Goal: Task Accomplishment & Management: Use online tool/utility

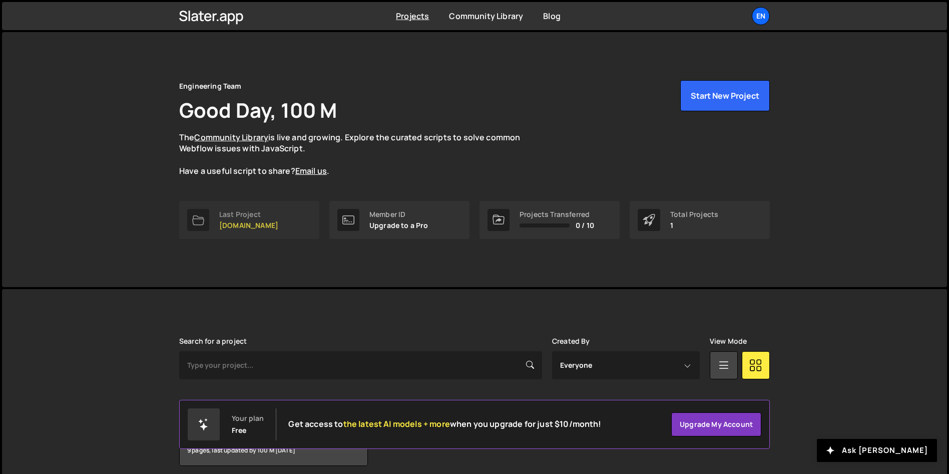
click at [293, 223] on link "Last Project [DOMAIN_NAME]" at bounding box center [249, 220] width 140 height 38
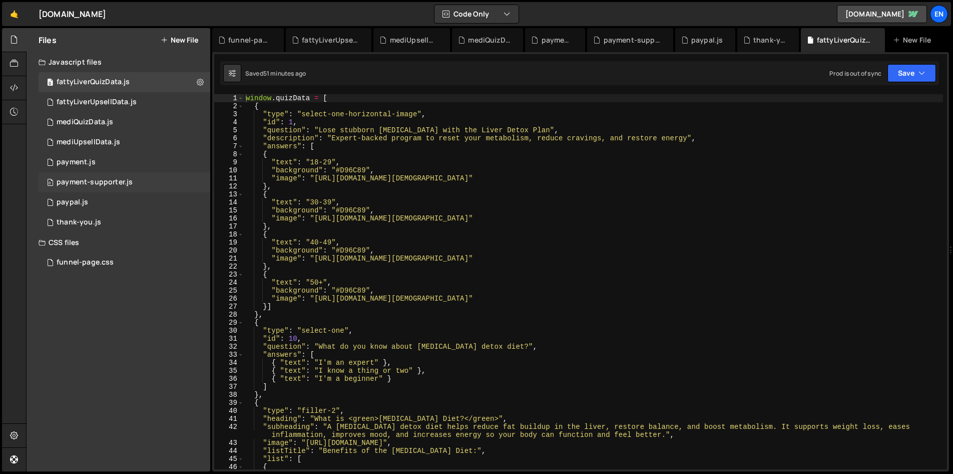
click at [147, 183] on div "0 payment-supporter.js 0" at bounding box center [125, 182] width 172 height 20
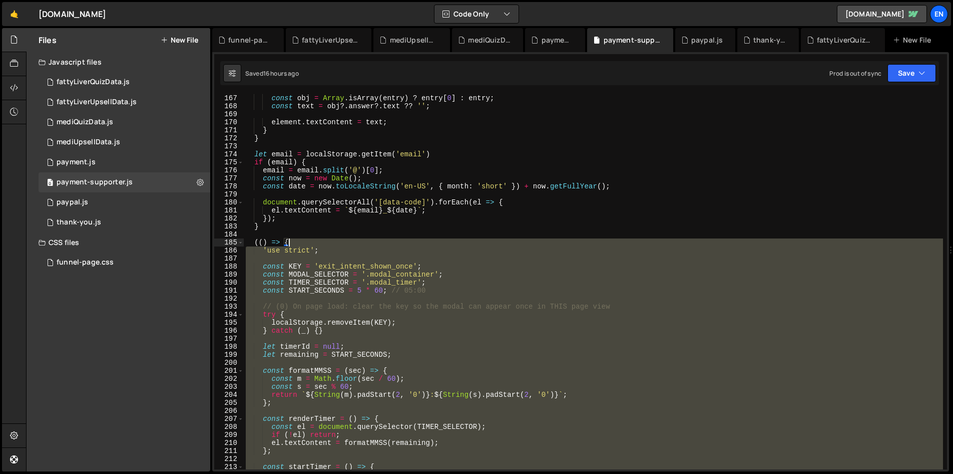
scroll to position [1329, 0]
drag, startPoint x: 299, startPoint y: 283, endPoint x: 220, endPoint y: 239, distance: 90.8
click at [220, 239] on div "167 168 169 170 171 172 173 174 175 176 177 178 179 180 181 182 183 184 185 186…" at bounding box center [580, 281] width 733 height 375
click at [615, 367] on div "const obj = Array . isArray ( entry ) ? entry [ 0 ] : entry ; const text = obj …" at bounding box center [593, 281] width 699 height 375
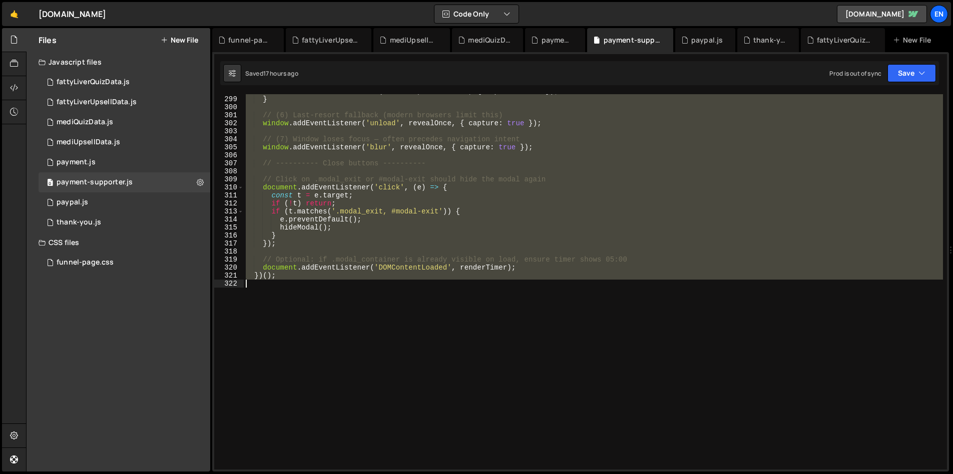
drag, startPoint x: 255, startPoint y: 242, endPoint x: 442, endPoint y: 334, distance: 208.4
click at [442, 334] on div "document . addEventListener ( 'freeze' , revealOnce , { capture : true }) ; } /…" at bounding box center [593, 282] width 699 height 391
paste textarea "})();"
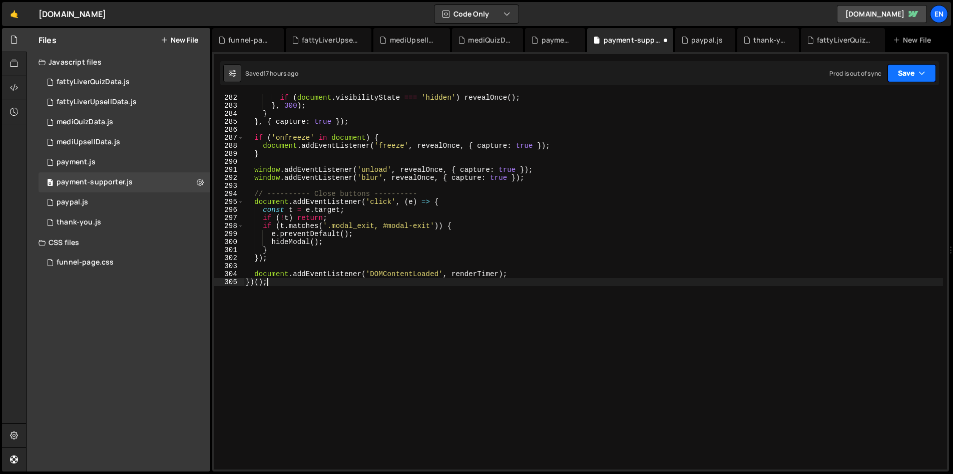
click at [913, 66] on button "Save" at bounding box center [911, 73] width 49 height 18
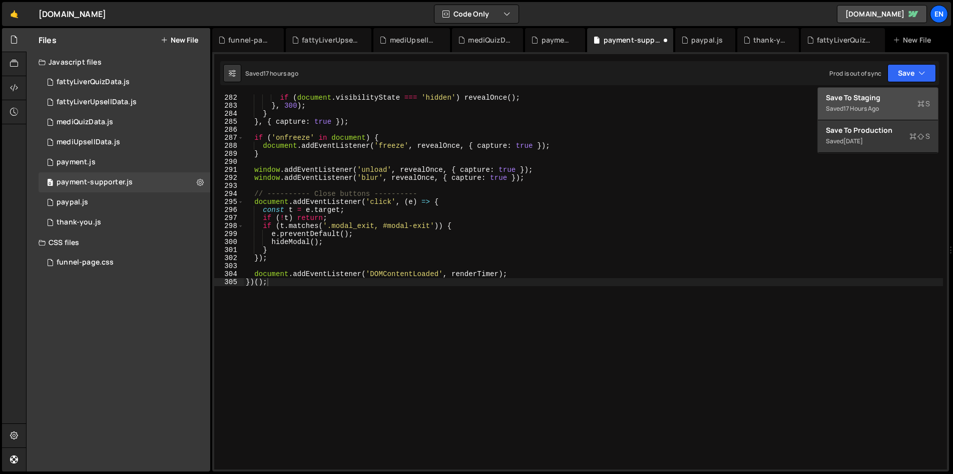
click at [862, 103] on div "Saved 17 hours ago" at bounding box center [878, 109] width 104 height 12
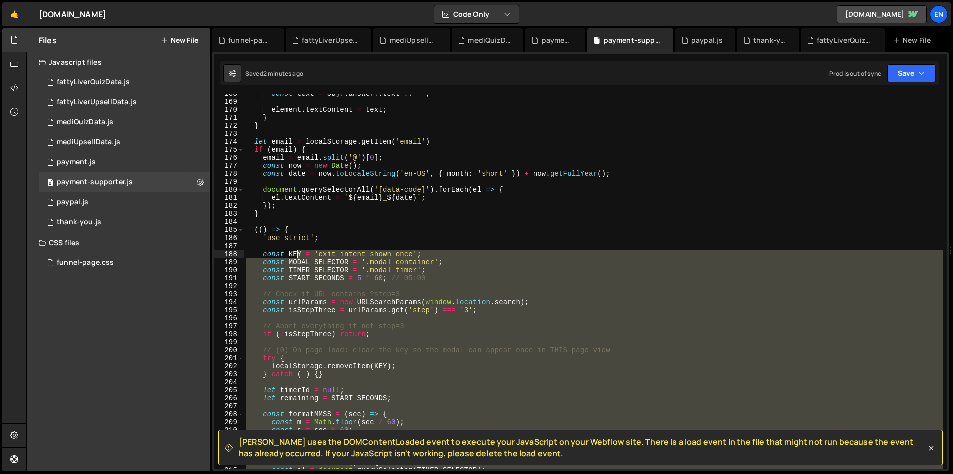
scroll to position [1342, 0]
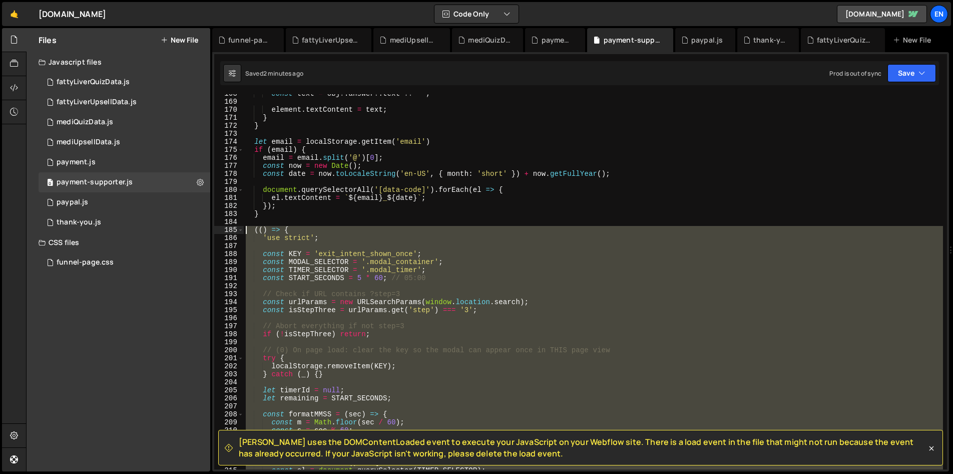
drag, startPoint x: 310, startPoint y: 285, endPoint x: 246, endPoint y: 226, distance: 87.5
click at [246, 226] on div "const text = obj ?. answer ?. text ?? '' ; element . textContent = text ; } } l…" at bounding box center [593, 285] width 699 height 391
type textarea "(() => { 'use strict';"
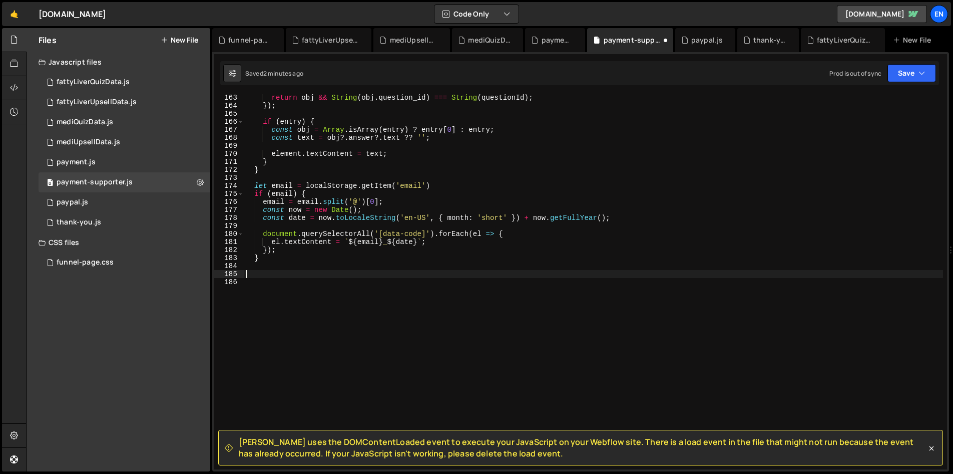
scroll to position [1298, 0]
paste textarea "})();"
type textarea "})();"
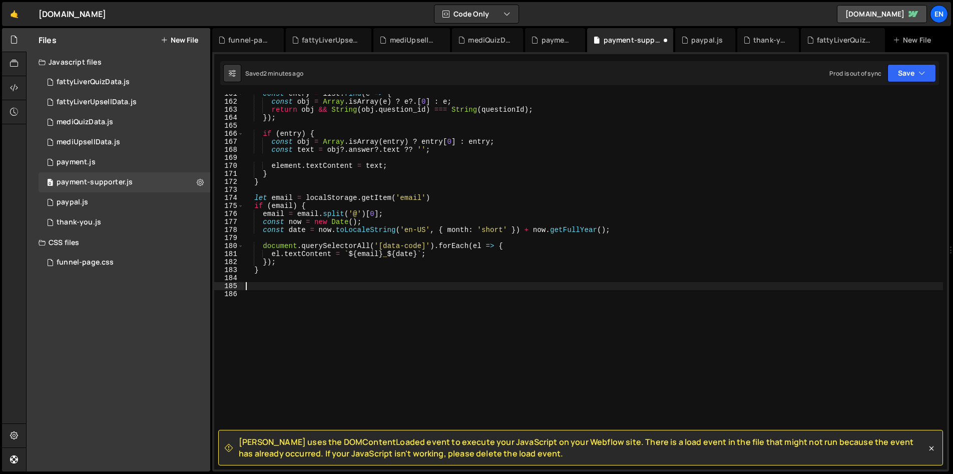
scroll to position [1286, 0]
paste textarea "})();"
type textarea "})();"
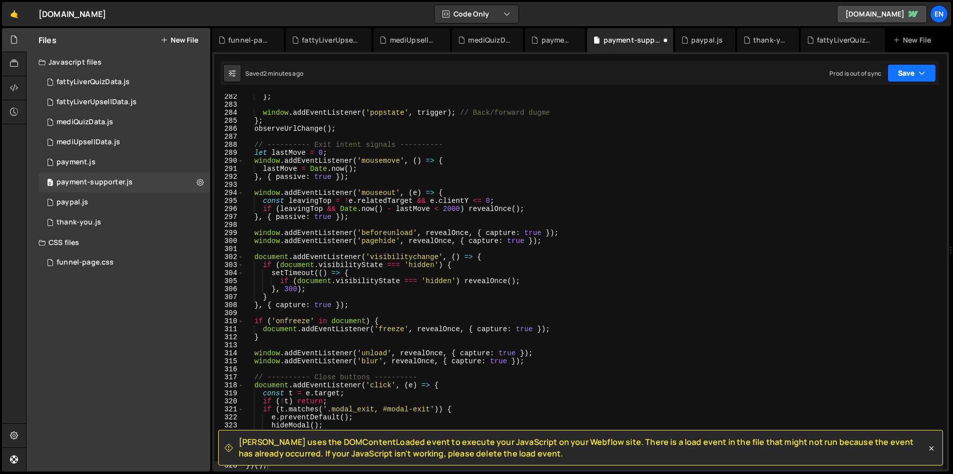
click at [910, 72] on button "Save" at bounding box center [911, 73] width 49 height 18
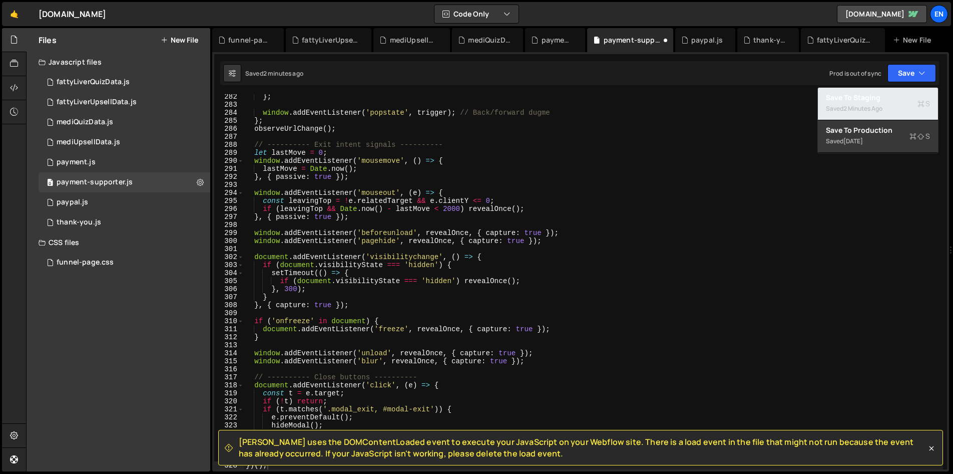
click at [878, 96] on div "Save to Staging S" at bounding box center [878, 98] width 104 height 10
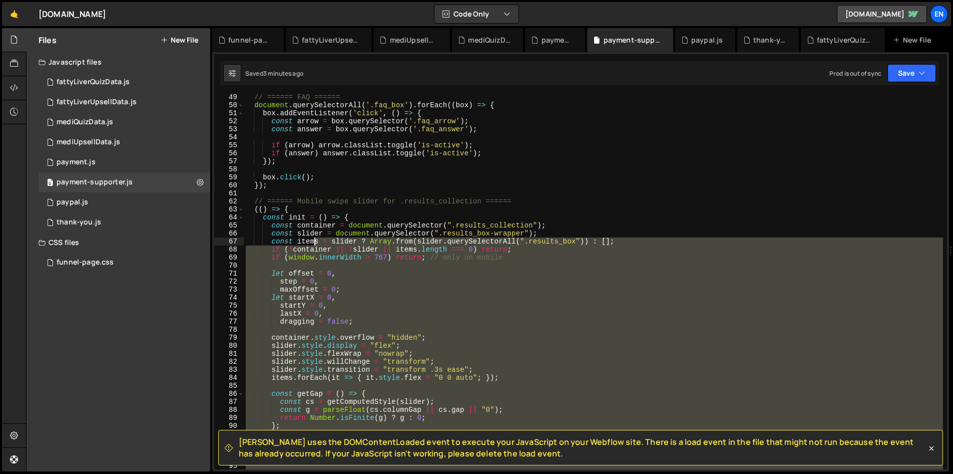
scroll to position [381, 0]
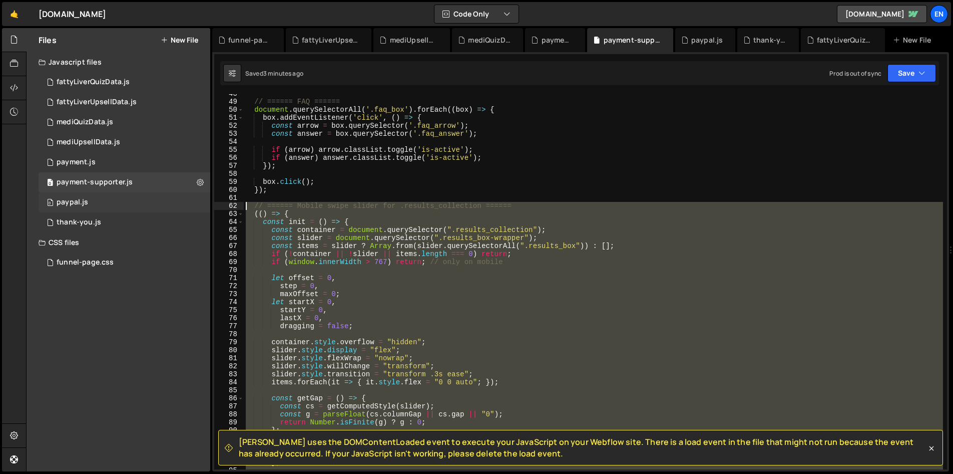
drag, startPoint x: 316, startPoint y: 276, endPoint x: 187, endPoint y: 205, distance: 146.7
click at [187, 205] on div "Files New File Javascript files 0 fattyLiverQuizData.js 0 0 fattyLiverUpsellDat…" at bounding box center [489, 249] width 927 height 443
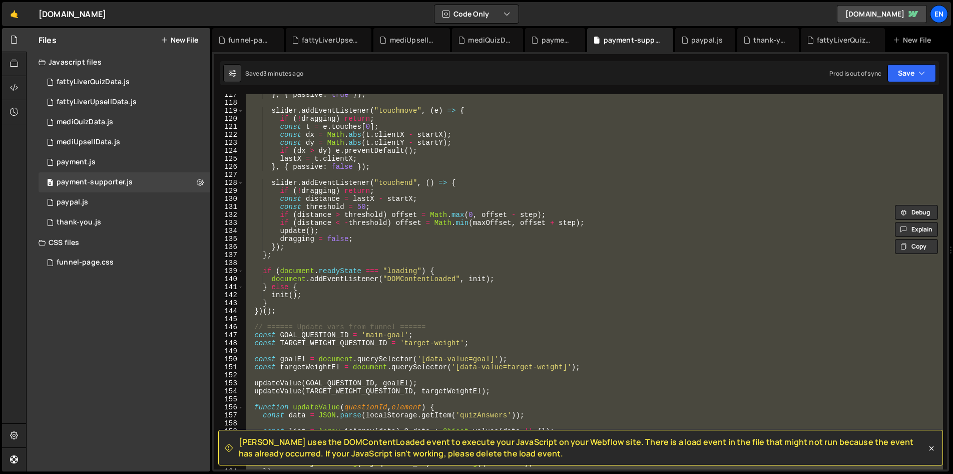
click at [305, 310] on div "} , { passive : true }) ; slider . addEventListener ( "touchmove" , ( e ) => { …" at bounding box center [593, 281] width 699 height 375
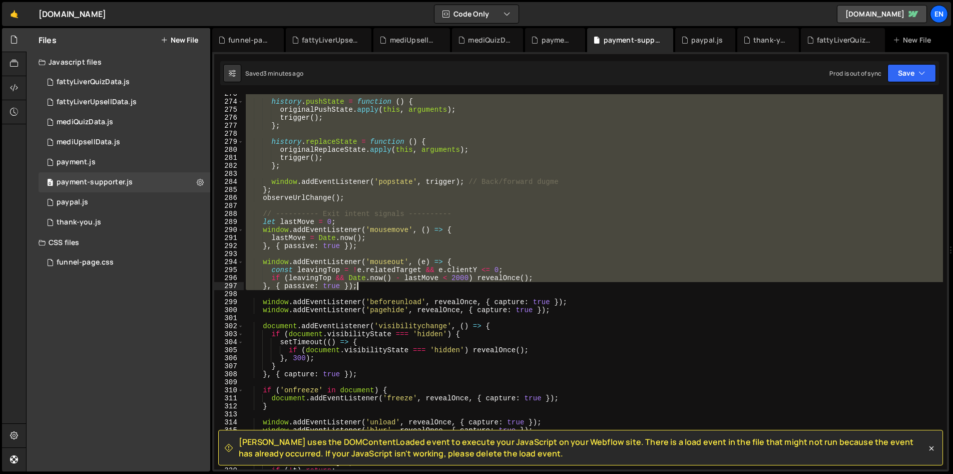
scroll to position [2444, 0]
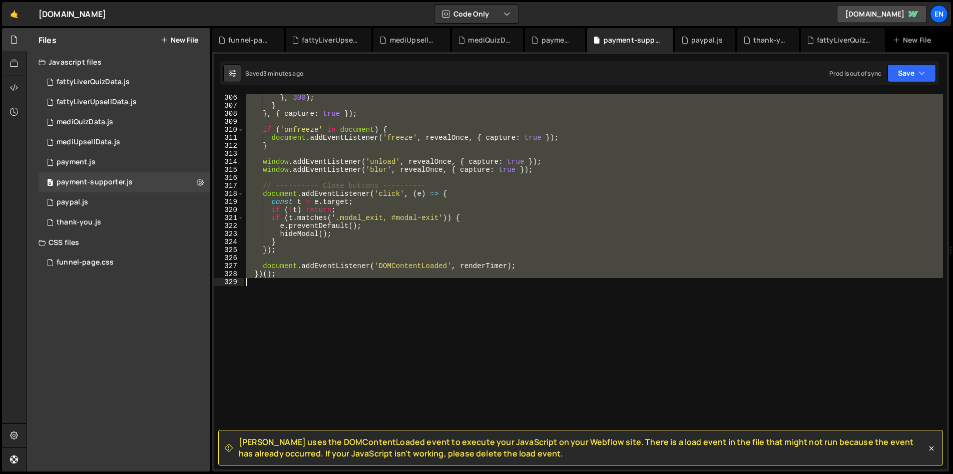
drag, startPoint x: 253, startPoint y: 267, endPoint x: 444, endPoint y: 338, distance: 204.2
click at [444, 338] on div "} , 300 ) ; } } , { capture : true }) ; if ( 'onfreeze' in document ) { documen…" at bounding box center [593, 289] width 699 height 391
type textarea "})();"
paste textarea
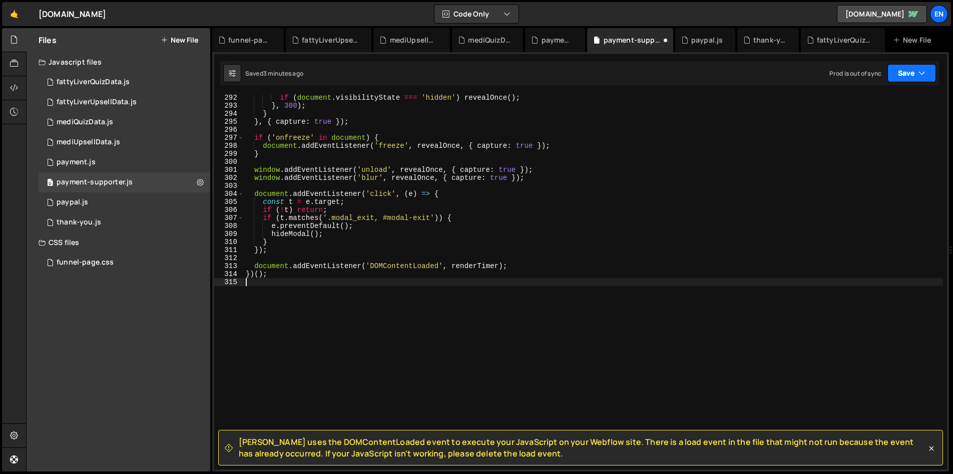
click at [905, 73] on button "Save" at bounding box center [911, 73] width 49 height 18
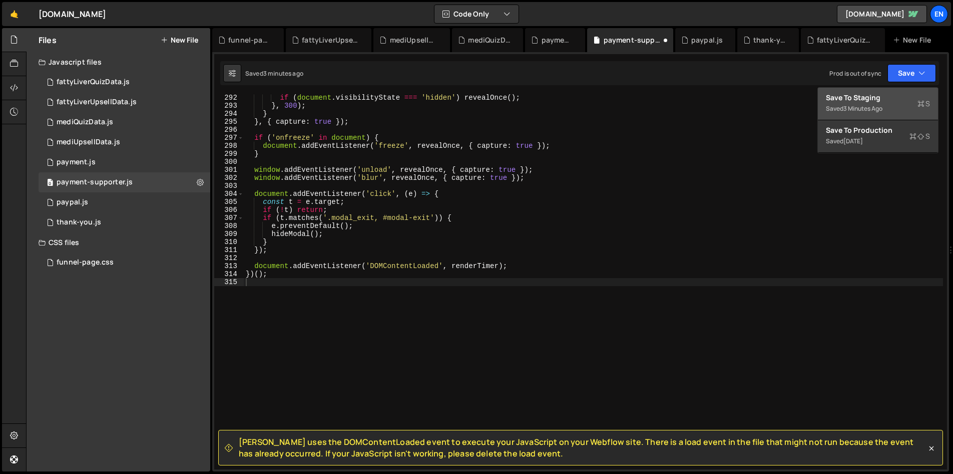
click at [877, 97] on div "Save to Staging S" at bounding box center [878, 98] width 104 height 10
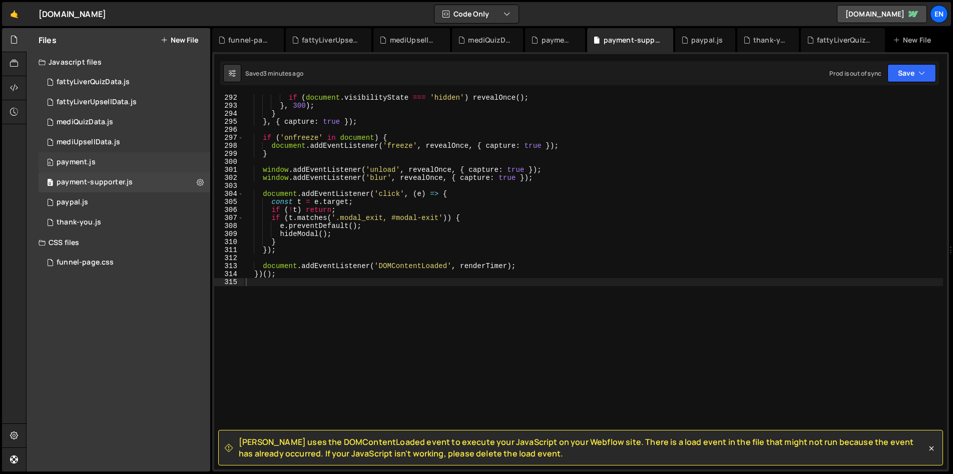
click at [126, 157] on div "0 payment.js 0" at bounding box center [125, 162] width 172 height 20
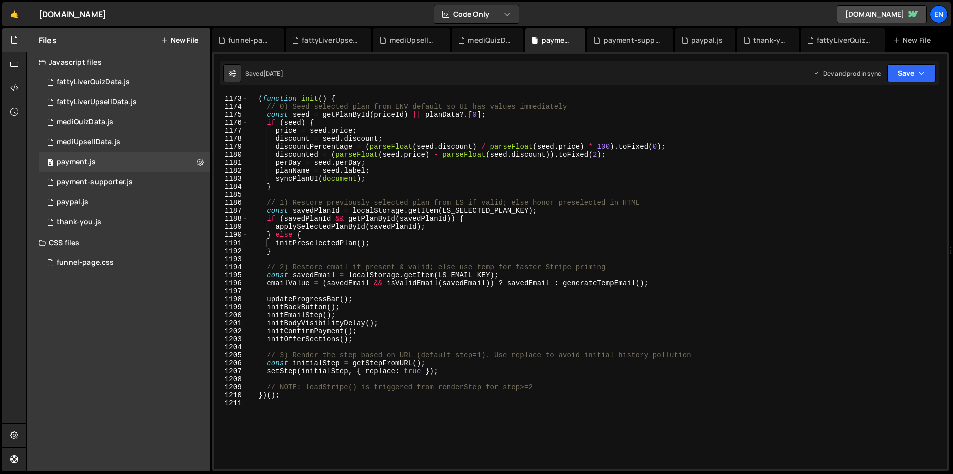
scroll to position [9507, 0]
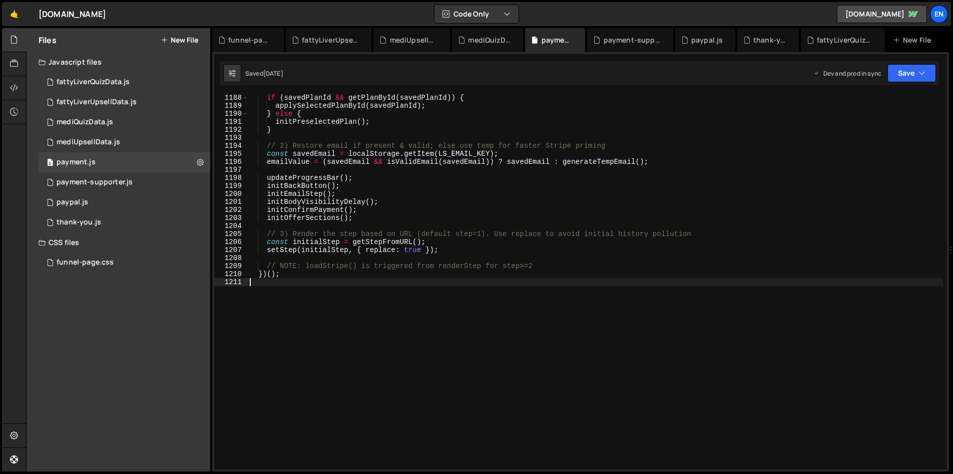
click at [416, 295] on div "if ( savedPlanId && getPlanById ( savedPlanId )) { applySelectedPlanById ( save…" at bounding box center [595, 289] width 695 height 391
paste textarea "})();"
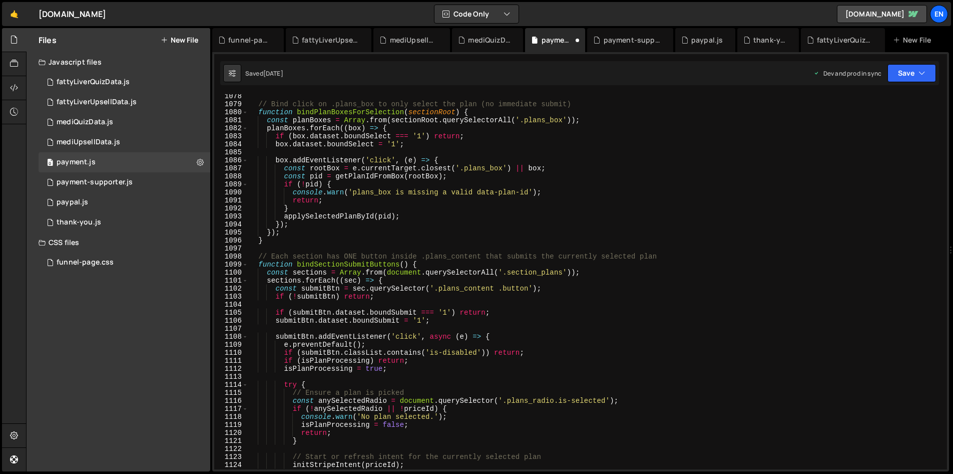
scroll to position [8592, 0]
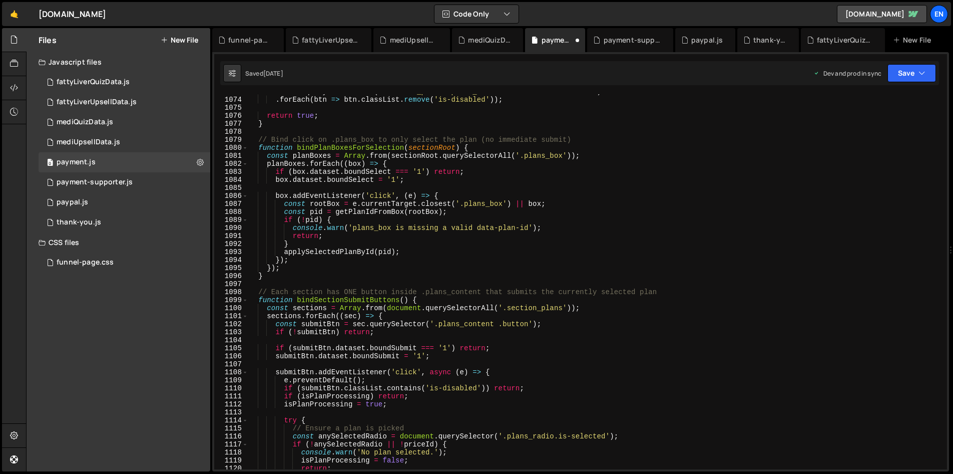
click at [477, 257] on div "document . querySelectorAll ( '.section_plans .plans_content .button.is-disable…" at bounding box center [595, 283] width 695 height 391
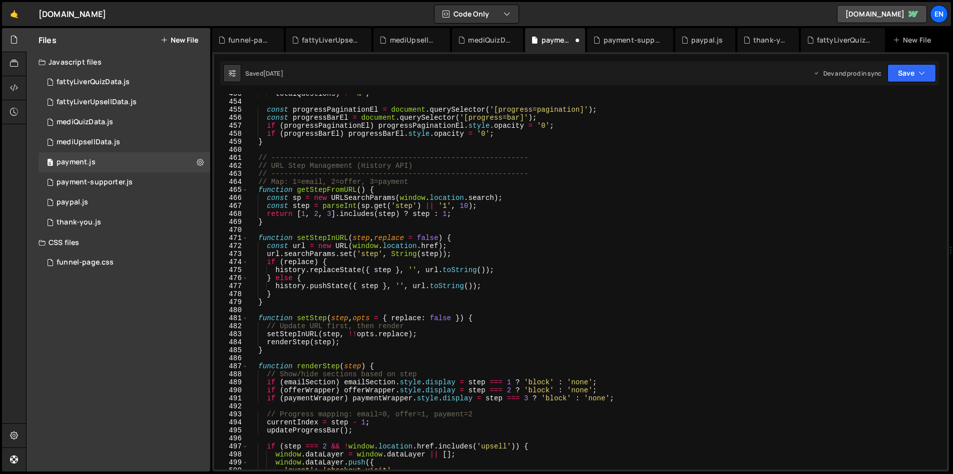
scroll to position [3624, 0]
click at [473, 295] on div "totalQuestions ) + '%' ; const progressPaginationEl = document . querySelector …" at bounding box center [595, 285] width 695 height 391
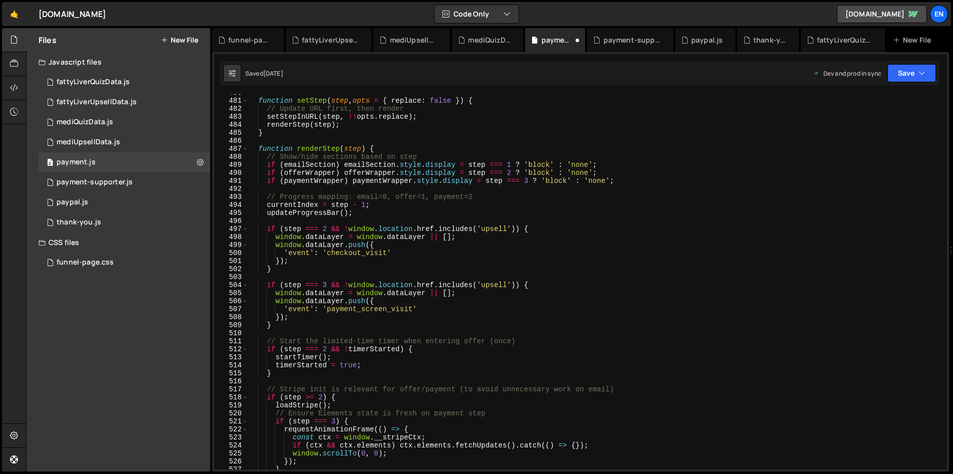
scroll to position [3842, 0]
click at [300, 316] on div "function setStep ( step , opts = { replace : false }) { // Update URL first, th…" at bounding box center [595, 284] width 695 height 391
type textarea "});"
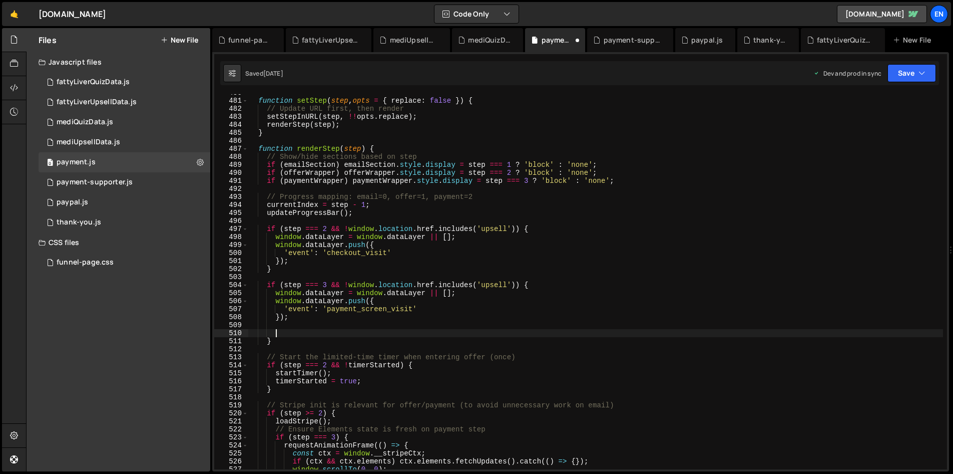
paste textarea
type textarea "enableExitModal();"
click at [918, 68] on icon "button" at bounding box center [921, 73] width 7 height 10
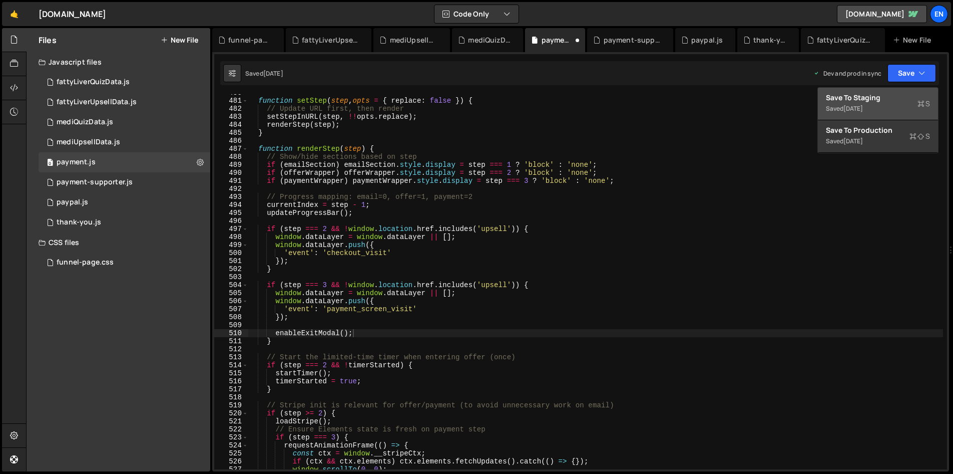
click at [876, 103] on div "Saved [DATE]" at bounding box center [878, 109] width 104 height 12
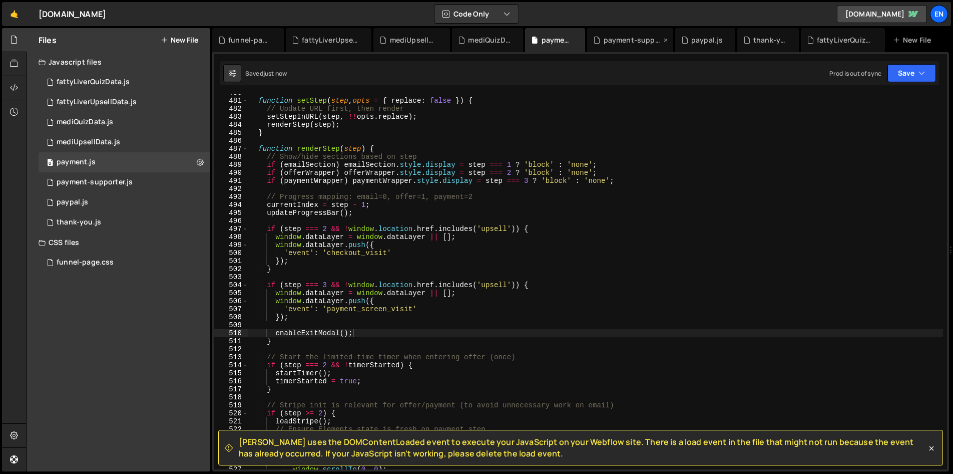
click at [627, 36] on div "payment-supporter.js" at bounding box center [633, 40] width 58 height 10
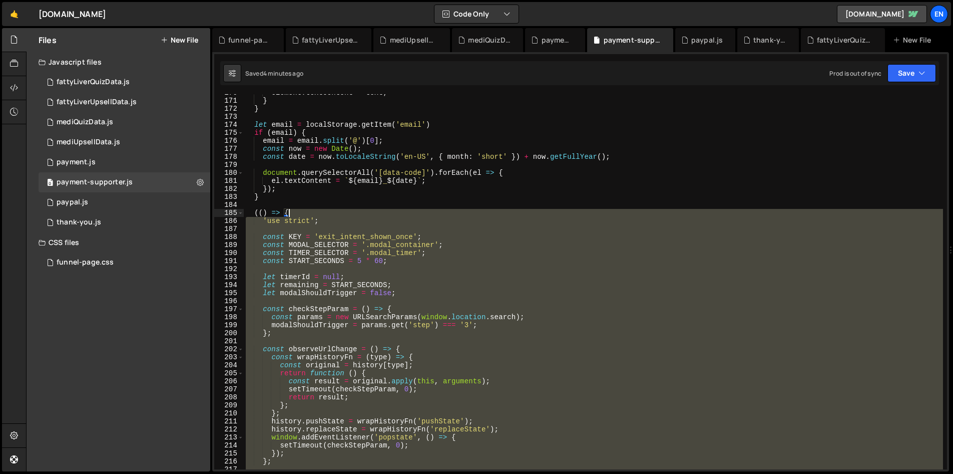
scroll to position [1358, 0]
drag, startPoint x: 318, startPoint y: 283, endPoint x: 229, endPoint y: 212, distance: 113.6
click at [229, 212] on div "170 171 172 173 174 175 176 177 178 179 180 181 182 183 184 185 186 187 188 189…" at bounding box center [580, 281] width 733 height 375
type textarea "(() => { 'use strict';"
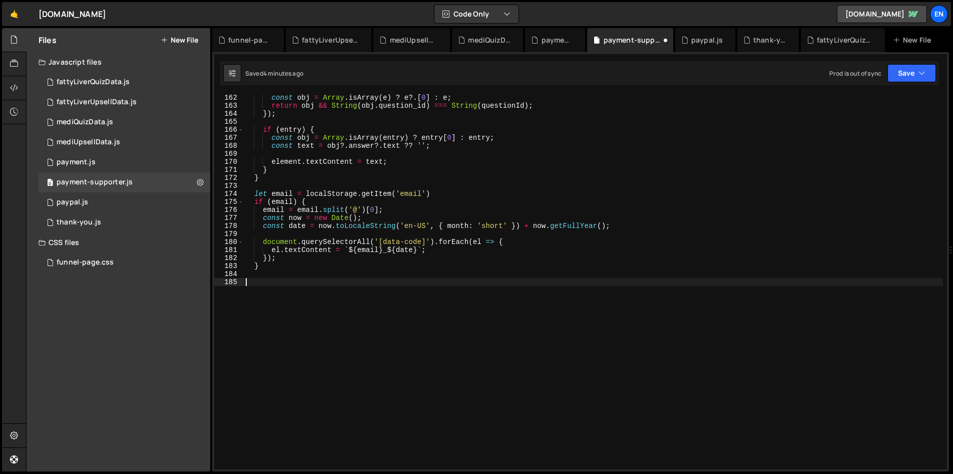
scroll to position [1282, 0]
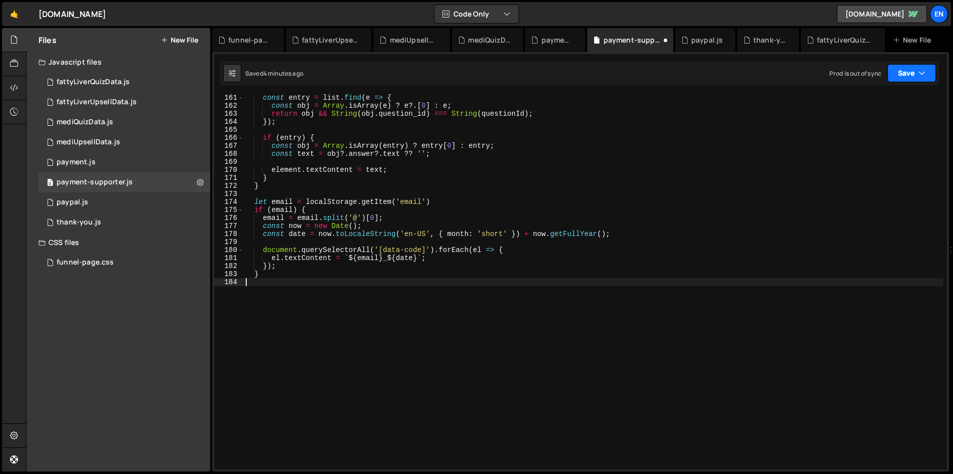
click at [912, 70] on button "Save" at bounding box center [911, 73] width 49 height 18
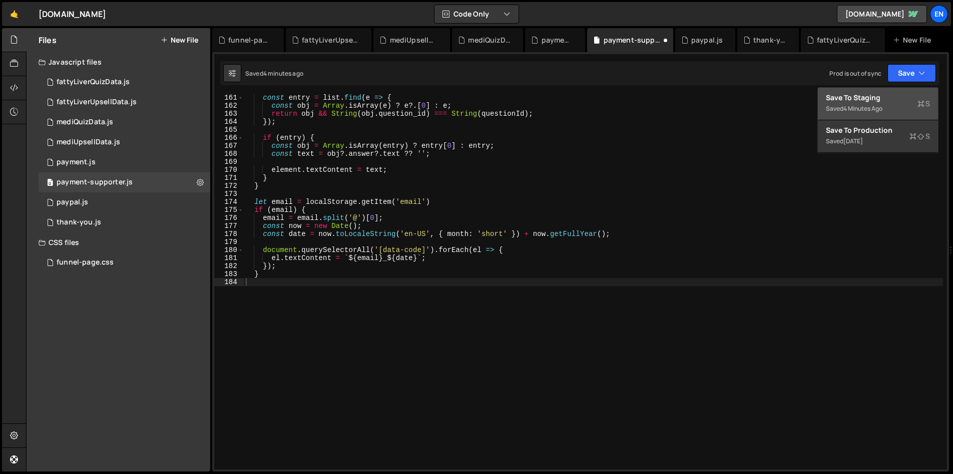
click at [866, 97] on div "Save to Staging S" at bounding box center [878, 98] width 104 height 10
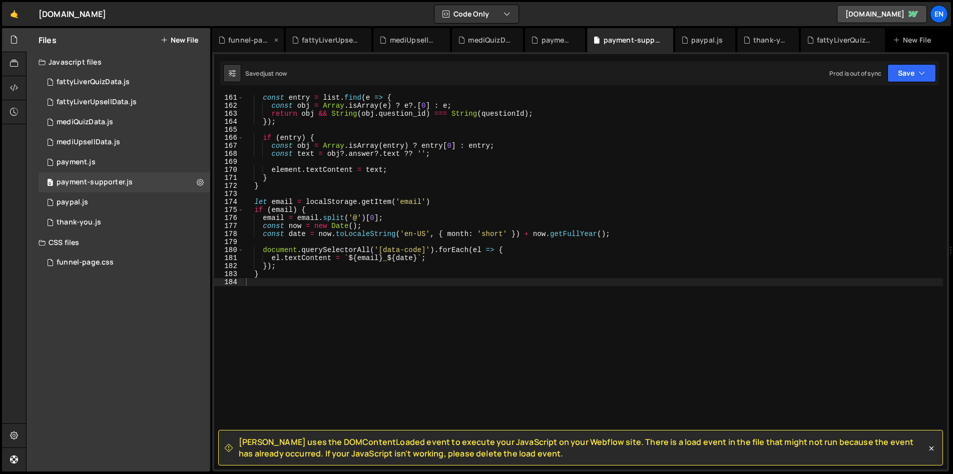
click at [275, 40] on icon at bounding box center [276, 40] width 7 height 10
click at [304, 39] on icon at bounding box center [303, 40] width 7 height 10
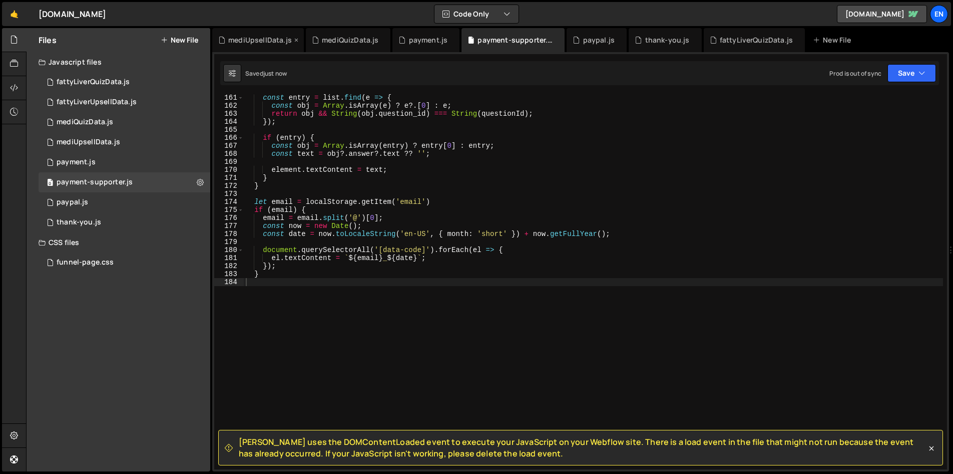
click at [294, 41] on icon at bounding box center [296, 40] width 7 height 10
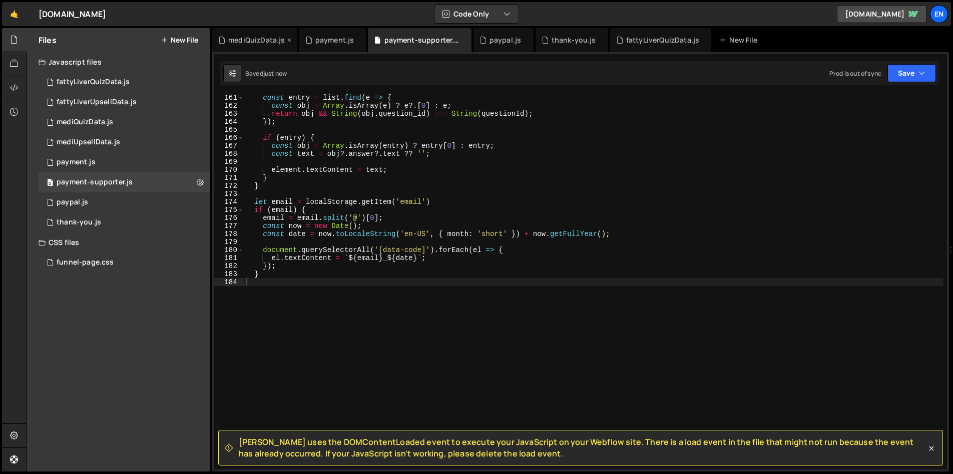
click at [287, 40] on icon at bounding box center [289, 40] width 7 height 10
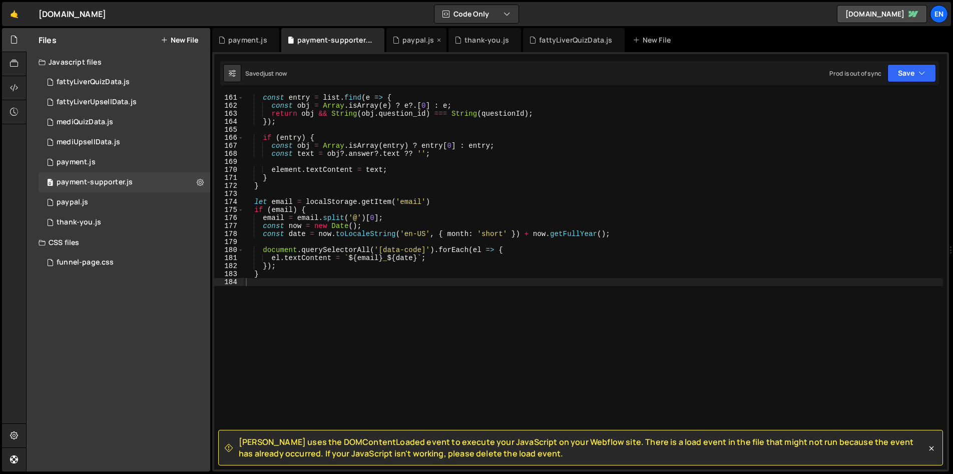
click at [435, 40] on icon at bounding box center [438, 40] width 7 height 10
click at [448, 38] on icon at bounding box center [451, 40] width 7 height 10
click at [480, 39] on icon at bounding box center [480, 40] width 7 height 10
drag, startPoint x: 238, startPoint y: 42, endPoint x: 241, endPoint y: 66, distance: 24.2
click at [238, 42] on div "payment.js" at bounding box center [247, 40] width 39 height 10
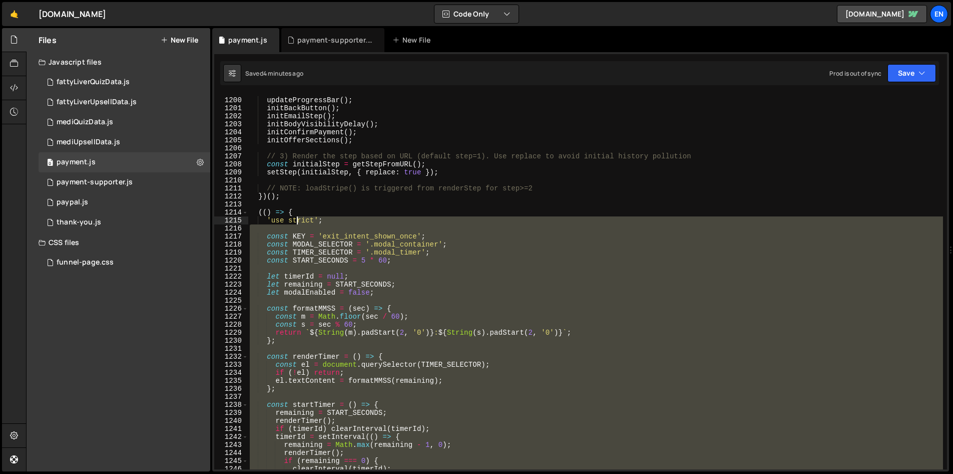
scroll to position [9600, 0]
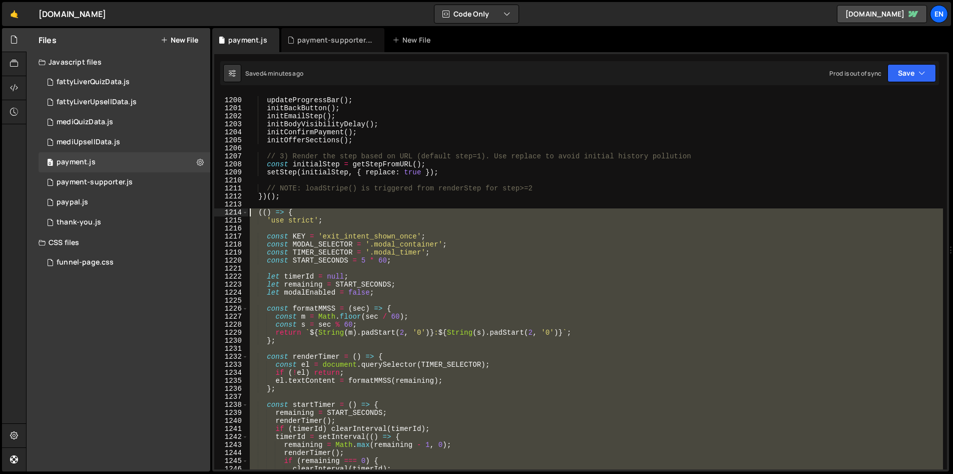
drag, startPoint x: 321, startPoint y: 280, endPoint x: 212, endPoint y: 211, distance: 129.6
click at [212, 211] on div "161 162 163 164 165 166 167 168 169 170 171 172 173 174 175 176 177 178 179 180…" at bounding box center [580, 261] width 737 height 419
paste textarea "})()"
type textarea "})();"
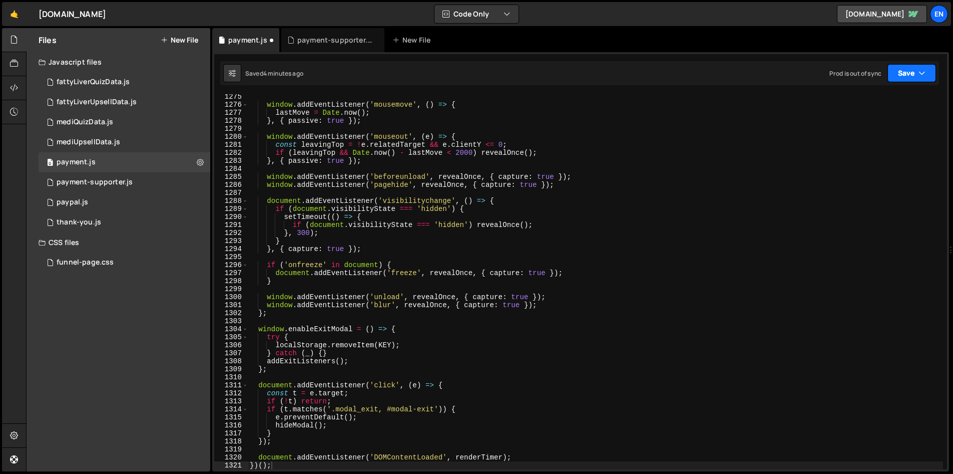
click at [911, 75] on button "Save" at bounding box center [911, 73] width 49 height 18
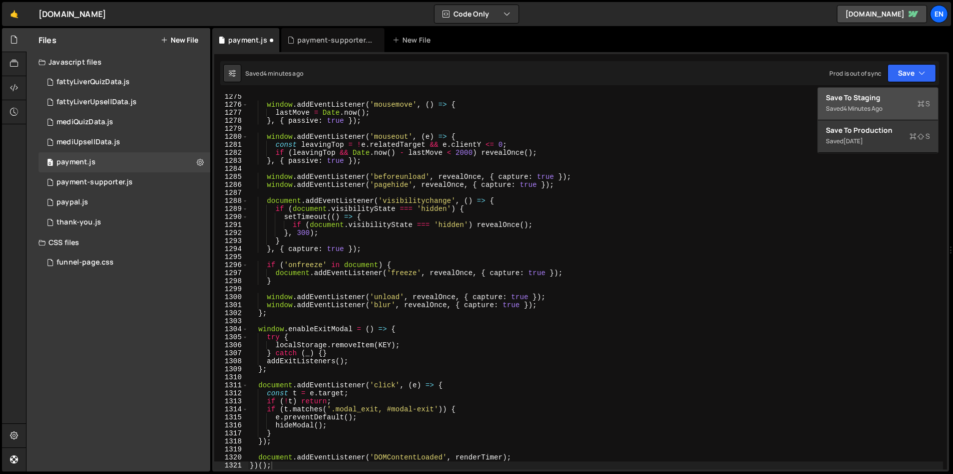
click at [863, 99] on div "Save to Staging S" at bounding box center [878, 98] width 104 height 10
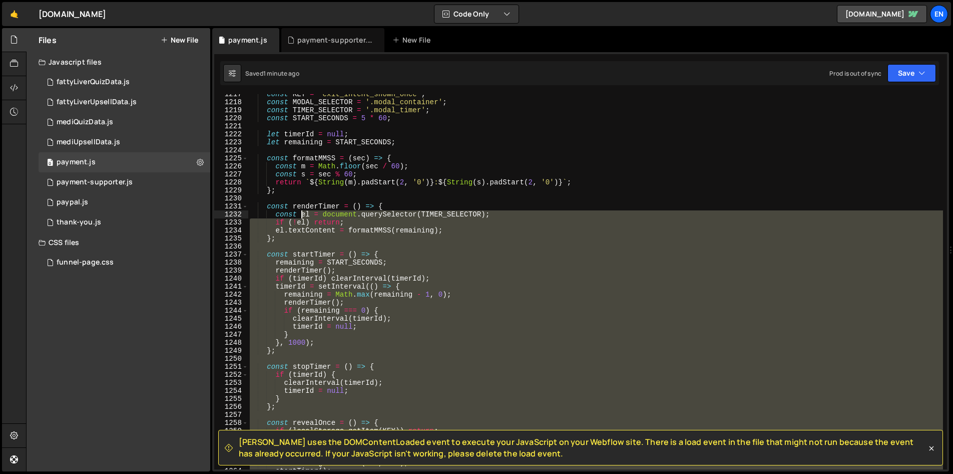
scroll to position [9629, 0]
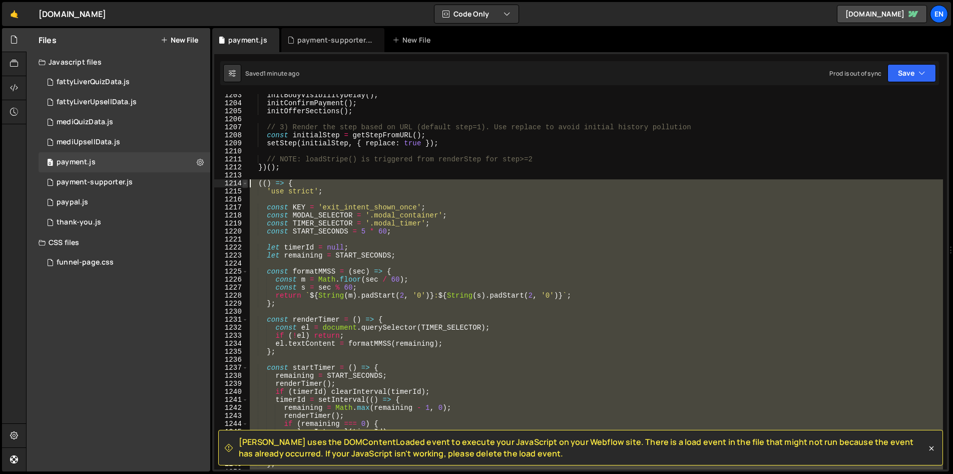
drag, startPoint x: 330, startPoint y: 280, endPoint x: 246, endPoint y: 184, distance: 128.4
click at [246, 184] on div "1203 1204 1205 1206 1207 1208 1209 1210 1211 1212 1213 1214 1215 1216 1217 1218…" at bounding box center [580, 281] width 733 height 375
paste textarea "}"
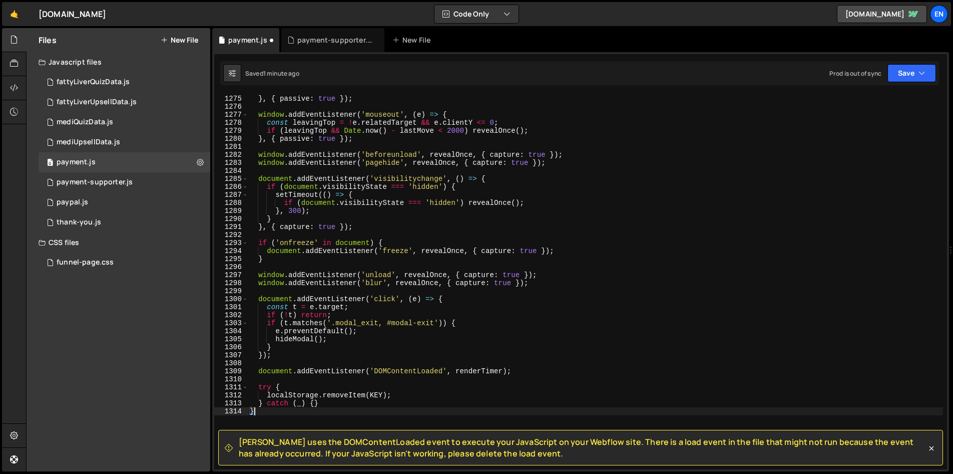
scroll to position [10216, 0]
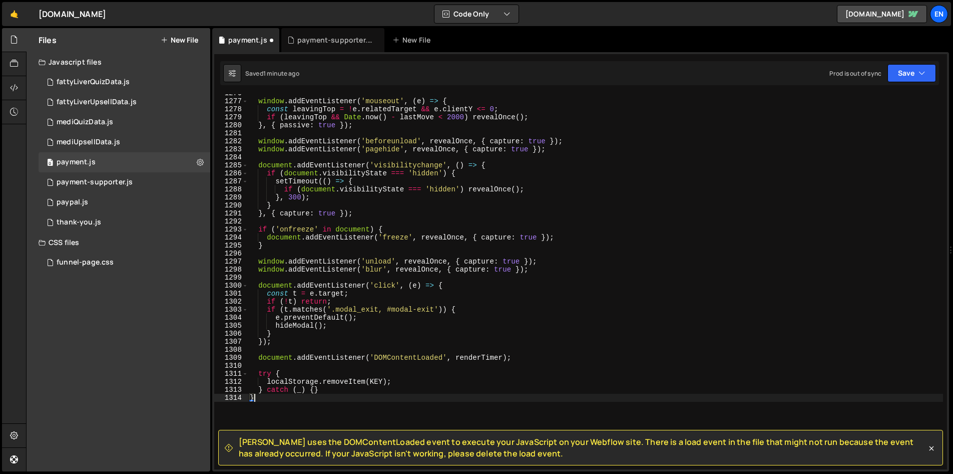
click at [615, 199] on div "window . addEventListener ( 'mouseout' , ( e ) => { const leavingTop = ! e . re…" at bounding box center [595, 284] width 695 height 391
type textarea "}, 300);"
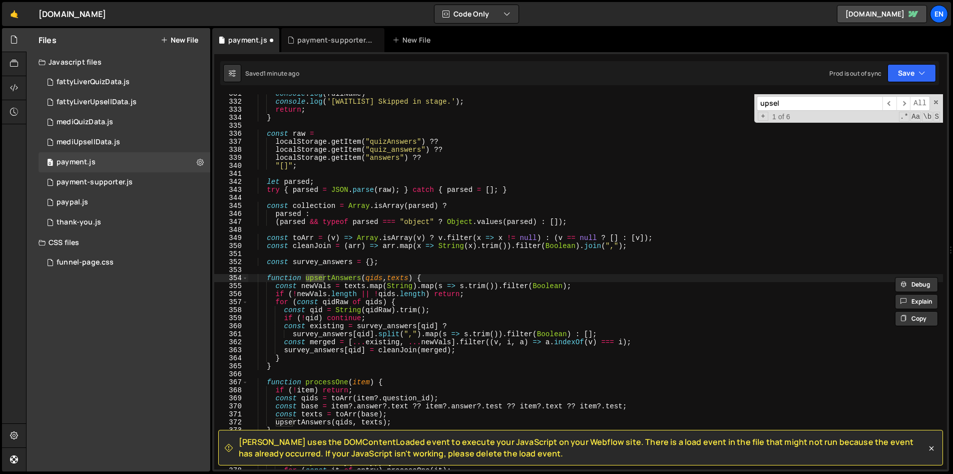
scroll to position [3793, 0]
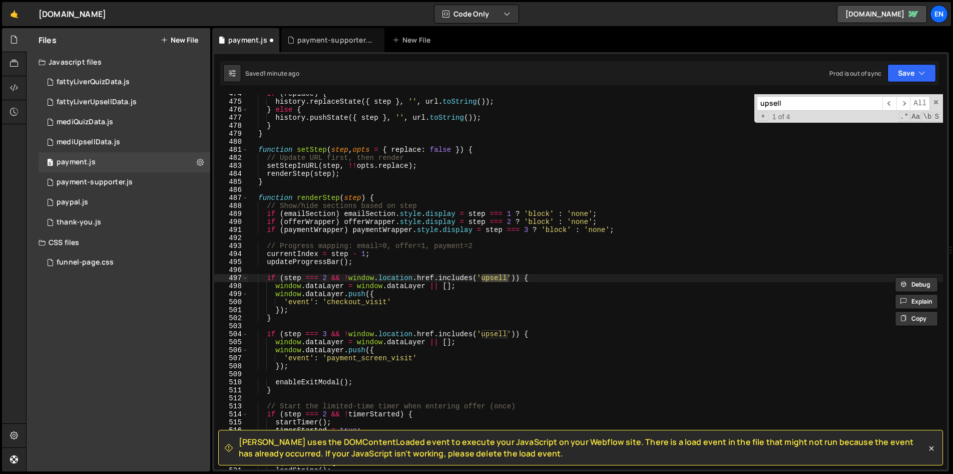
type input "upsell"
click at [320, 384] on div "if ( replace ) { history . replaceState ({ step } , '' , url . toString ( )) ; …" at bounding box center [595, 285] width 695 height 391
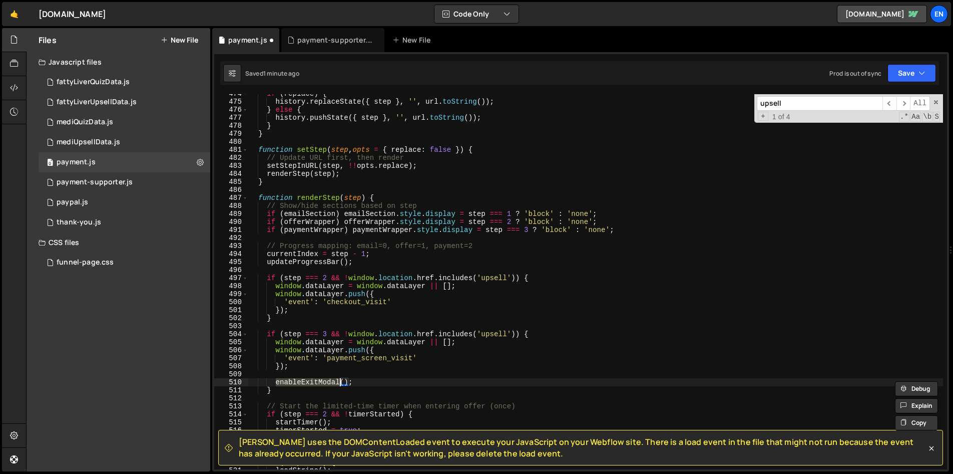
paste textarea "setExitListeners"
click at [498, 335] on div "if ( replace ) { history . replaceState ({ step } , '' , url . toString ( )) ; …" at bounding box center [595, 285] width 695 height 391
click at [912, 68] on button "Save" at bounding box center [911, 73] width 49 height 18
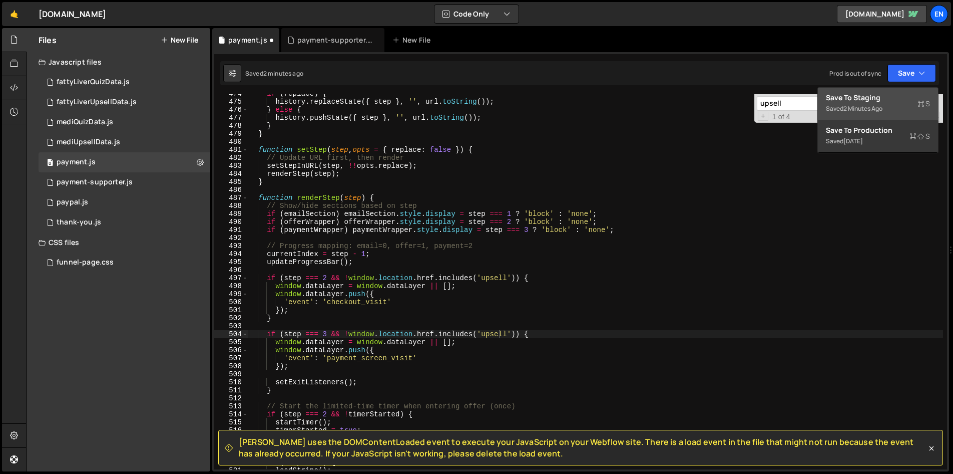
click at [877, 93] on div "Save to Staging S" at bounding box center [878, 98] width 104 height 10
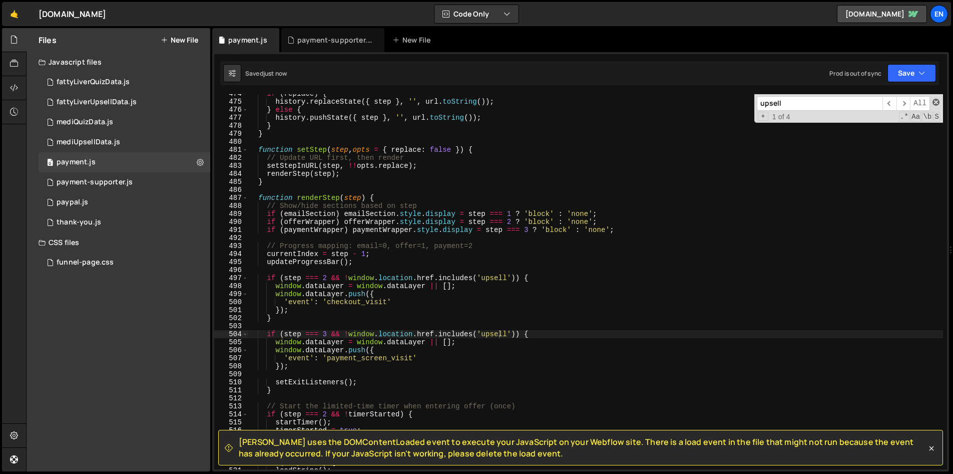
click at [936, 100] on span at bounding box center [935, 102] width 7 height 7
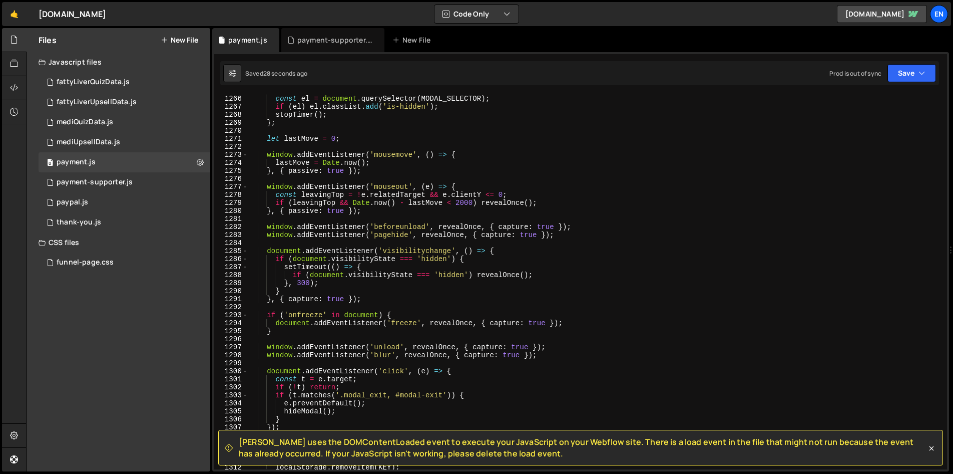
scroll to position [10340, 0]
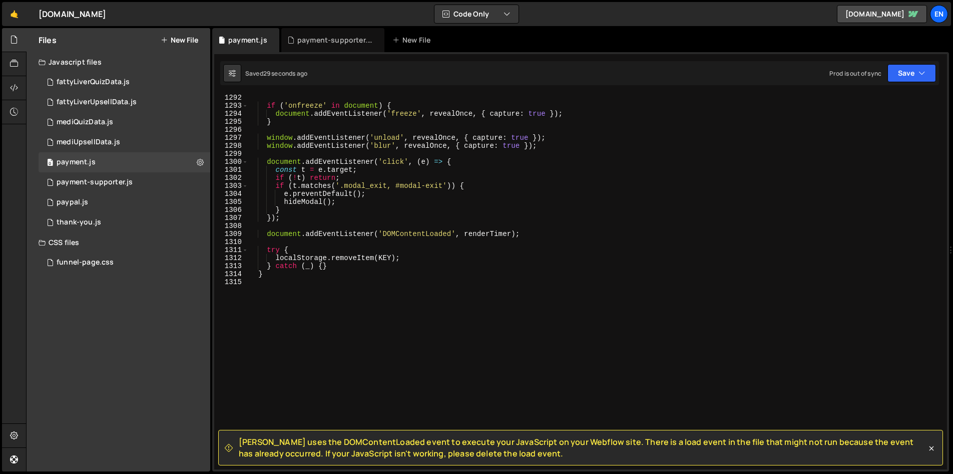
drag, startPoint x: 931, startPoint y: 447, endPoint x: 925, endPoint y: 445, distance: 6.2
click at [931, 447] on icon at bounding box center [931, 448] width 10 height 10
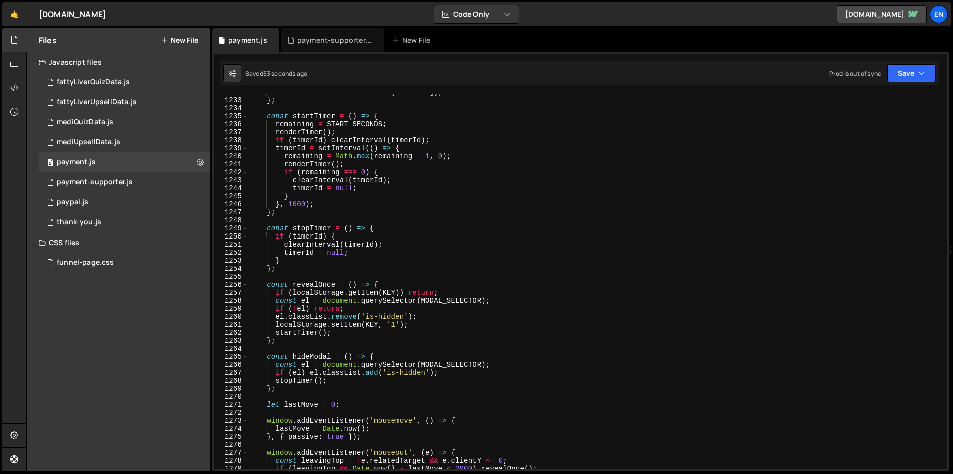
scroll to position [9865, 0]
click at [475, 290] on div "el . textContent = formatMMSS ( remaining ) ; } ; const startTimer = ( ) => { r…" at bounding box center [595, 283] width 695 height 391
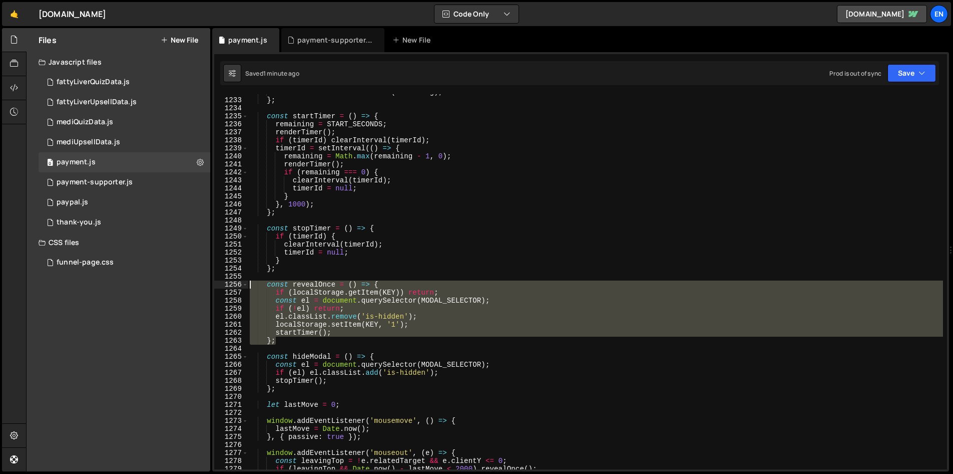
drag, startPoint x: 294, startPoint y: 342, endPoint x: 207, endPoint y: 285, distance: 103.4
click at [207, 285] on div "Files New File Javascript files 0 fattyLiverQuizData.js 0 0 fattyLiverUpsellDat…" at bounding box center [489, 249] width 927 height 443
click at [436, 298] on div "el . textContent = formatMMSS ( remaining ) ; } ; const startTimer = ( ) => { r…" at bounding box center [595, 281] width 695 height 375
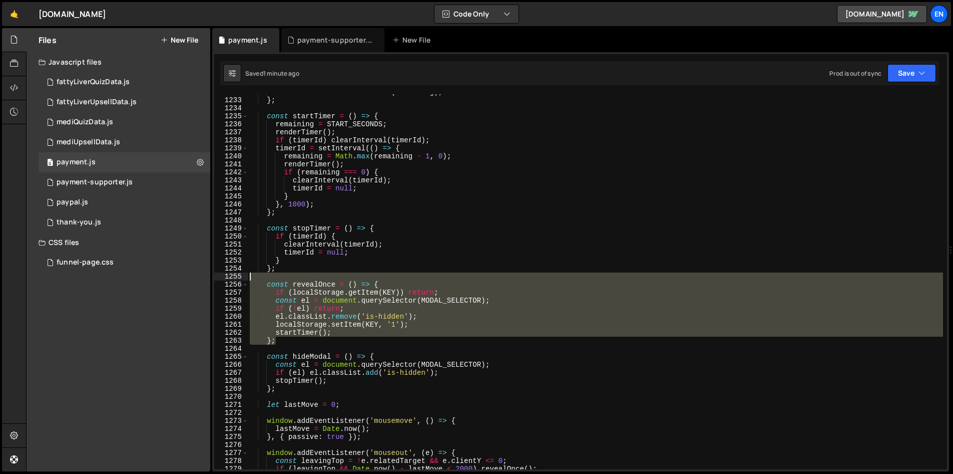
drag, startPoint x: 301, startPoint y: 340, endPoint x: 229, endPoint y: 280, distance: 93.8
click at [229, 280] on div "const el = document.querySelector(MODAL_SELECTOR); 1232 1233 1234 1235 1236 123…" at bounding box center [580, 281] width 733 height 375
click at [247, 313] on div "1260" at bounding box center [231, 316] width 34 height 8
click at [280, 335] on div "el . textContent = formatMMSS ( remaining ) ; } ; const startTimer = ( ) => { r…" at bounding box center [595, 281] width 695 height 375
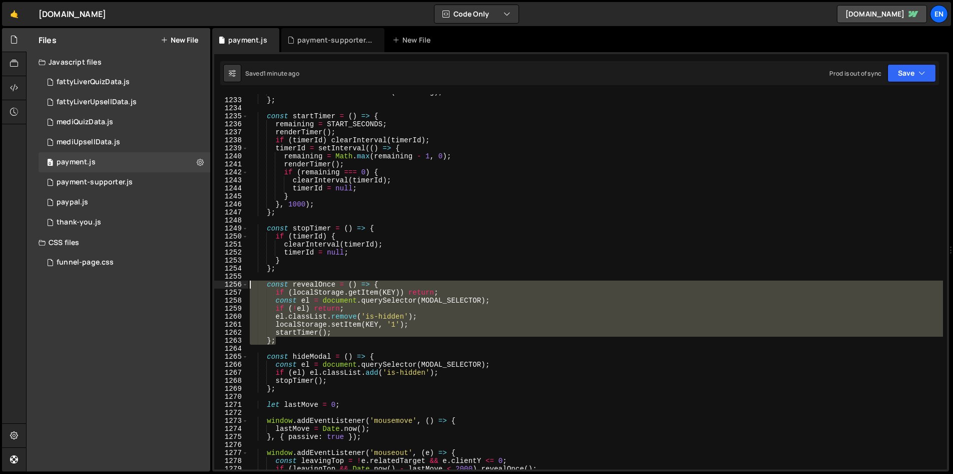
drag, startPoint x: 284, startPoint y: 342, endPoint x: 205, endPoint y: 281, distance: 99.9
click at [205, 281] on div "Files New File Javascript files 0 fattyLiverQuizData.js 0 0 fattyLiverUpsellDat…" at bounding box center [489, 249] width 927 height 443
paste textarea "}"
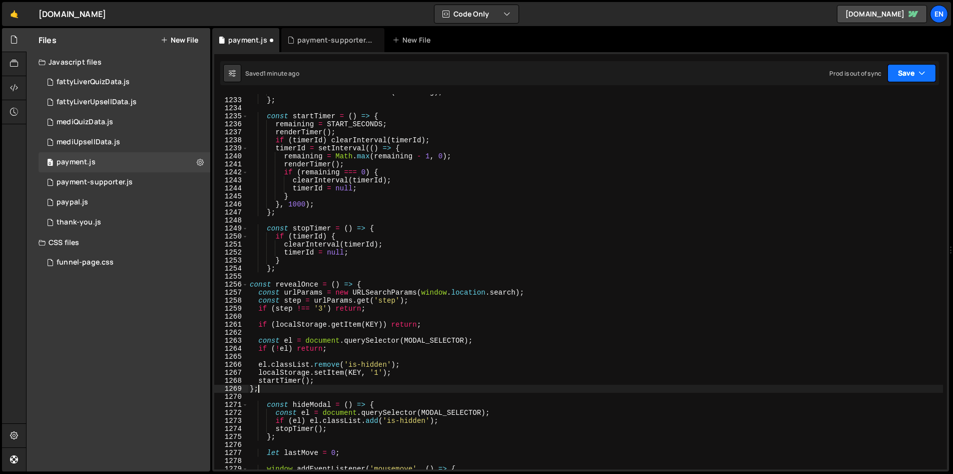
click at [905, 72] on button "Save" at bounding box center [911, 73] width 49 height 18
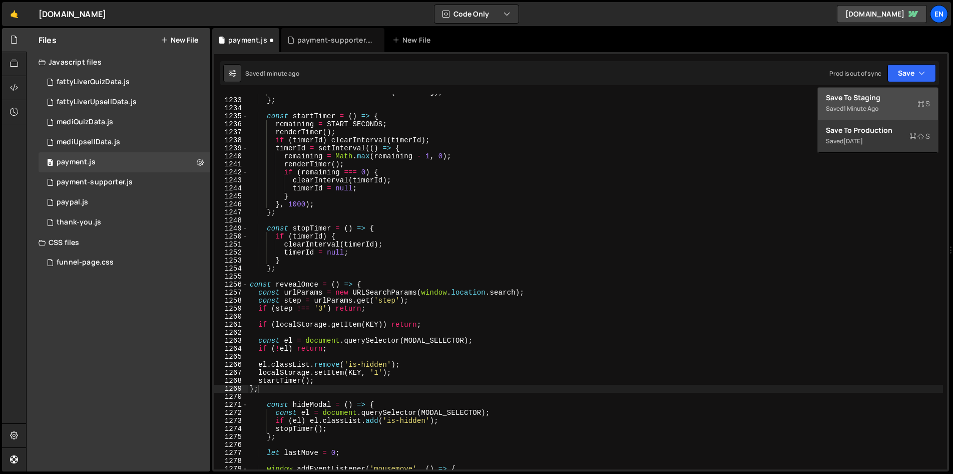
click at [880, 99] on div "Save to Staging S" at bounding box center [878, 98] width 104 height 10
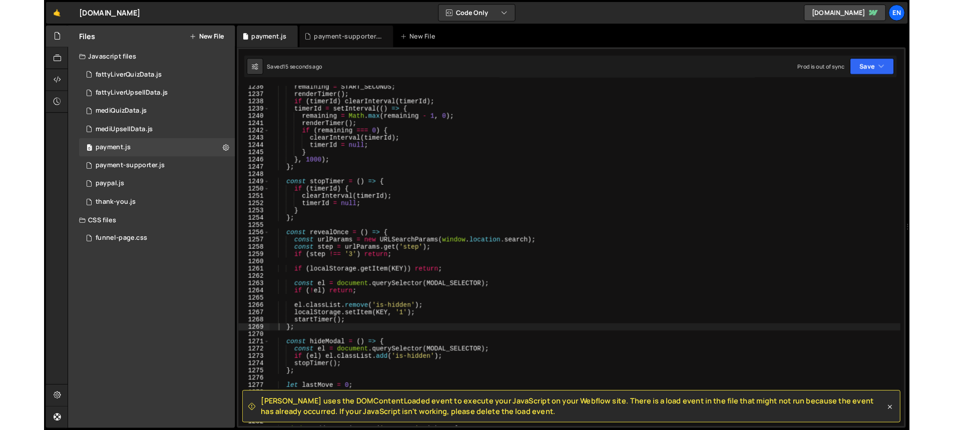
scroll to position [9931, 0]
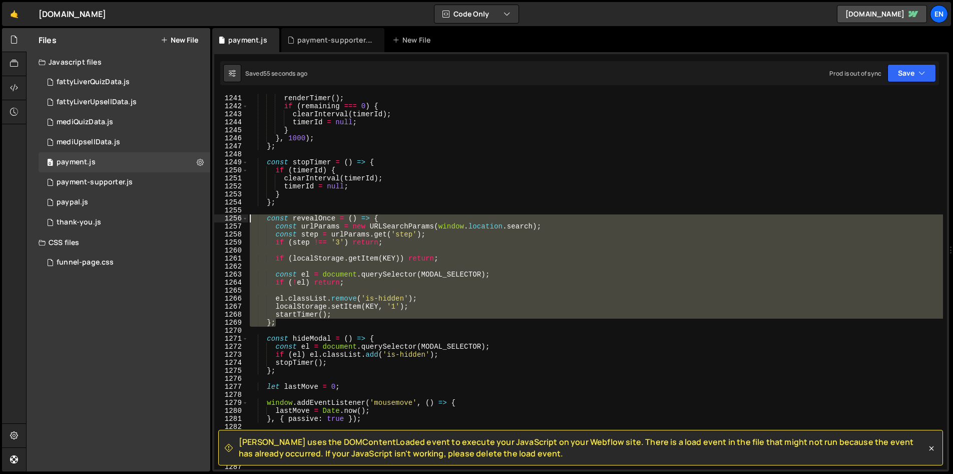
drag, startPoint x: 282, startPoint y: 323, endPoint x: 229, endPoint y: 215, distance: 120.4
click at [229, 215] on div "}; 1240 1241 1242 1243 1244 1245 1246 1247 1248 1249 1250 1251 1252 1253 1254 1…" at bounding box center [580, 281] width 733 height 375
paste textarea "}"
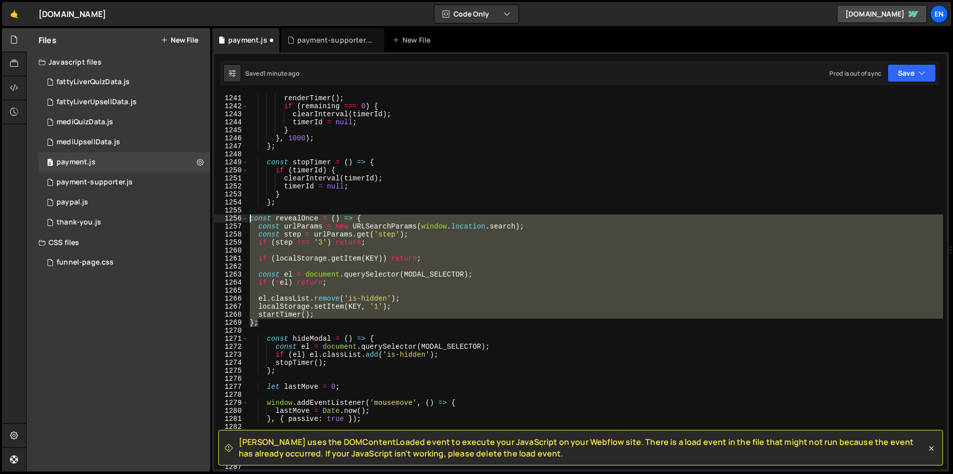
drag, startPoint x: 268, startPoint y: 321, endPoint x: 211, endPoint y: 216, distance: 119.4
click at [211, 216] on div "Files New File Javascript files 0 fattyLiverQuizData.js 0 0 fattyLiverUpsellDat…" at bounding box center [489, 249] width 927 height 443
type textarea "const revealOnce = () => { const urlParams = new URLSearchParams([DOMAIN_NAME]);"
paste textarea
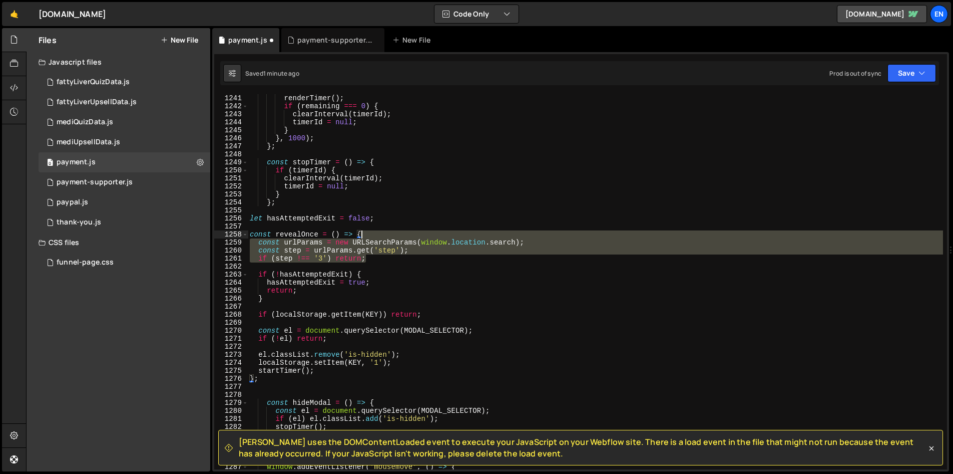
drag, startPoint x: 377, startPoint y: 257, endPoint x: 381, endPoint y: 237, distance: 21.0
click at [381, 237] on div "remaining = Math . max ( remaining - 1 , 0 ) ; renderTimer ( ) ; if ( remaining…" at bounding box center [595, 281] width 695 height 391
type textarea "const revealOnce = () => {"
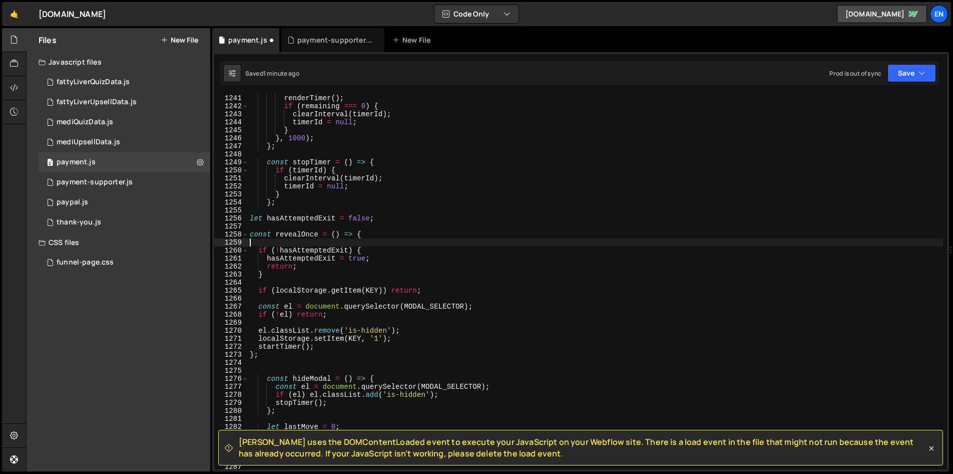
click at [280, 241] on div "remaining = Math . max ( remaining - 1 , 0 ) ; renderTimer ( ) ; if ( remaining…" at bounding box center [595, 281] width 695 height 391
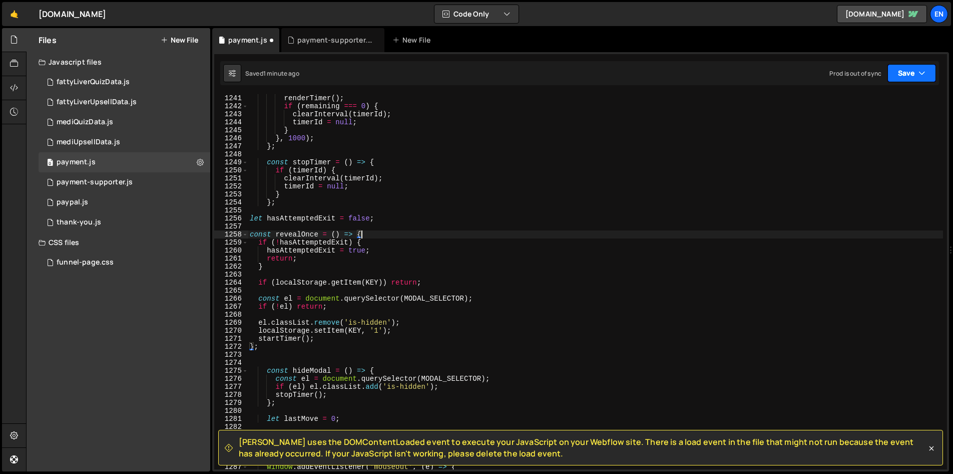
click at [918, 78] on icon "button" at bounding box center [921, 73] width 7 height 10
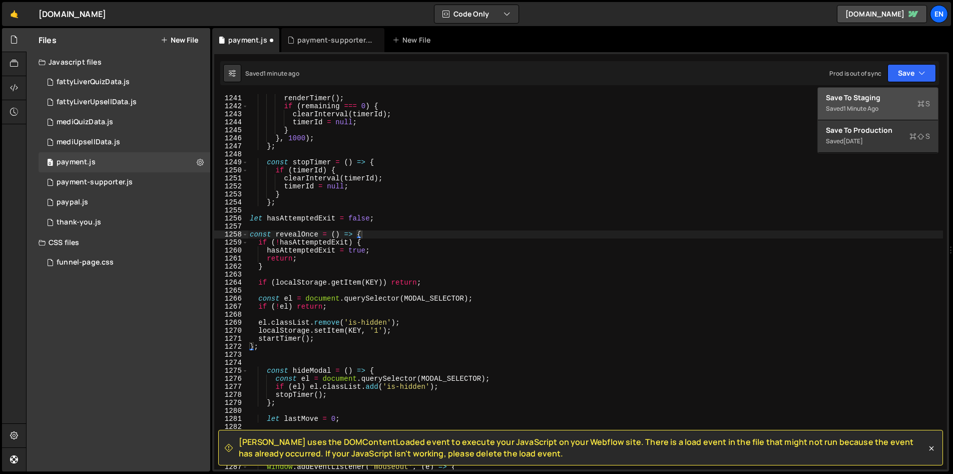
click at [841, 97] on div "Save to Staging S" at bounding box center [878, 98] width 104 height 10
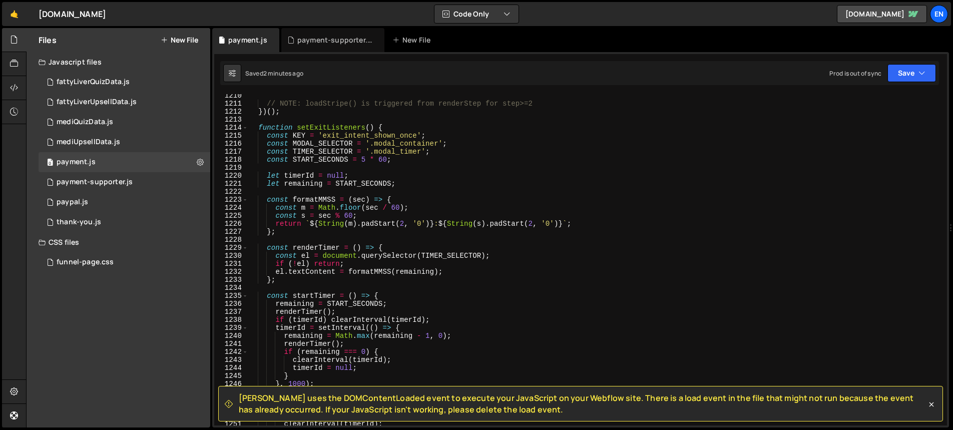
scroll to position [9685, 0]
click at [401, 144] on div "// NOTE: loadStripe() is triggered from renderStep for step>=2 }) ( ) ; functio…" at bounding box center [595, 265] width 695 height 347
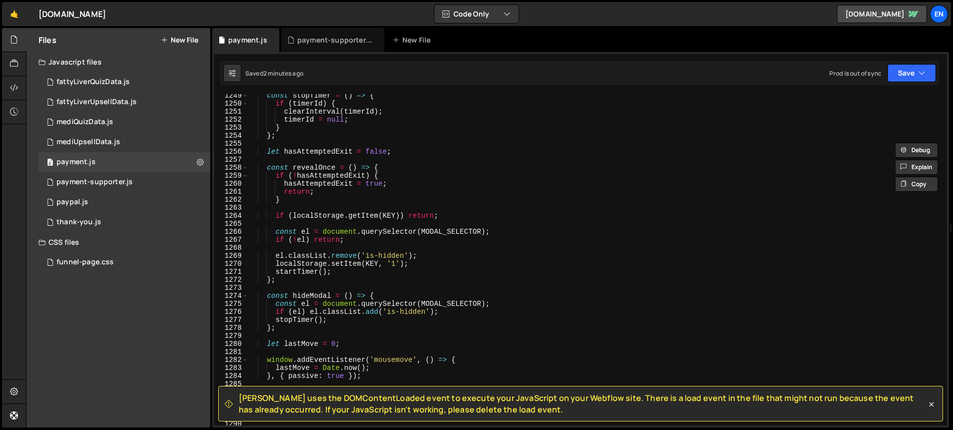
scroll to position [10042, 0]
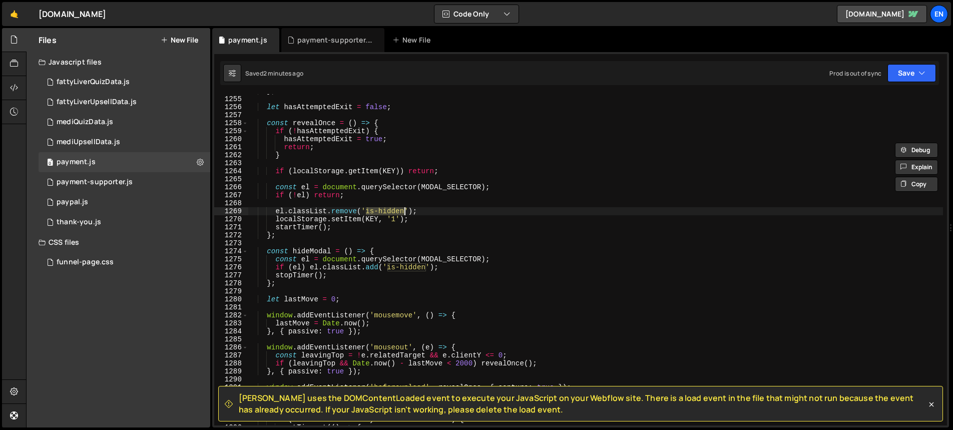
drag, startPoint x: 366, startPoint y: 209, endPoint x: 401, endPoint y: 211, distance: 35.6
click at [404, 210] on div "} ; let hasAttemptedExit = false ; const revealOnce = ( ) => { if ( ! hasAttemp…" at bounding box center [595, 260] width 695 height 347
type textarea "el.classList.remove('is-hidden');"
click at [310, 35] on div "payment-supporter.js" at bounding box center [334, 40] width 75 height 10
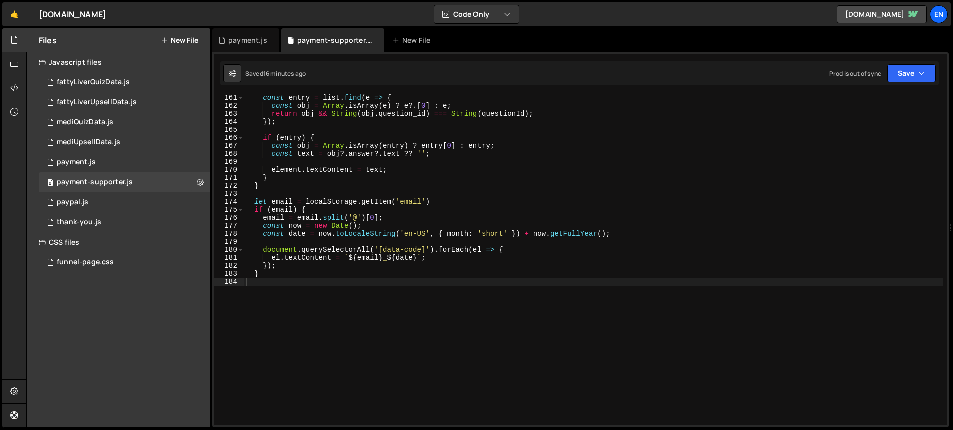
click at [294, 284] on div "const entry = list . find ( e => { const obj = Array . isArray ( e ) ? e ?. [ 0…" at bounding box center [593, 289] width 699 height 391
paste textarea "});"
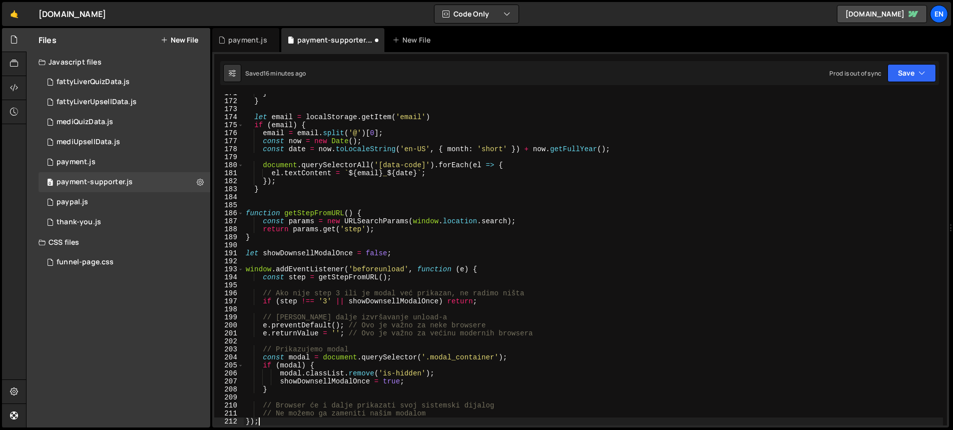
scroll to position [1366, 0]
type textarea "});"
click at [240, 46] on div "payment.js" at bounding box center [245, 40] width 67 height 24
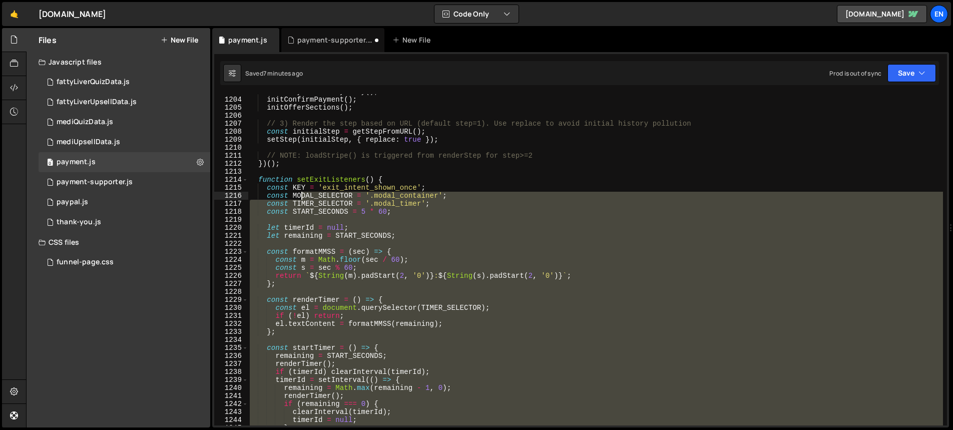
scroll to position [9633, 0]
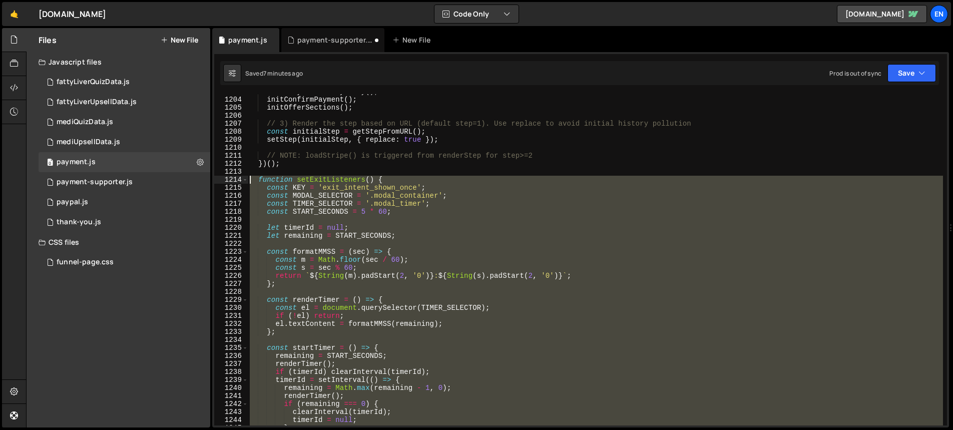
drag, startPoint x: 303, startPoint y: 265, endPoint x: 228, endPoint y: 178, distance: 114.9
click at [228, 178] on div "1203 1204 1205 1206 1207 1208 1209 1210 1211 1212 1213 1214 1215 1216 1217 1218…" at bounding box center [580, 259] width 733 height 331
type textarea "function setExitListeners() { const KEY = 'exit_intent_shown_once';"
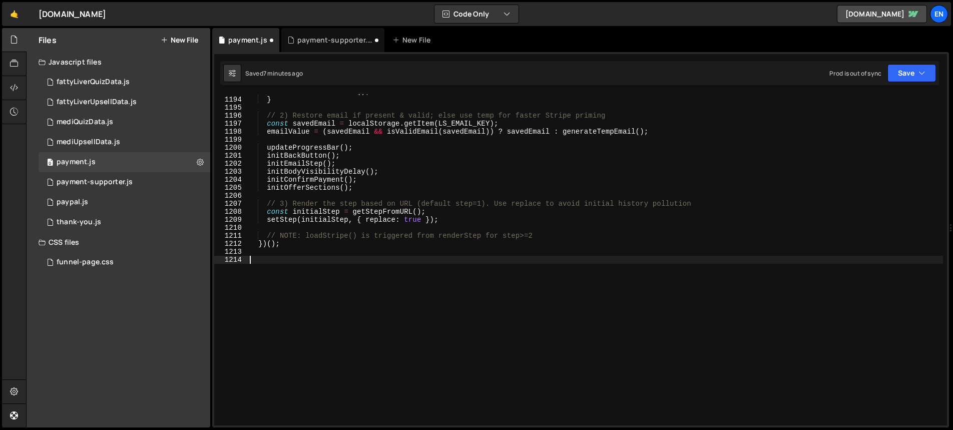
scroll to position [9545, 0]
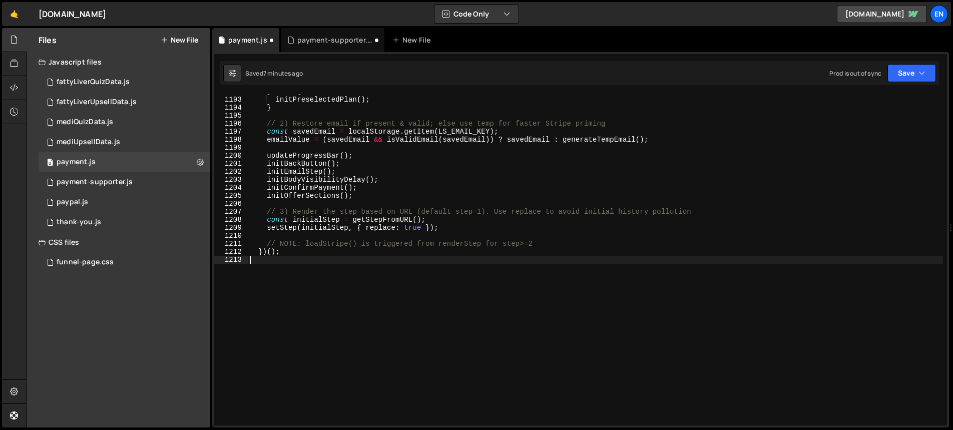
click at [405, 246] on div "} else { initPreselectedPlan ( ) ; } // 2) Restore email if present & valid; el…" at bounding box center [595, 261] width 695 height 347
type textarea "// NOTE: loadStripe() is triggered from renderStep for step>=2"
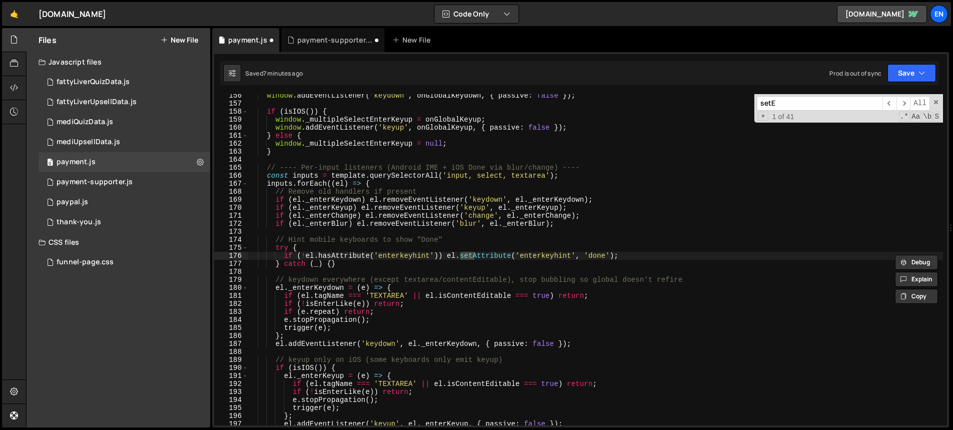
scroll to position [3919, 0]
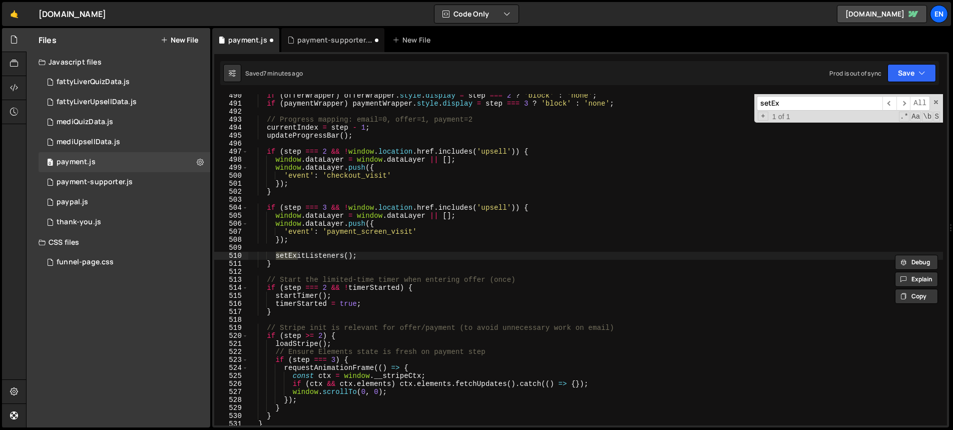
type input "setEx"
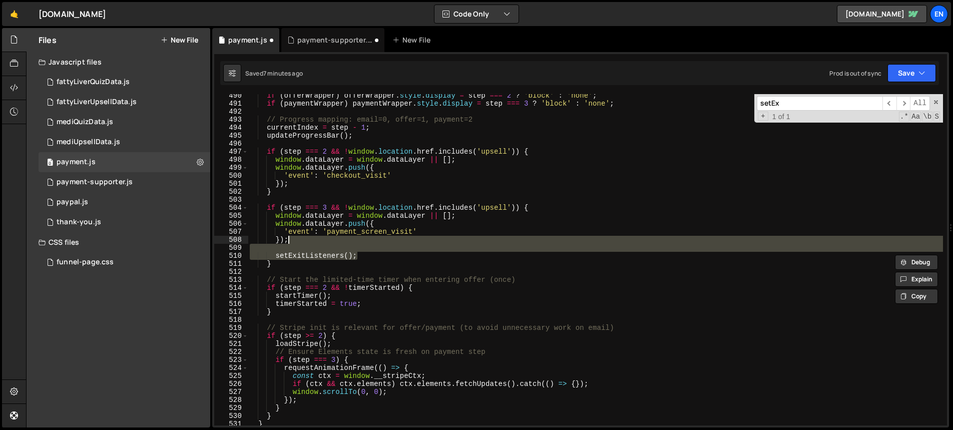
drag, startPoint x: 376, startPoint y: 252, endPoint x: 378, endPoint y: 241, distance: 11.2
click at [378, 241] on div "if ( offerWrapper ) offerWrapper . style . display = step === 2 ? 'block' : 'no…" at bounding box center [595, 265] width 695 height 347
type textarea "});"
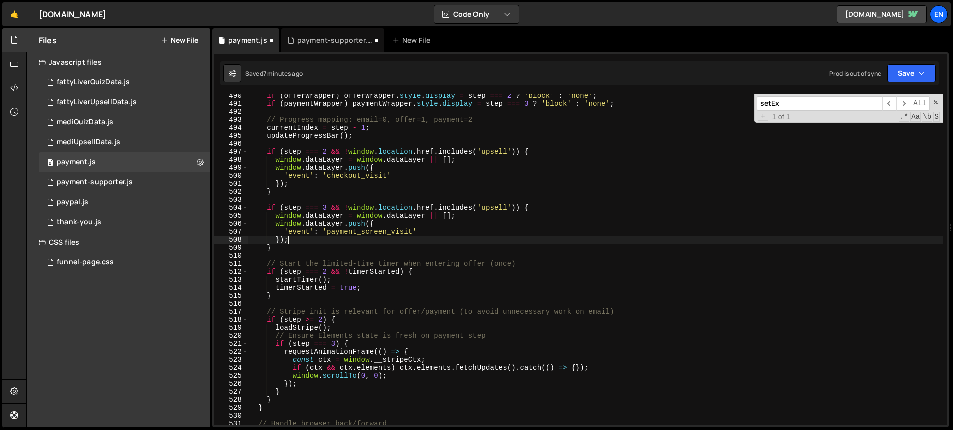
click at [936, 102] on span at bounding box center [935, 102] width 7 height 7
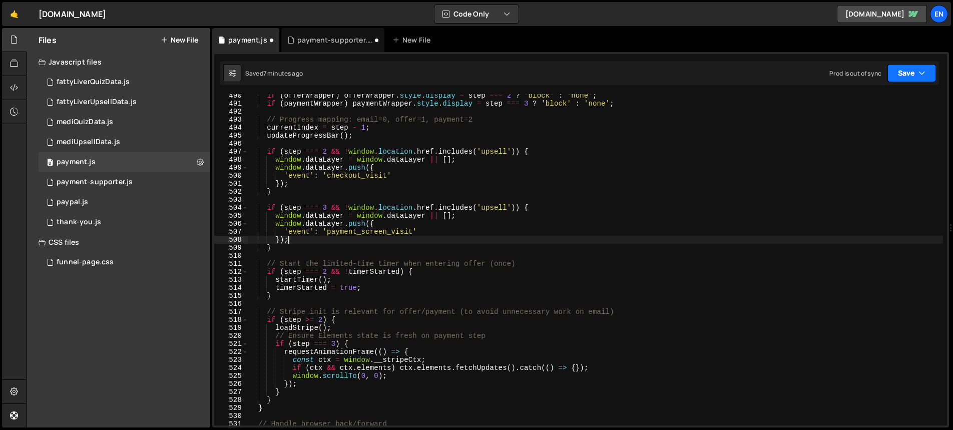
click at [909, 64] on button "Save" at bounding box center [911, 73] width 49 height 18
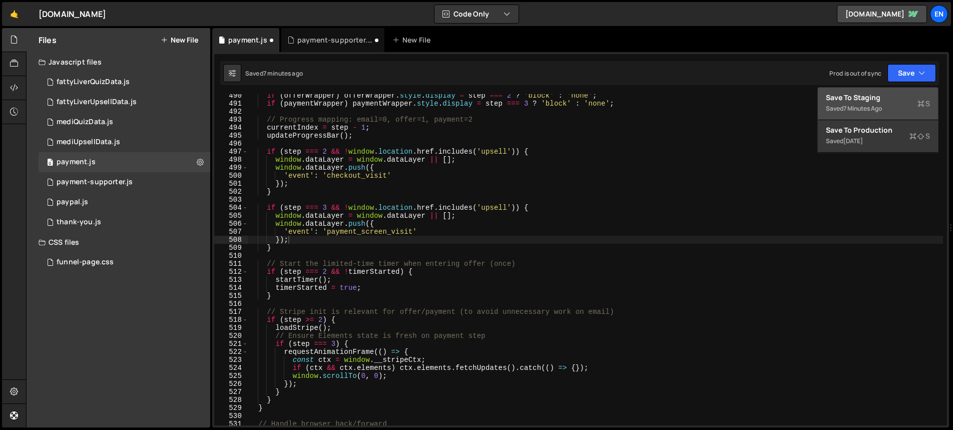
click at [865, 99] on div "Save to Staging S" at bounding box center [878, 98] width 104 height 10
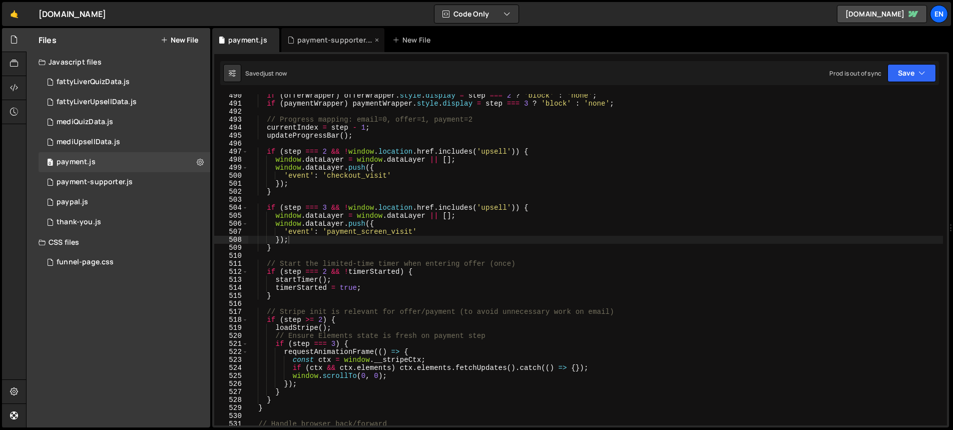
click at [330, 39] on div "payment-supporter.js" at bounding box center [334, 40] width 75 height 10
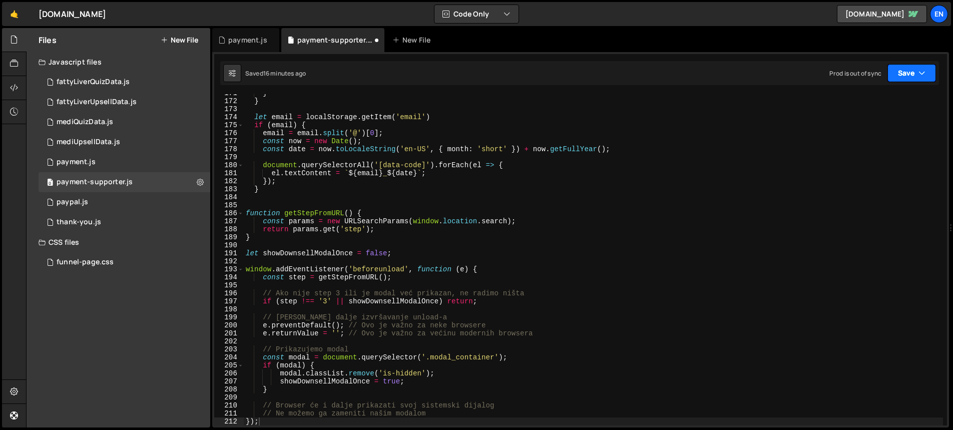
click at [912, 76] on button "Save" at bounding box center [911, 73] width 49 height 18
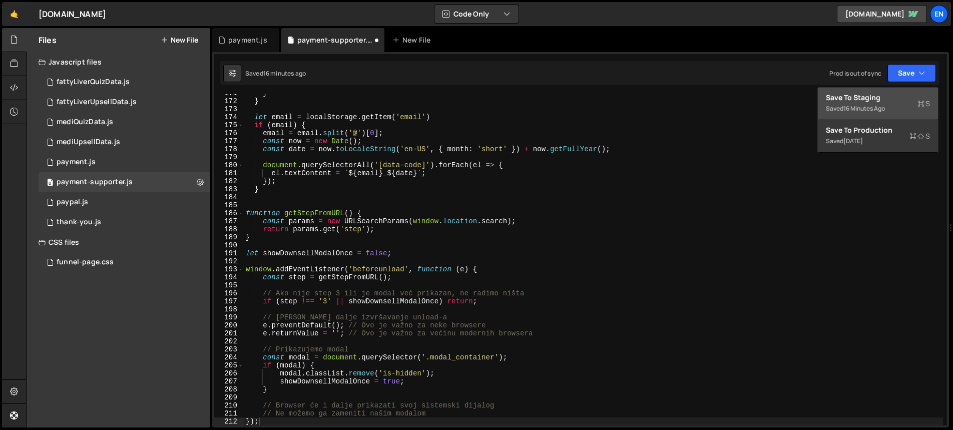
click at [882, 98] on div "Save to Staging S" at bounding box center [878, 98] width 104 height 10
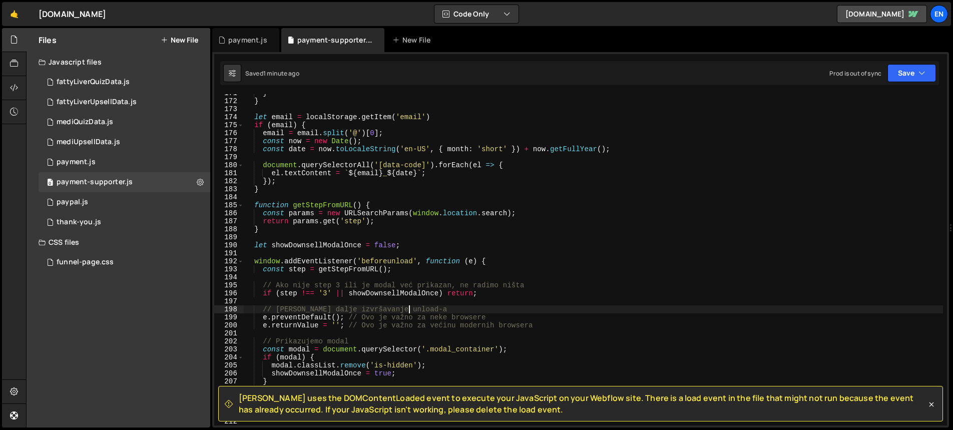
click at [408, 308] on div "} } let email = localStorage . getItem ( 'email' ) if ( email ) { email = email…" at bounding box center [593, 262] width 699 height 347
click at [931, 404] on icon at bounding box center [931, 404] width 5 height 5
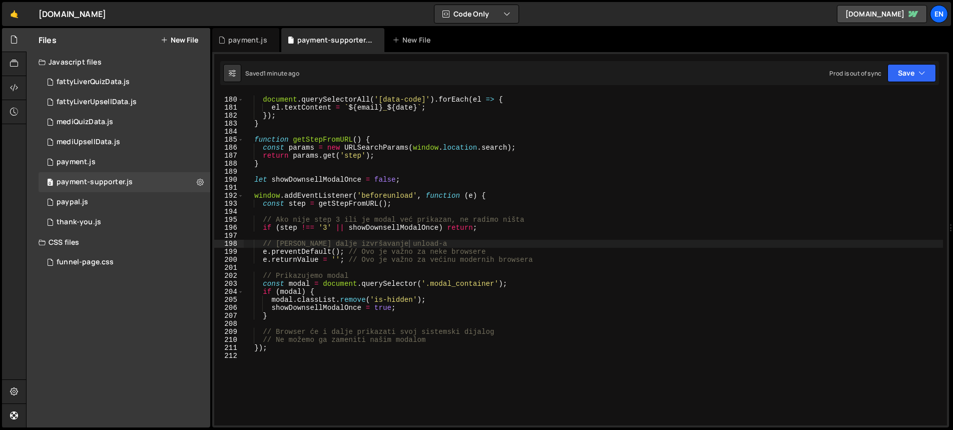
scroll to position [1441, 0]
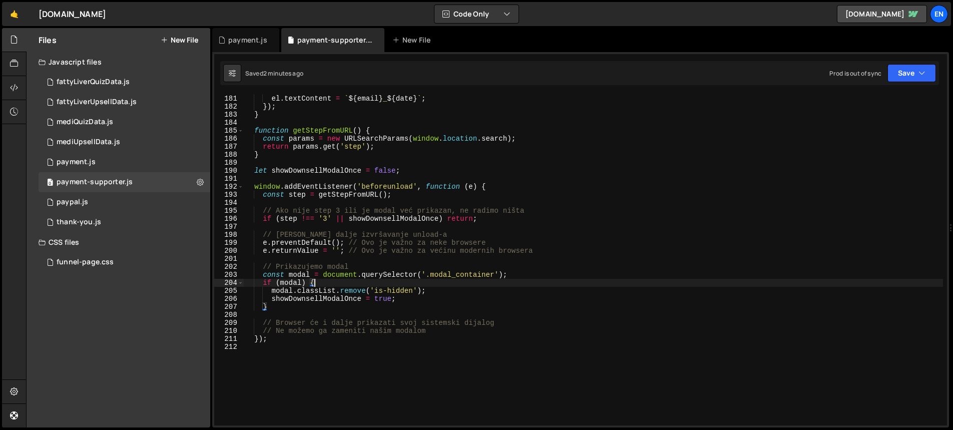
click at [545, 281] on div "document . querySelectorAll ( '[data-code]' ) . forEach ( el => { el . textCont…" at bounding box center [593, 260] width 699 height 347
click at [348, 334] on div "document . querySelectorAll ( '[data-code]' ) . forEach ( el => { el . textCont…" at bounding box center [593, 260] width 699 height 347
type textarea "// Ne možemo ga zameniti našim modalom"
click at [247, 38] on div "payment.js" at bounding box center [247, 40] width 39 height 10
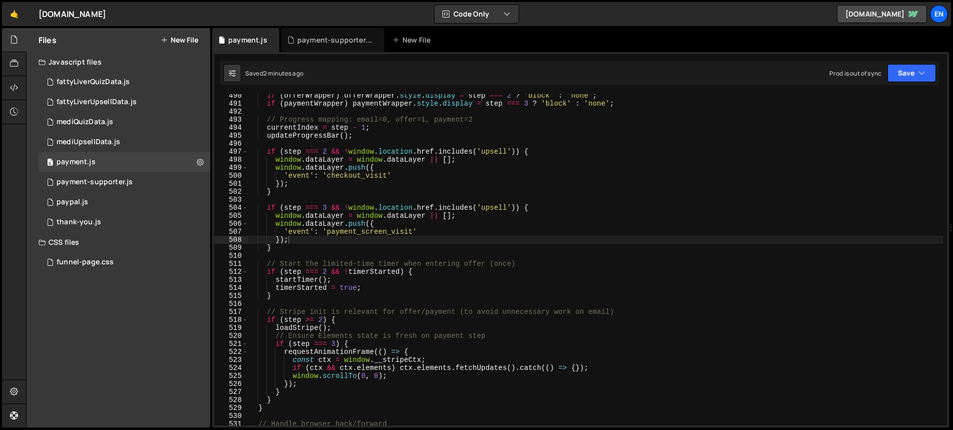
click at [432, 247] on div "if ( offerWrapper ) offerWrapper . style . display = step === 2 ? 'block' : 'no…" at bounding box center [595, 265] width 695 height 347
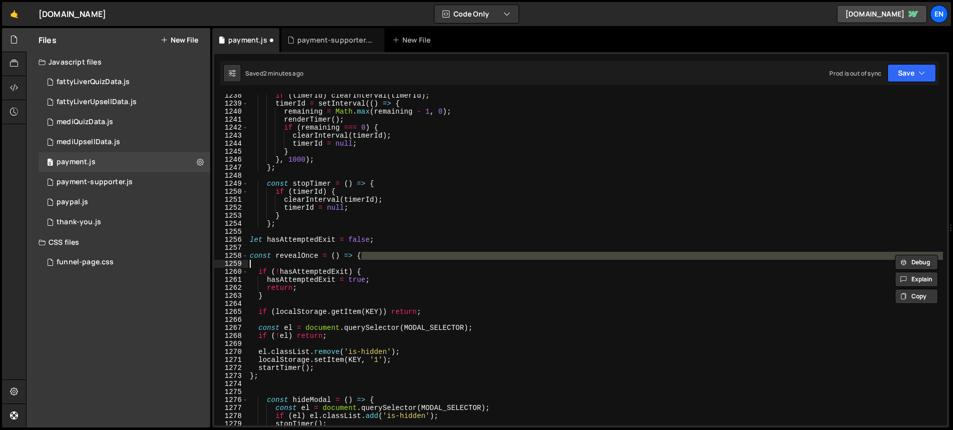
scroll to position [9909, 0]
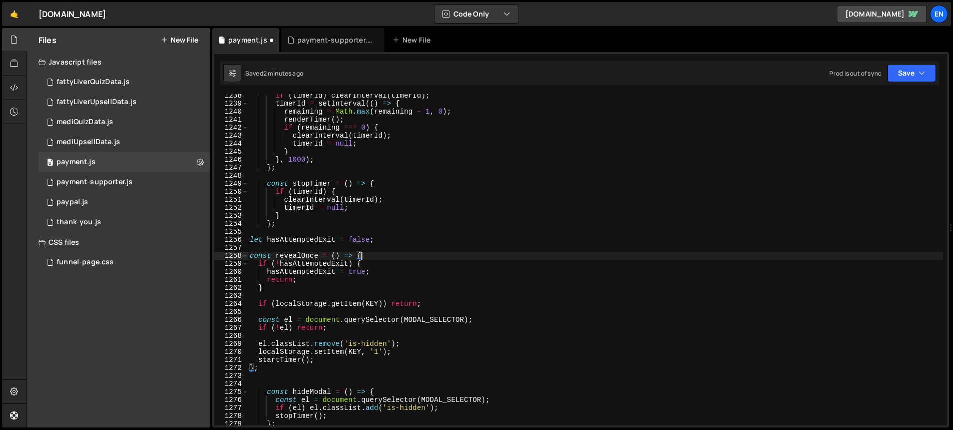
type textarea "}"
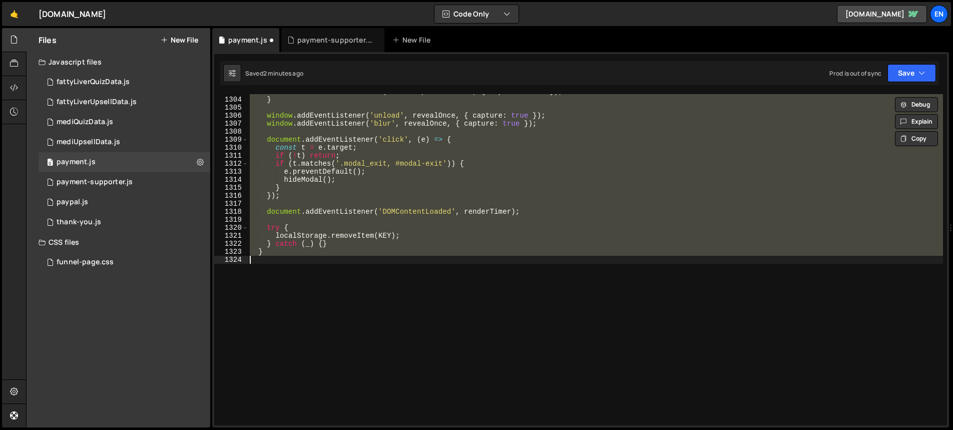
scroll to position [10434, 0]
click at [431, 283] on div "document . addEventListener ( 'freeze' , revealOnce , { capture : true }) ; } w…" at bounding box center [595, 259] width 695 height 331
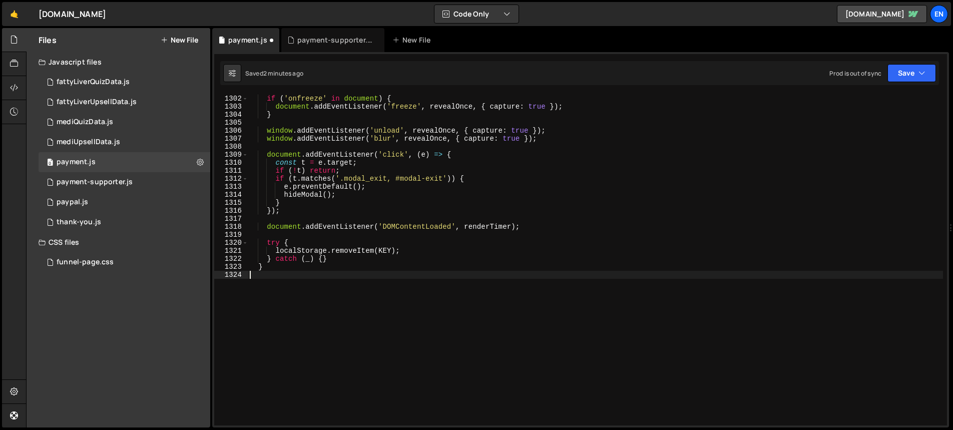
scroll to position [10372, 0]
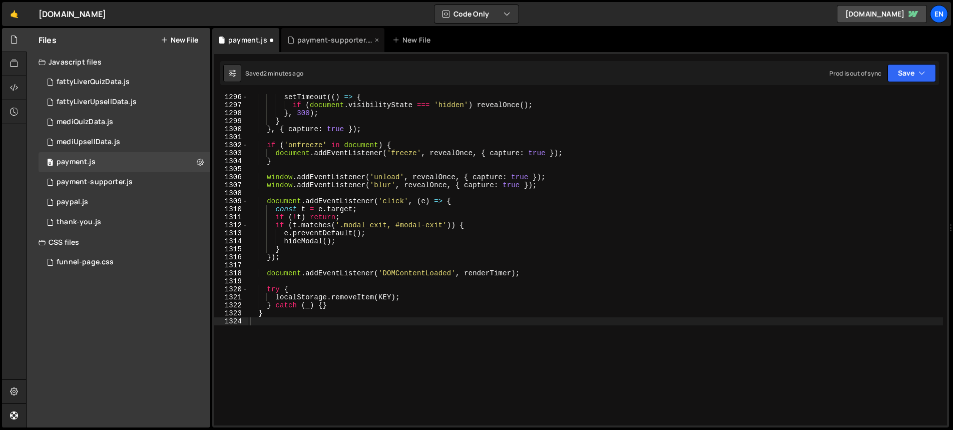
click at [317, 34] on div "payment-supporter.js" at bounding box center [332, 40] width 103 height 24
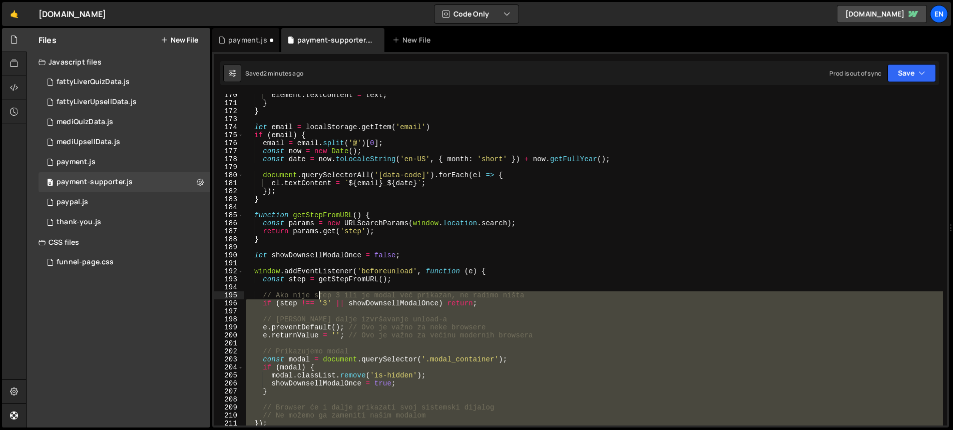
scroll to position [1305, 0]
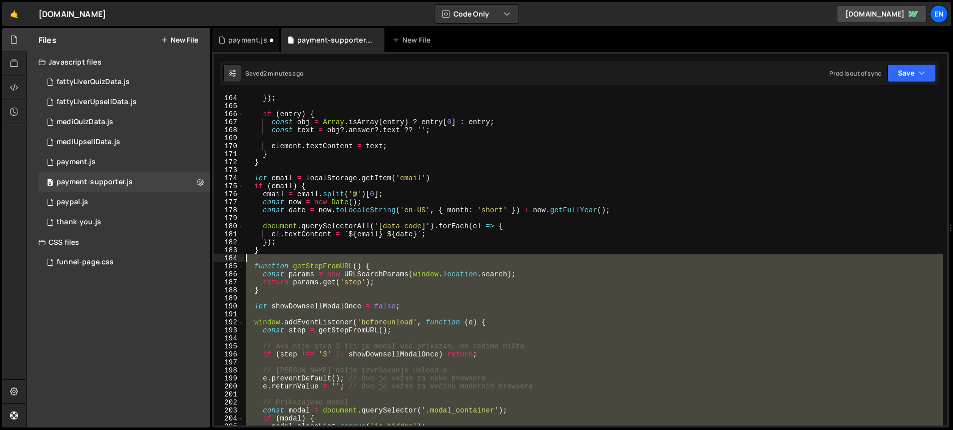
drag, startPoint x: 311, startPoint y: 352, endPoint x: 298, endPoint y: 256, distance: 96.5
click at [298, 256] on div "}) ; if ( entry ) { const obj = Array . isArray ( entry ) ? entry [ 0 ] : entry…" at bounding box center [593, 267] width 699 height 347
type textarea "function getStepFromURL() {"
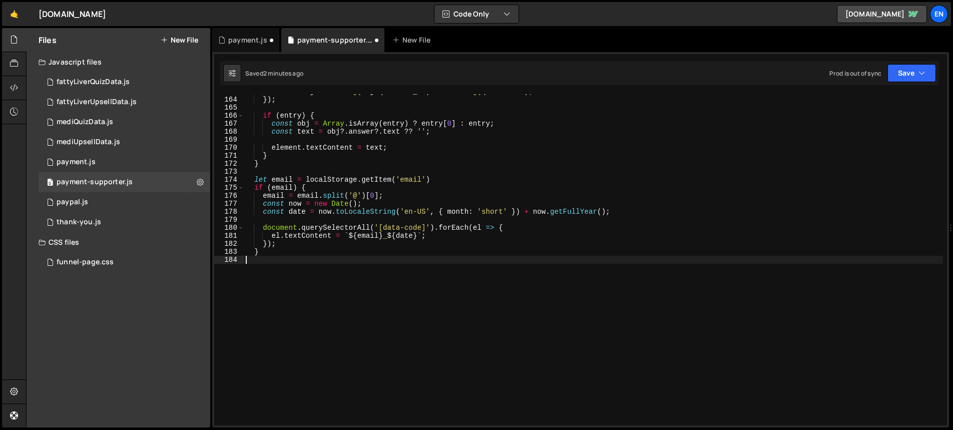
scroll to position [1304, 0]
click at [922, 71] on icon "button" at bounding box center [921, 73] width 7 height 10
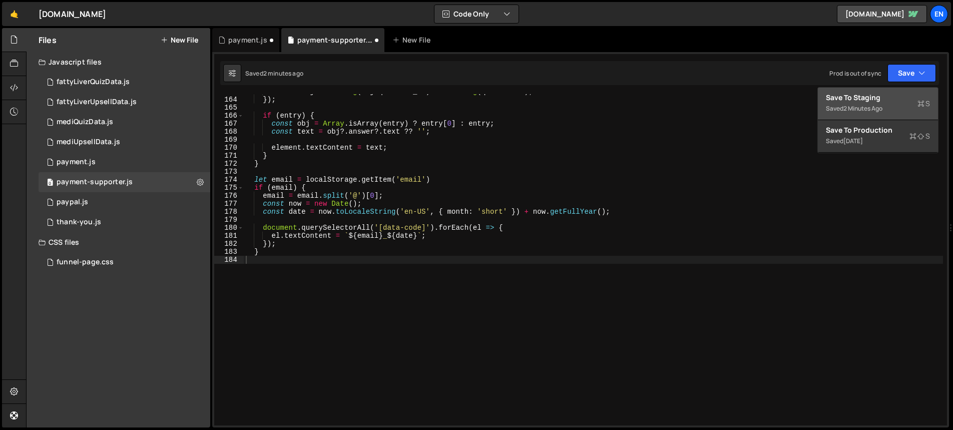
click at [871, 98] on div "Save to Staging S" at bounding box center [878, 98] width 104 height 10
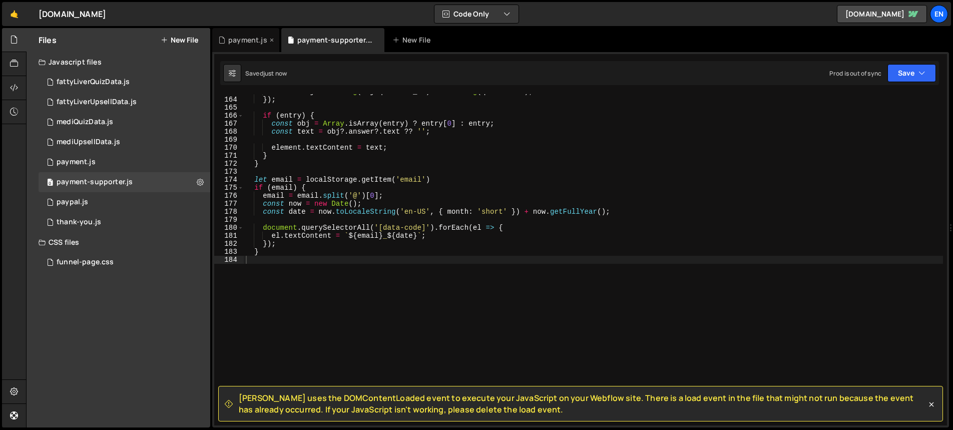
click at [244, 34] on div "payment.js" at bounding box center [245, 40] width 67 height 24
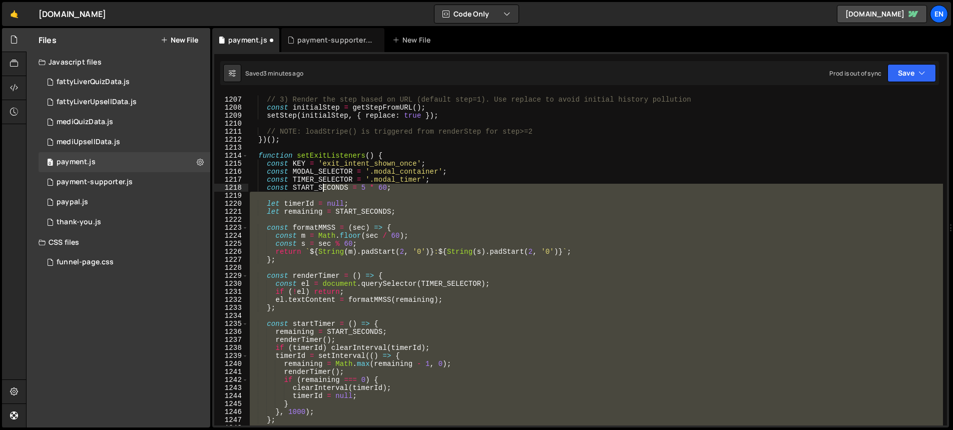
scroll to position [9638, 0]
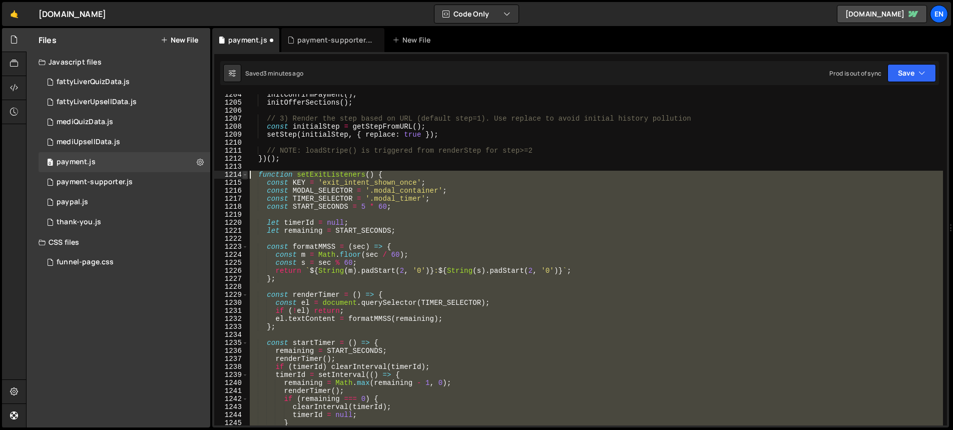
drag, startPoint x: 303, startPoint y: 313, endPoint x: 246, endPoint y: 175, distance: 149.9
click at [246, 175] on div "1204 1205 1206 1207 1208 1209 1210 1211 1212 1213 1214 1215 1216 1217 1218 1219…" at bounding box center [580, 259] width 733 height 331
click at [915, 72] on button "Save" at bounding box center [911, 73] width 49 height 18
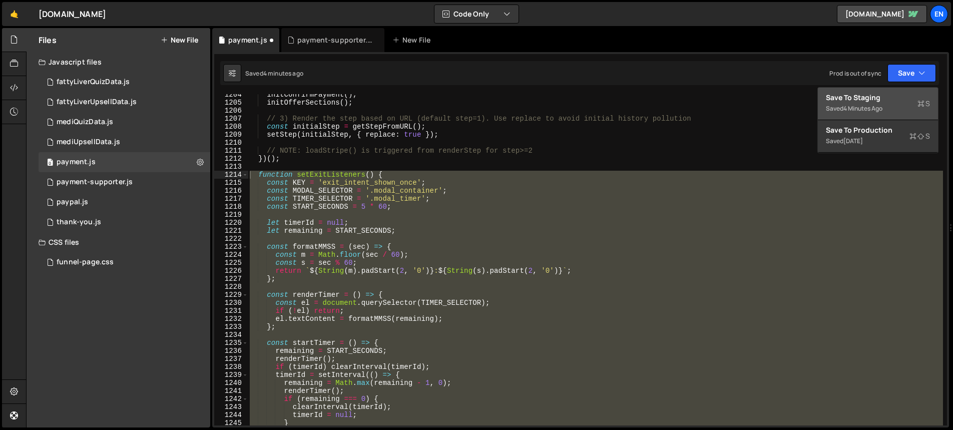
click at [882, 96] on div "Save to Staging S" at bounding box center [878, 98] width 104 height 10
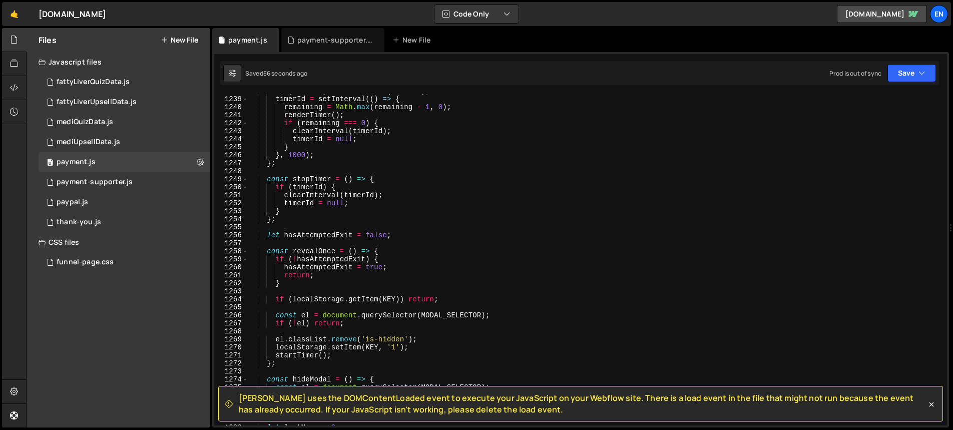
scroll to position [9918, 0]
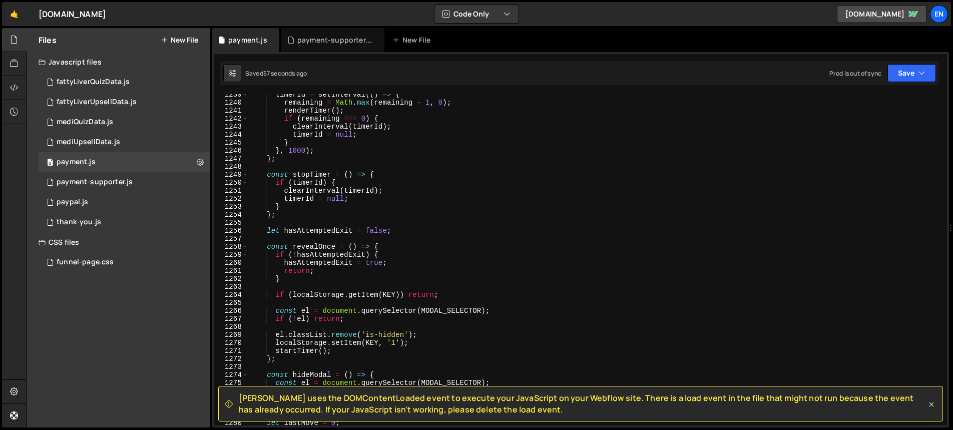
click at [930, 402] on icon at bounding box center [931, 404] width 10 height 10
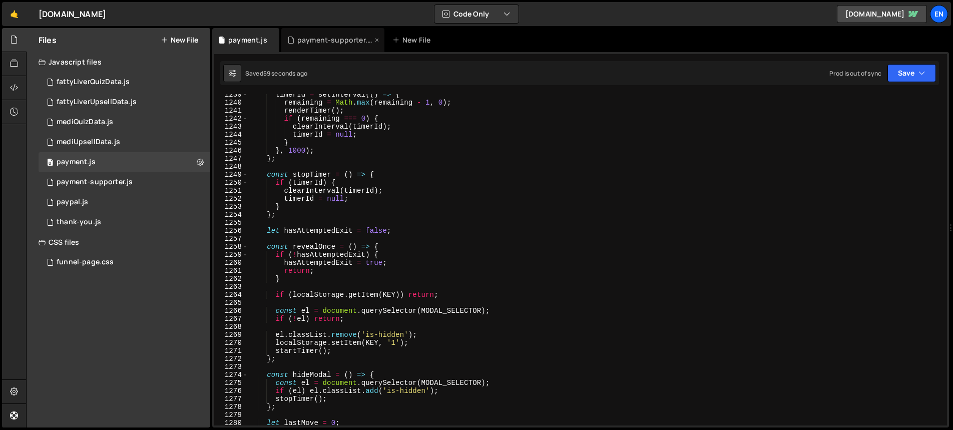
click at [322, 35] on div "payment-supporter.js" at bounding box center [334, 40] width 75 height 10
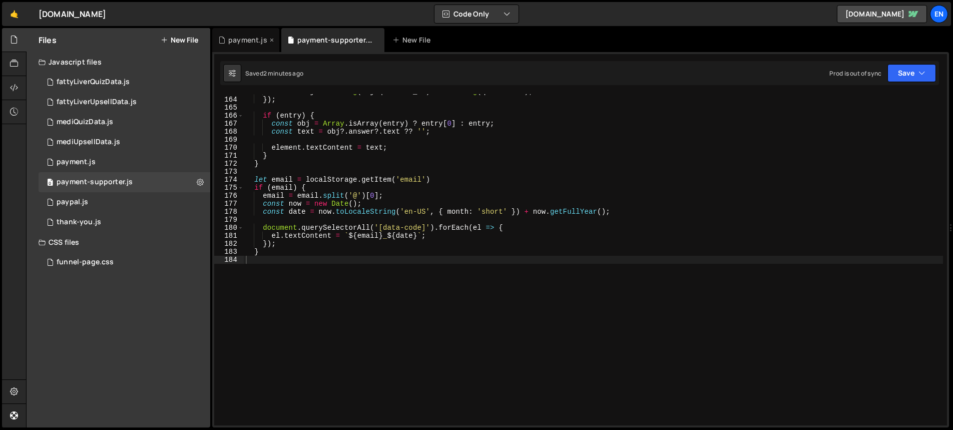
click at [243, 41] on div "payment.js" at bounding box center [247, 40] width 39 height 10
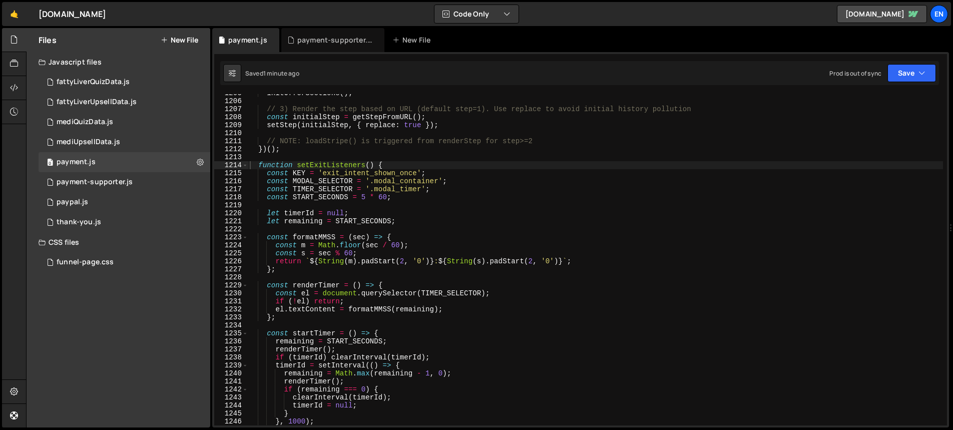
scroll to position [9644, 0]
type textarea "function setExitListeners() {"
click at [345, 171] on div "initOfferSections ( ) ; // 3) Render the step based on URL (default step=1). Us…" at bounding box center [595, 265] width 695 height 347
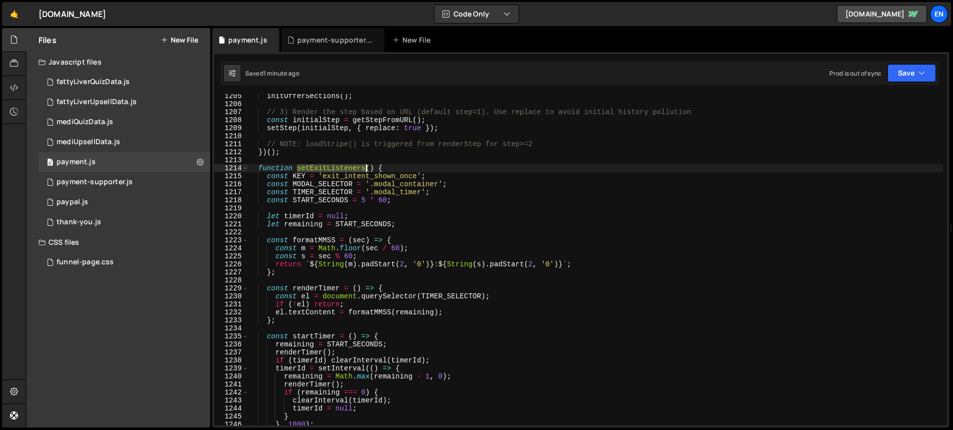
click at [345, 171] on div "initOfferSections ( ) ; // 3) Render the step based on URL (default step=1). Us…" at bounding box center [595, 265] width 695 height 347
type input "setExitListeners"
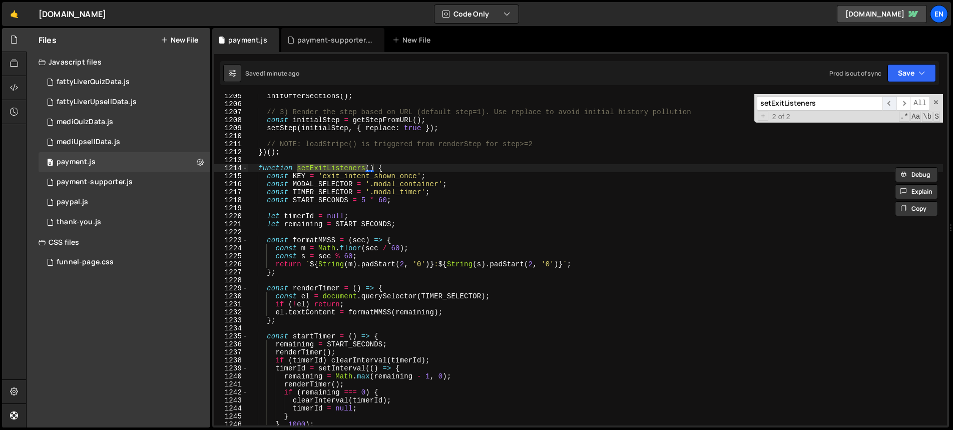
click at [888, 104] on span "​" at bounding box center [889, 103] width 14 height 15
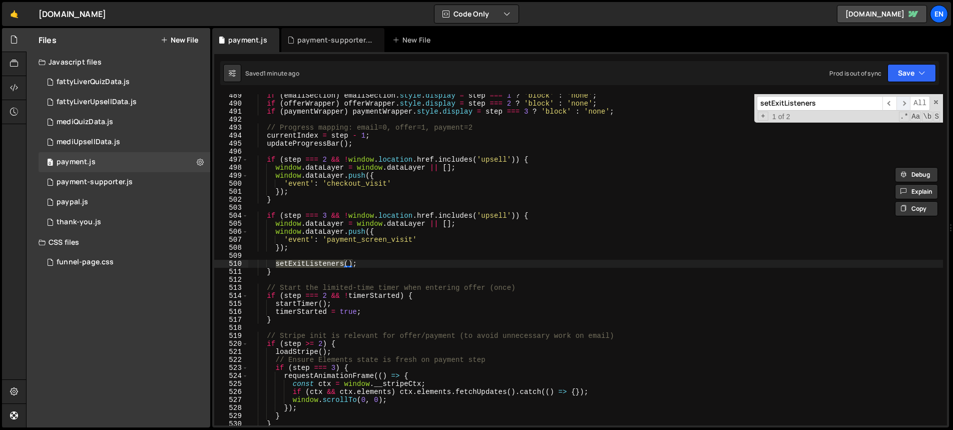
click at [901, 106] on span "​" at bounding box center [903, 103] width 14 height 15
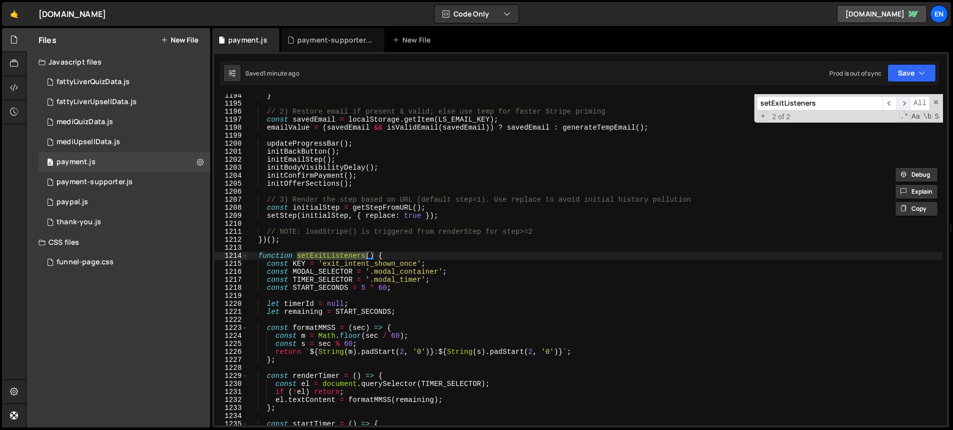
scroll to position [9557, 0]
click at [935, 100] on span at bounding box center [935, 102] width 7 height 7
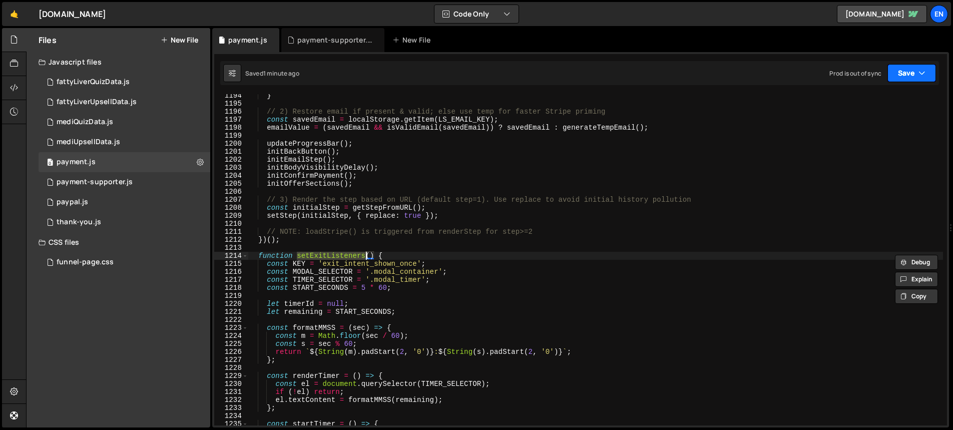
click at [904, 71] on button "Save" at bounding box center [911, 73] width 49 height 18
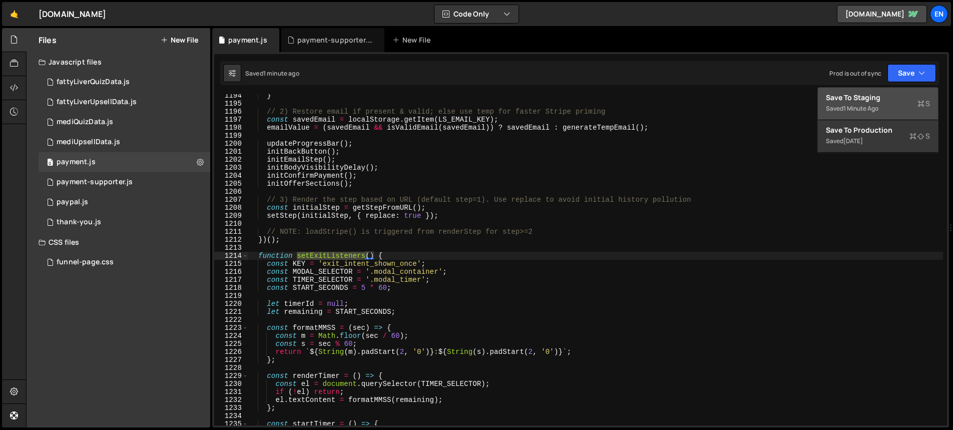
click at [866, 98] on div "Save to Staging S" at bounding box center [878, 98] width 104 height 10
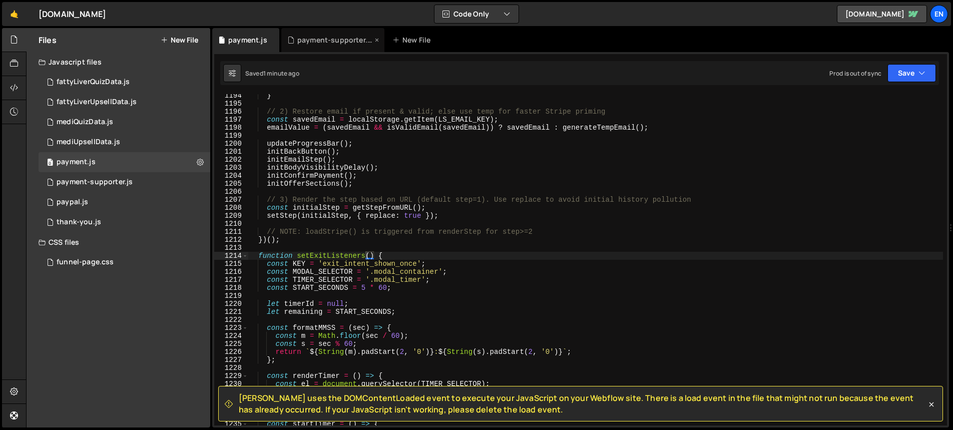
click at [347, 37] on div "payment-supporter.js" at bounding box center [334, 40] width 75 height 10
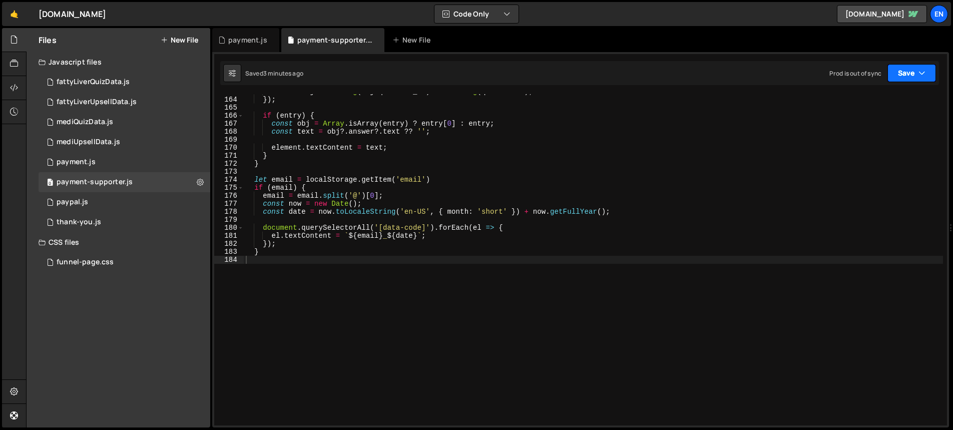
click at [906, 75] on button "Save" at bounding box center [911, 73] width 49 height 18
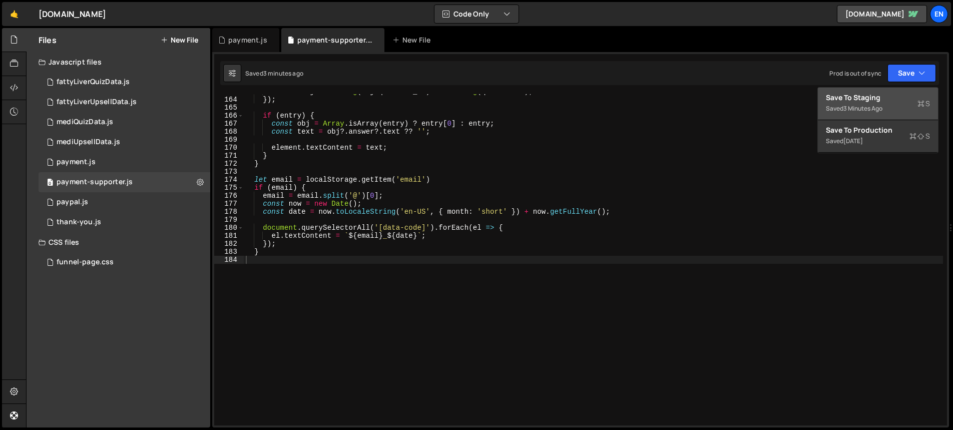
click at [862, 94] on div "Save to Staging S" at bounding box center [878, 98] width 104 height 10
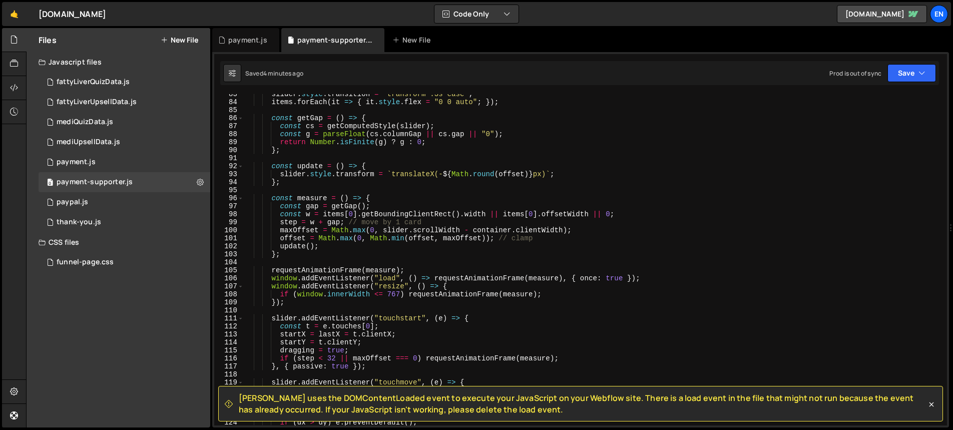
scroll to position [634, 0]
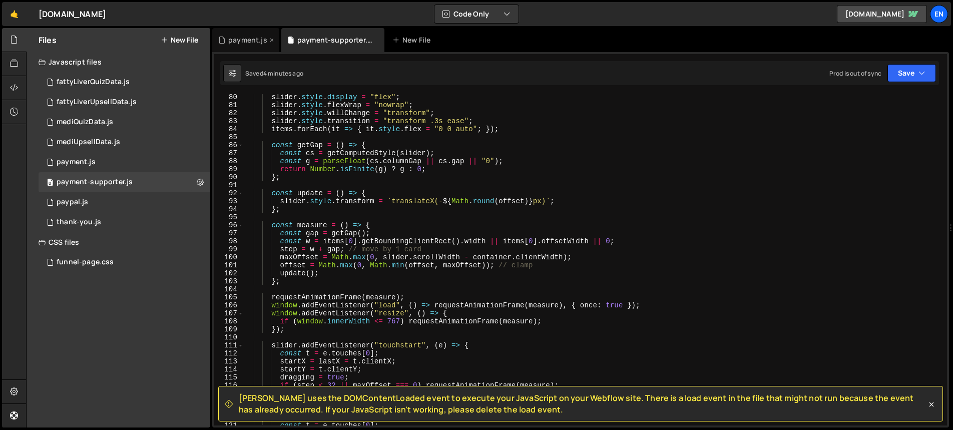
click at [238, 36] on div "payment.js" at bounding box center [247, 40] width 39 height 10
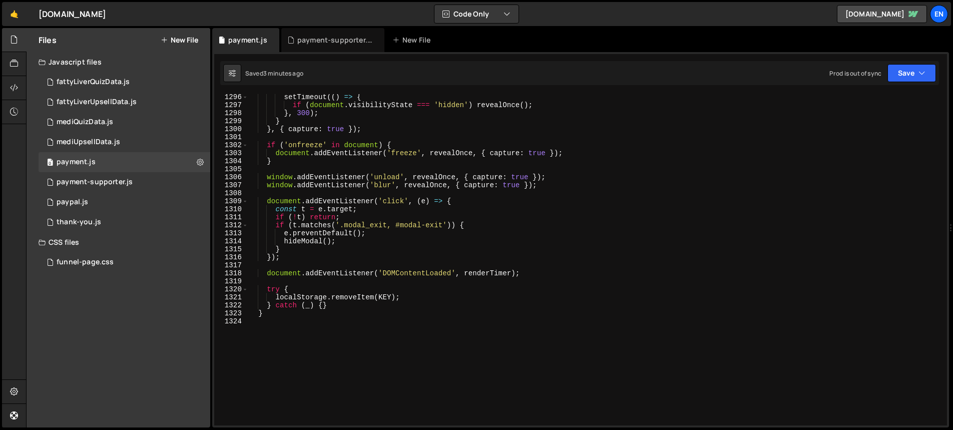
scroll to position [10331, 0]
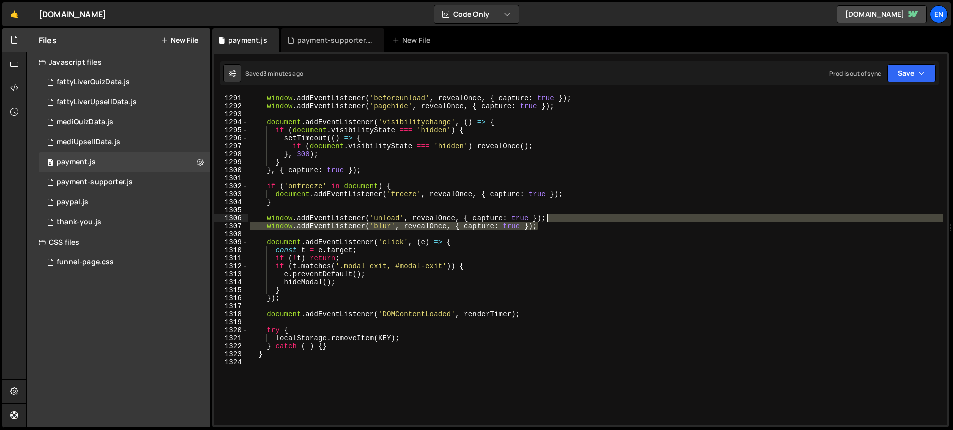
drag, startPoint x: 563, startPoint y: 226, endPoint x: 570, endPoint y: 221, distance: 8.6
click at [570, 221] on div "window . addEventListener ( 'beforeunload' , revealOnce , { capture : true }) ;…" at bounding box center [595, 259] width 695 height 347
click at [562, 228] on div "window . addEventListener ( 'beforeunload' , revealOnce , { capture : true }) ;…" at bounding box center [595, 259] width 695 height 331
type textarea "window.addEventListener('blur', revealOnce, { capture: true });"
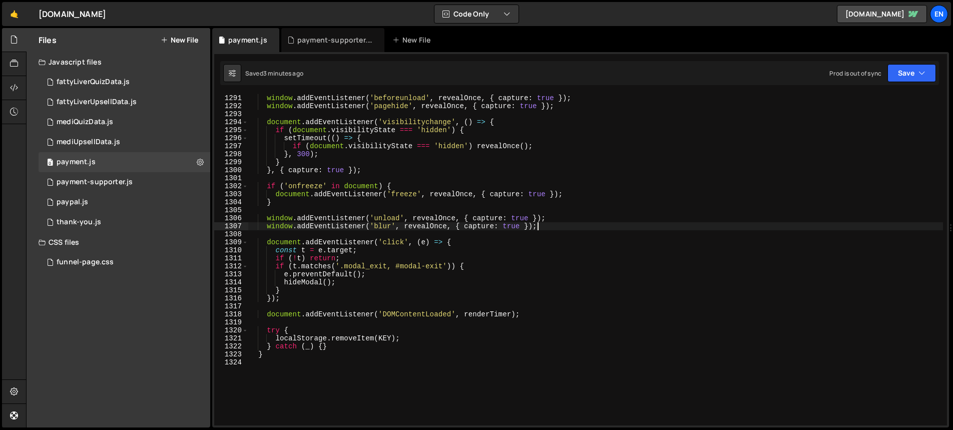
paste textarea
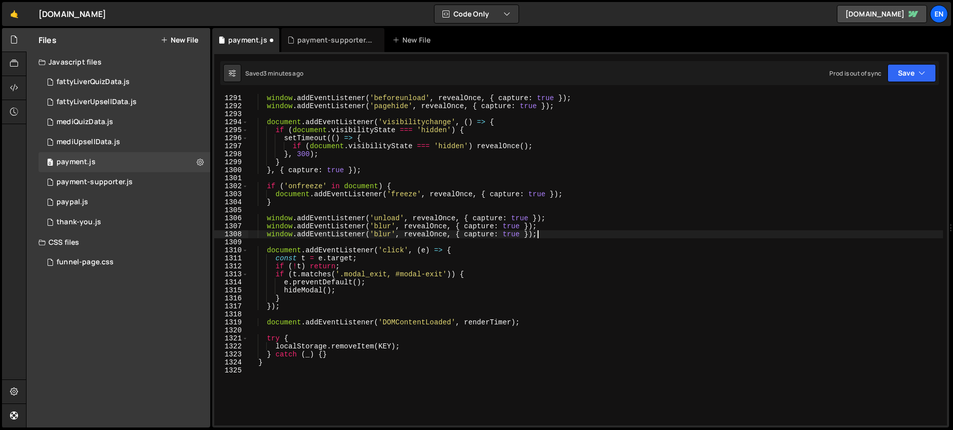
click at [566, 225] on div "window . addEventListener ( 'beforeunload' , revealOnce , { capture : true }) ;…" at bounding box center [595, 259] width 695 height 347
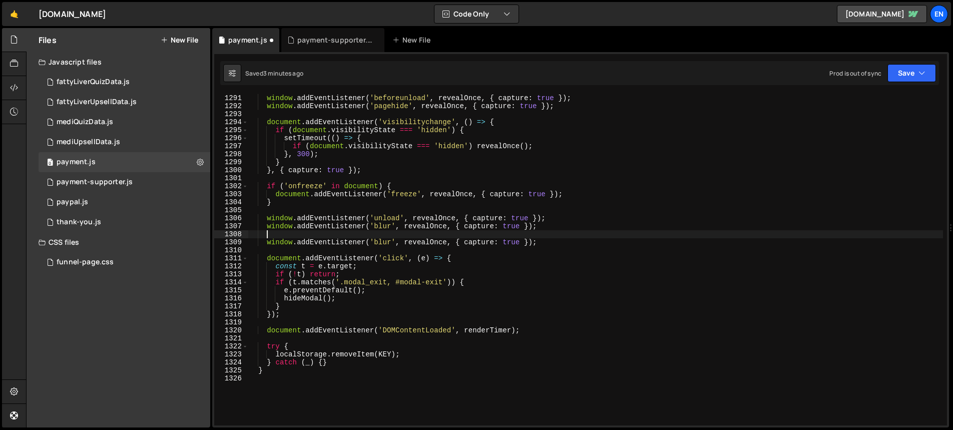
click at [386, 245] on div "window . addEventListener ( 'beforeunload' , revealOnce , { capture : true }) ;…" at bounding box center [595, 259] width 695 height 347
click at [282, 239] on div "window . addEventListener ( 'beforeunload' , revealOnce , { capture : true }) ;…" at bounding box center [595, 259] width 695 height 347
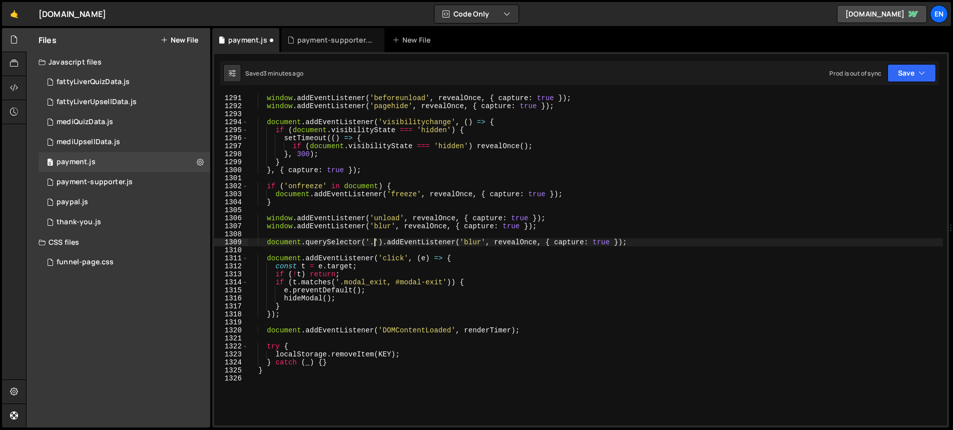
paste textarea "window.addEventListener('blur', revealOnce, { capture: true });'"
paste textarea "progress_back"
click at [530, 241] on div "window . addEventListener ( 'beforeunload' , revealOnce , { capture : true }) ;…" at bounding box center [595, 259] width 695 height 347
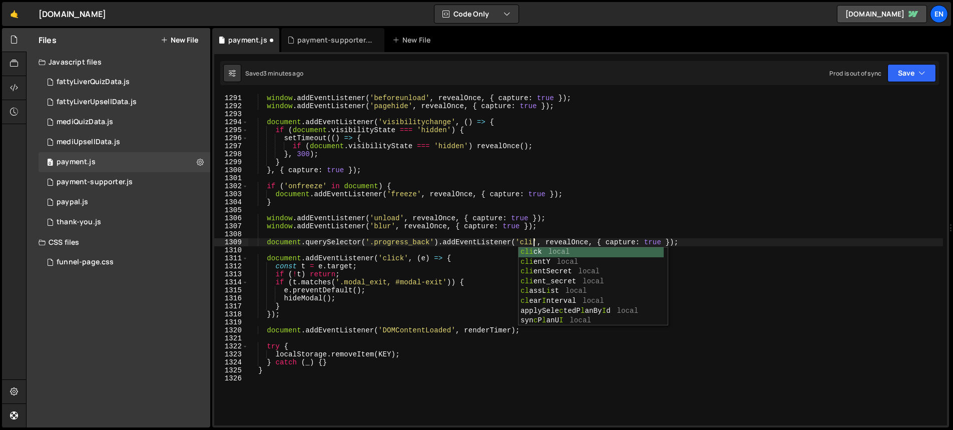
type textarea "document.querySelector('.progress_back').addEventListener('click', revealOnce, …"
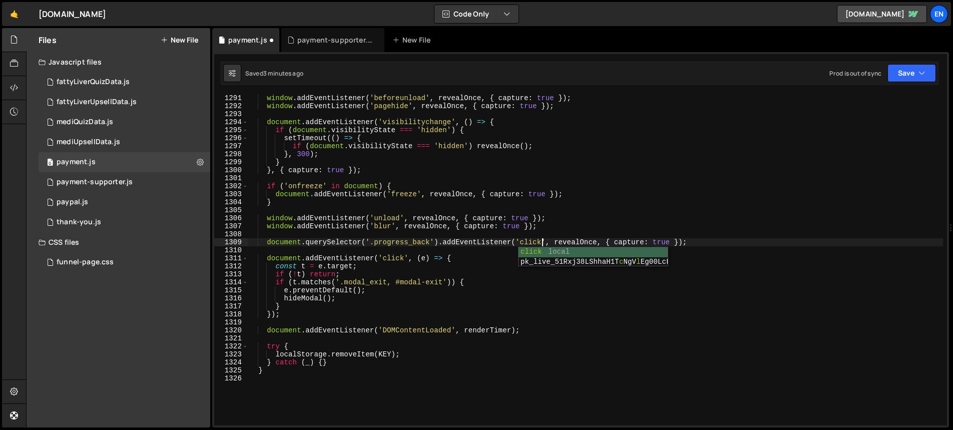
drag, startPoint x: 662, startPoint y: 237, endPoint x: 669, endPoint y: 238, distance: 7.1
click at [662, 237] on div "window . addEventListener ( 'beforeunload' , revealOnce , { capture : true }) ;…" at bounding box center [595, 259] width 695 height 347
drag, startPoint x: 680, startPoint y: 241, endPoint x: 606, endPoint y: 239, distance: 74.6
click at [606, 239] on div "window . addEventListener ( 'beforeunload' , revealOnce , { capture : true }) ;…" at bounding box center [595, 259] width 695 height 347
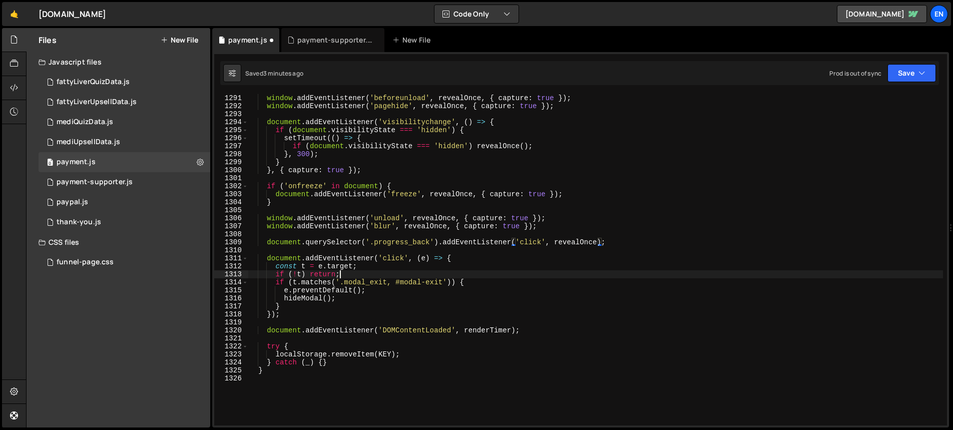
click at [608, 271] on div "window . addEventListener ( 'beforeunload' , revealOnce , { capture : true }) ;…" at bounding box center [595, 259] width 695 height 347
click at [901, 75] on button "Save" at bounding box center [911, 73] width 49 height 18
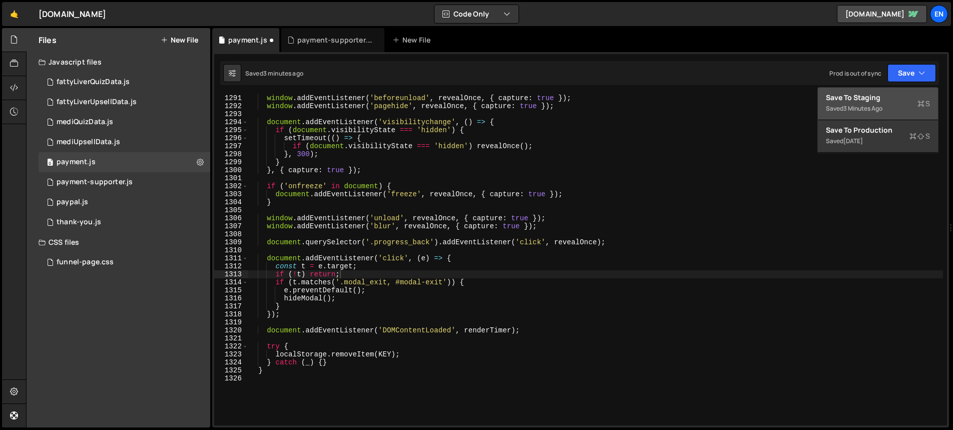
click at [864, 95] on div "Save to Staging S" at bounding box center [878, 98] width 104 height 10
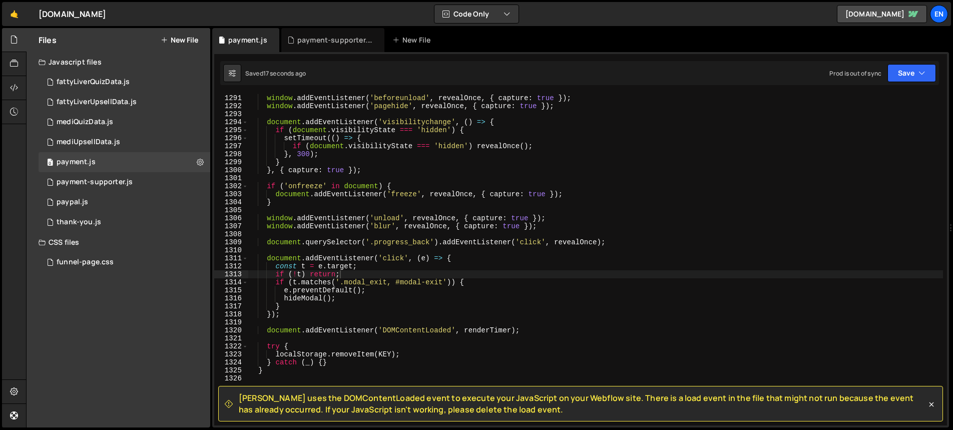
click at [464, 328] on div "window . addEventListener ( 'beforeunload' , revealOnce , { capture : true }) ;…" at bounding box center [595, 259] width 695 height 347
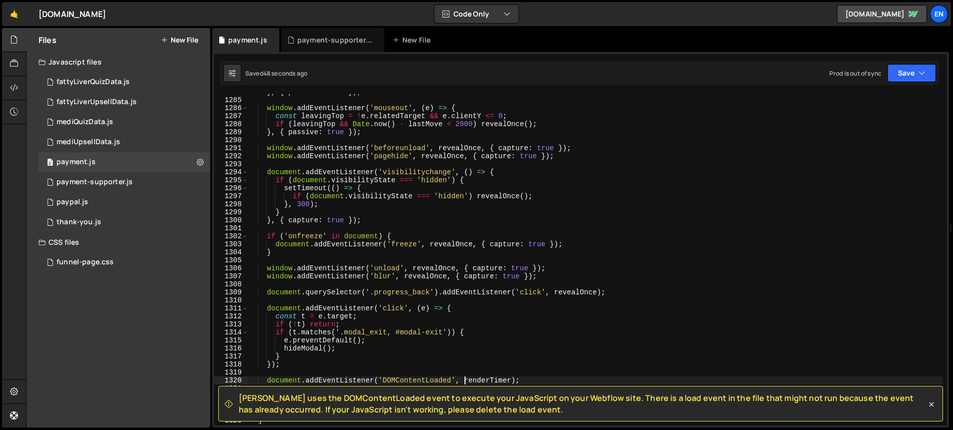
scroll to position [10281, 0]
click at [397, 291] on div "} , { passive : true }) ; window . addEventListener ( 'mouseout' , ( e ) => { c…" at bounding box center [595, 261] width 695 height 347
type textarea "document.querySelector('.progress_back').addEventListener('click', revealOnce);"
click at [397, 291] on div "} , { passive : true }) ; window . addEventListener ( 'mouseout' , ( e ) => { c…" at bounding box center [595, 261] width 695 height 347
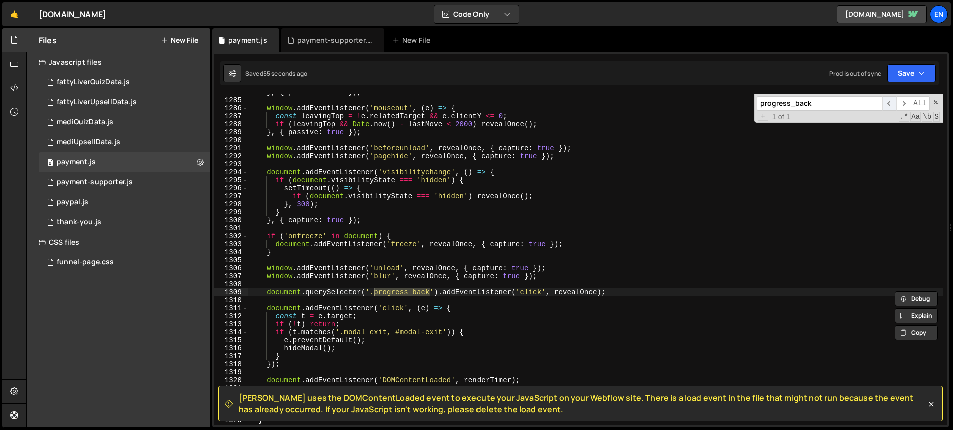
click at [891, 101] on span "​" at bounding box center [889, 103] width 14 height 15
click at [902, 102] on span "​" at bounding box center [903, 103] width 14 height 15
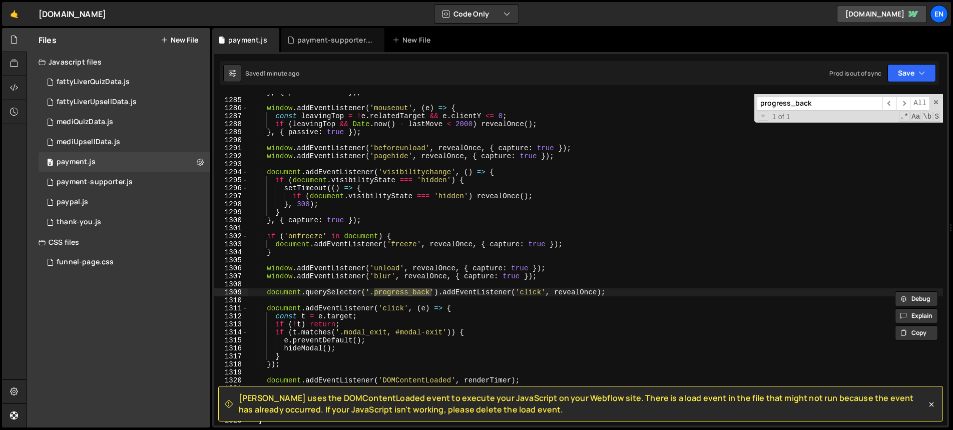
click at [795, 105] on input "progress_back" at bounding box center [820, 103] width 126 height 15
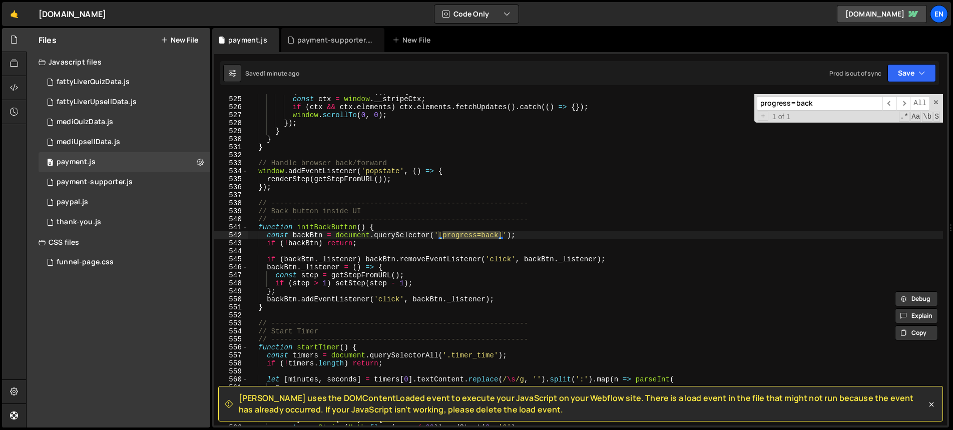
scroll to position [4216, 0]
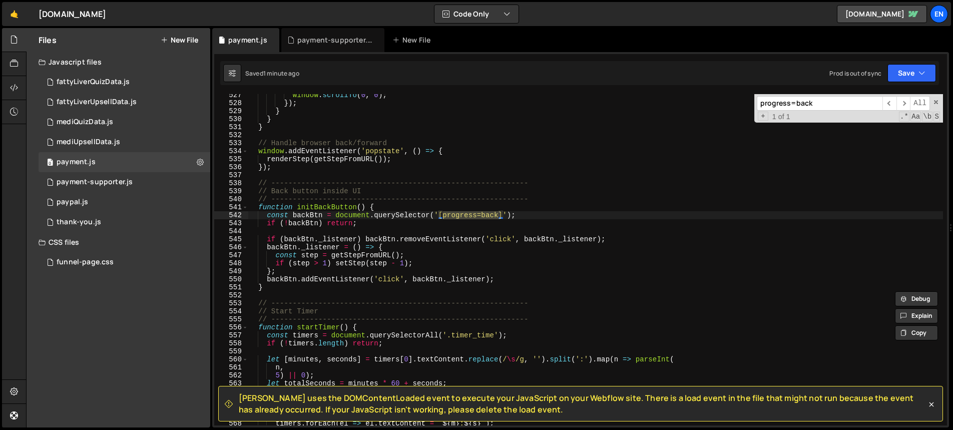
type input "progress=back"
type textarea "const step = getStepFromURL();"
click at [418, 254] on div "window . scrollTo ( 0 , 0 ) ; }) ; } } } // Handle browser back/forward window …" at bounding box center [595, 264] width 695 height 347
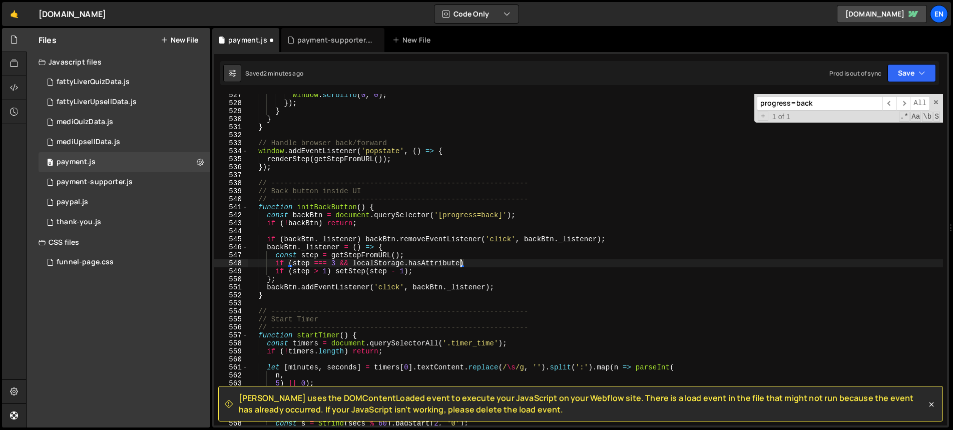
scroll to position [0, 15]
click at [354, 262] on div "window . scrollTo ( 0 , 0 ) ; }) ; } } } // Handle browser back/forward window …" at bounding box center [595, 264] width 695 height 347
click at [499, 265] on div "window . scrollTo ( 0 , 0 ) ; }) ; } } } // Handle browser back/forward window …" at bounding box center [595, 264] width 695 height 347
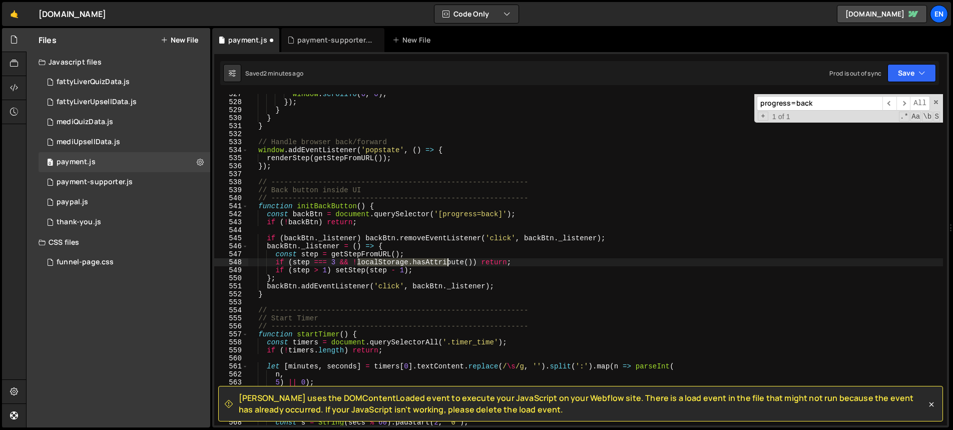
drag, startPoint x: 355, startPoint y: 261, endPoint x: 451, endPoint y: 258, distance: 96.1
click at [451, 258] on div "window . scrollTo ( 0 , 0 ) ; }) ; } } } // Handle browser back/forward window …" at bounding box center [595, 263] width 695 height 347
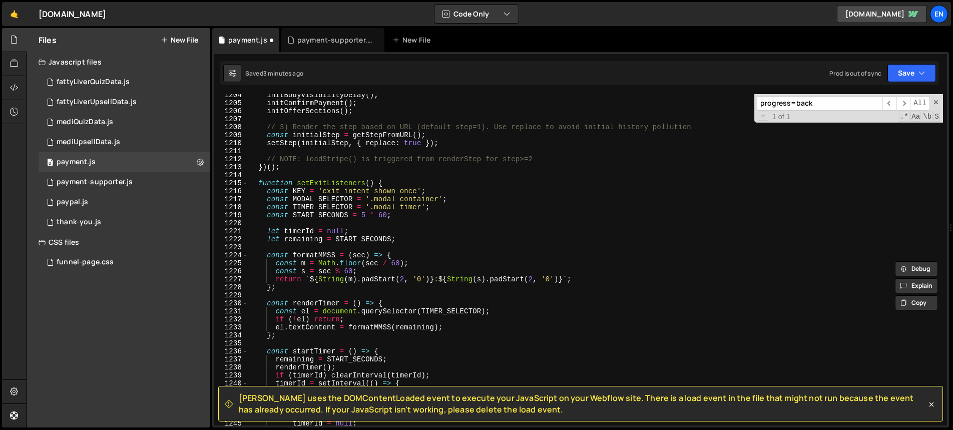
scroll to position [9626, 0]
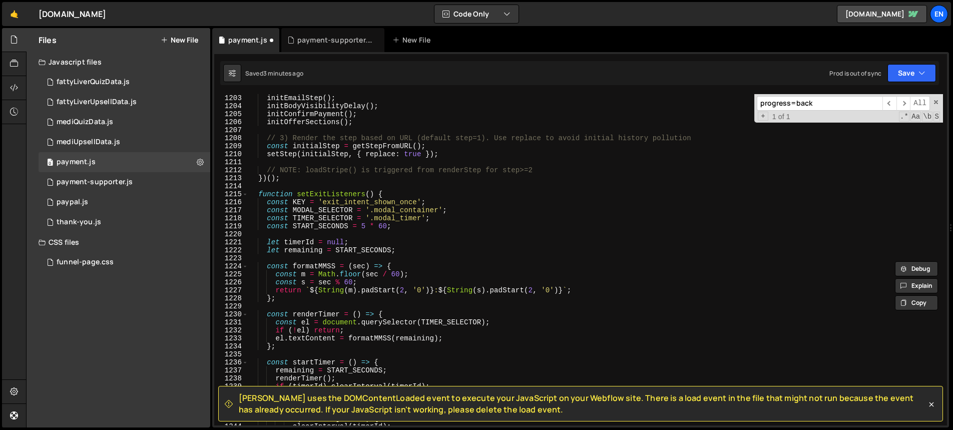
click at [363, 203] on div "initBackButton ( ) ; initEmailStep ( ) ; initBodyVisibilityDelay ( ) ; initConf…" at bounding box center [595, 259] width 695 height 347
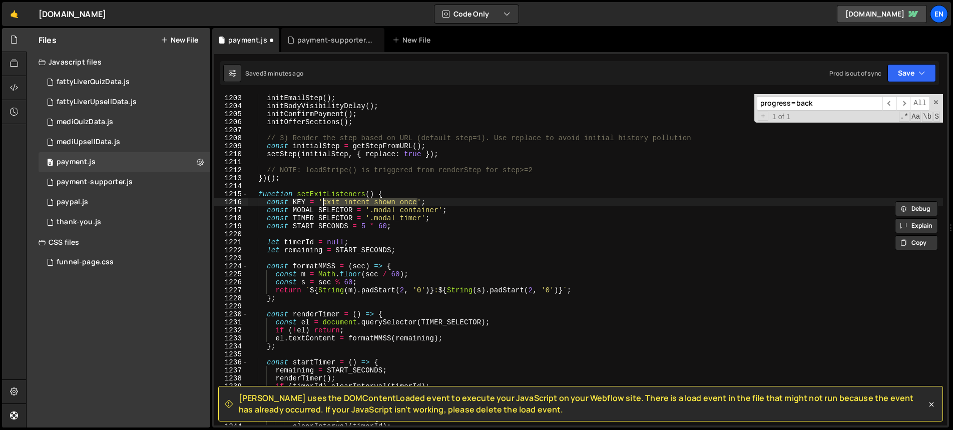
type textarea "const KEY = 'exit_intent_shown_once';"
click at [819, 103] on input "progress=back" at bounding box center [820, 103] width 126 height 15
paste input "localStorage.hasAttrib"
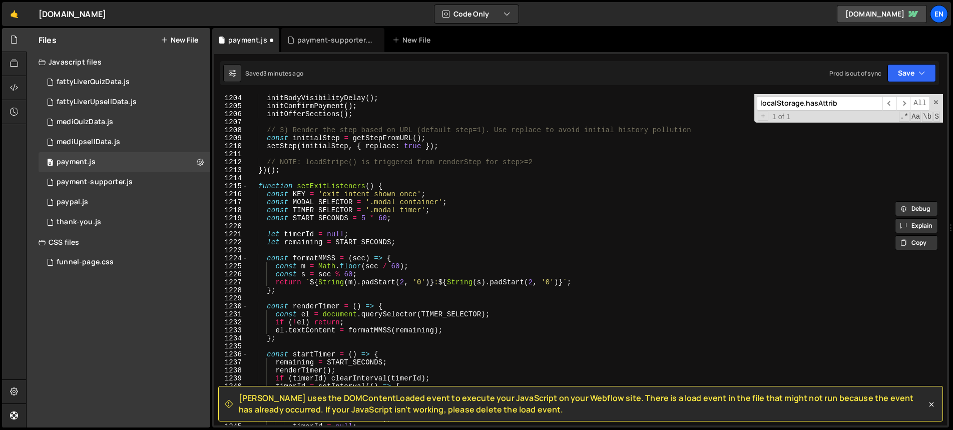
scroll to position [9634, 0]
type input "localStorage.hasAttrib"
click at [386, 192] on div "initBodyVisibilityDelay ( ) ; initConfirmPayment ( ) ; initOfferSections ( ) ; …" at bounding box center [595, 267] width 695 height 347
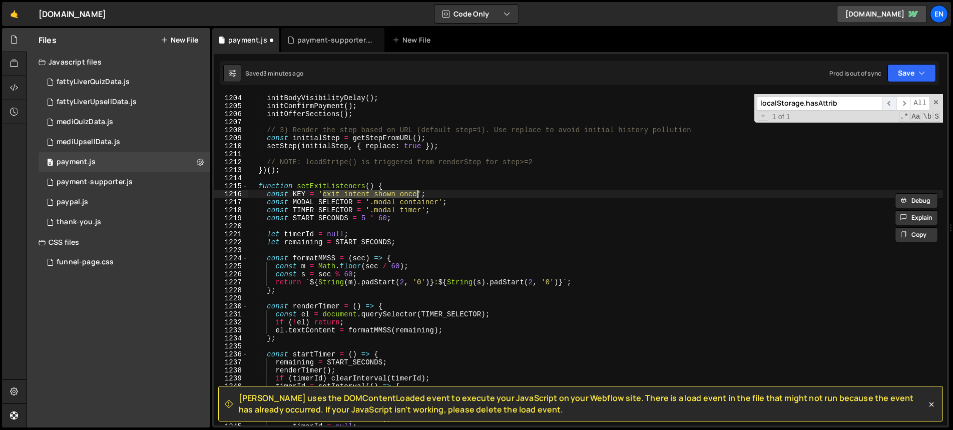
click at [889, 104] on span "​" at bounding box center [889, 103] width 14 height 15
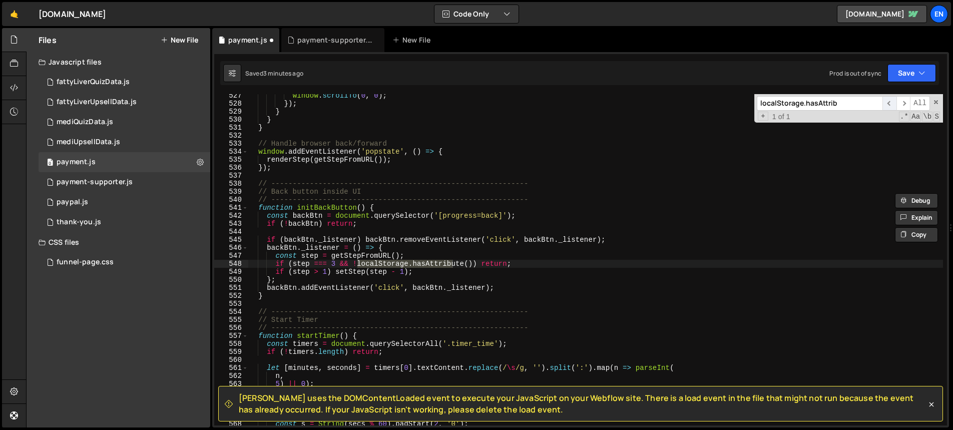
scroll to position [4215, 0]
click at [469, 260] on div "window . scrollTo ( 0 , 0 ) ; }) ; } } } // Handle browser back/forward window …" at bounding box center [595, 265] width 695 height 347
paste textarea "exit_intent_shown_once'"
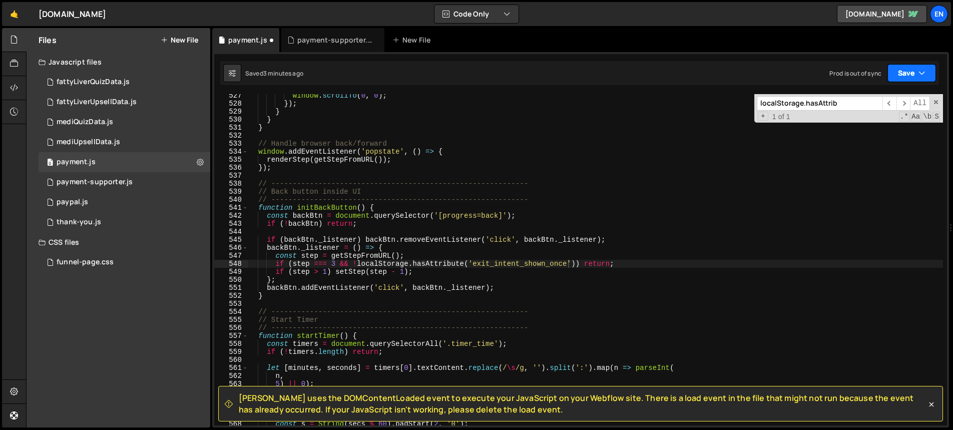
click at [901, 69] on button "Save" at bounding box center [911, 73] width 49 height 18
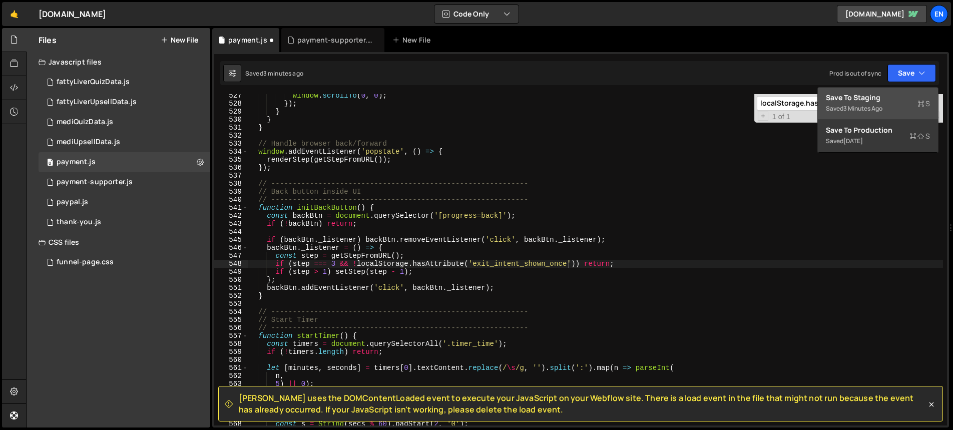
click at [872, 96] on div "Save to Staging S" at bounding box center [878, 98] width 104 height 10
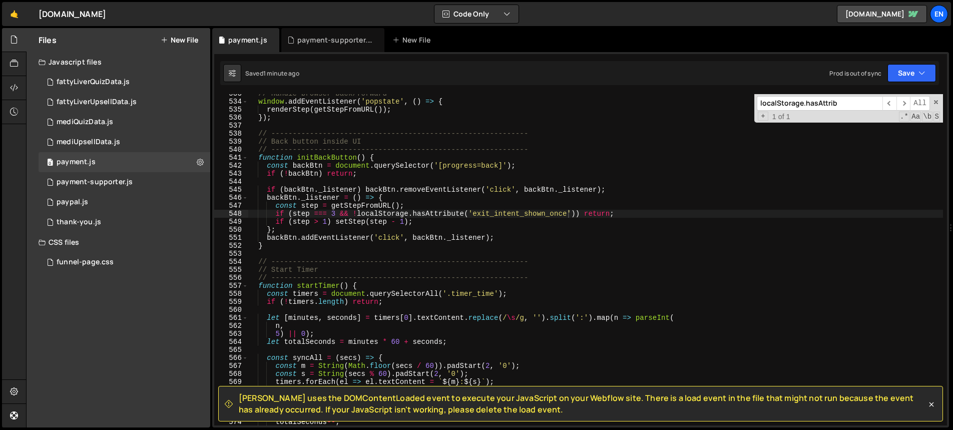
scroll to position [4265, 0]
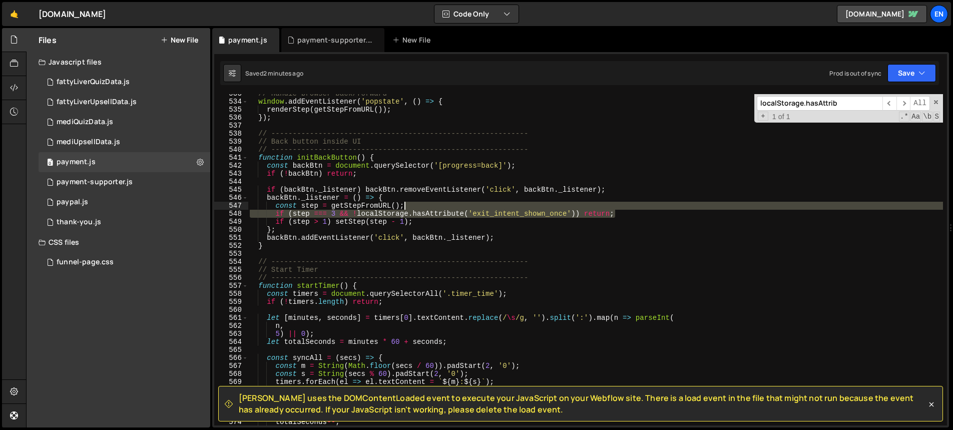
click at [626, 209] on div "// Handle browser back/forward window . addEventListener ( 'popstate' , ( ) => …" at bounding box center [595, 263] width 695 height 347
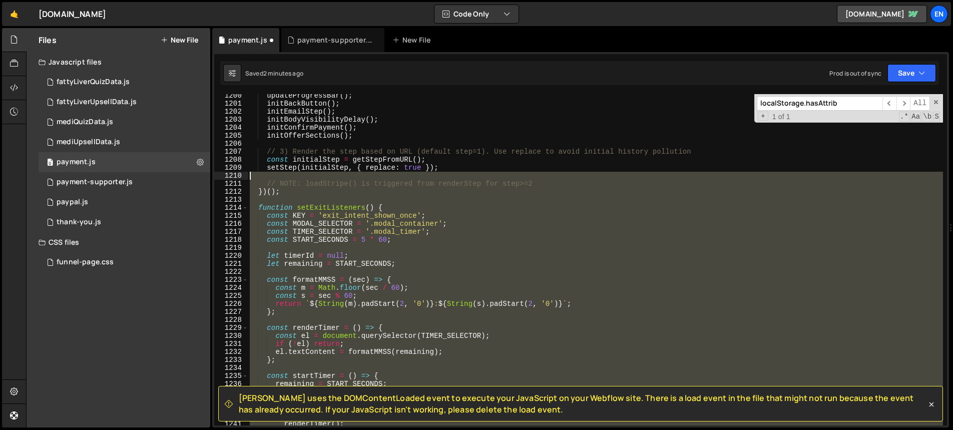
scroll to position [9605, 0]
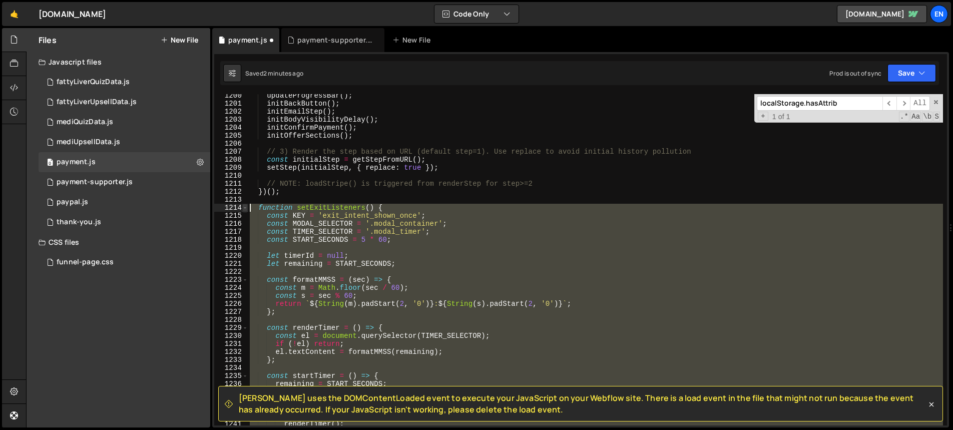
drag, startPoint x: 316, startPoint y: 259, endPoint x: 242, endPoint y: 210, distance: 89.1
click at [242, 210] on div "const step = getStepFromURL(); 1200 1201 1202 1203 1204 1205 1206 1207 1208 120…" at bounding box center [580, 259] width 733 height 331
type textarea "function setExitListeners() { const KEY = 'exit_intent_shown_once';"
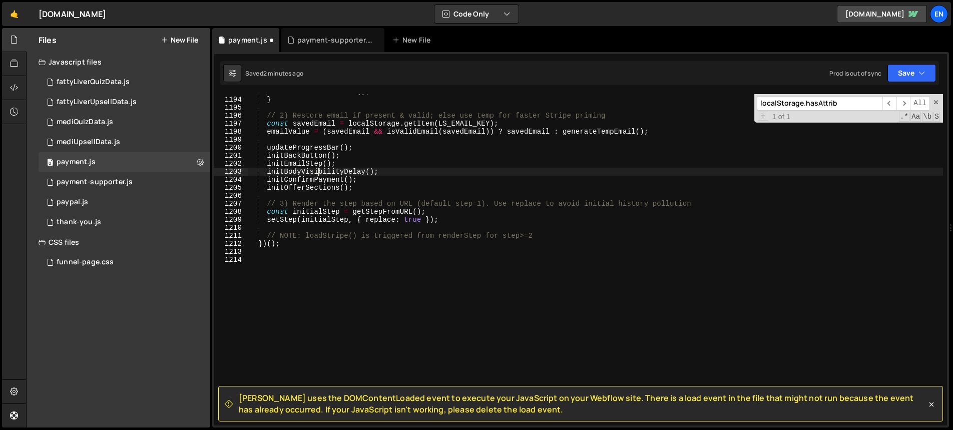
click at [318, 171] on div "initPreselectedPlan ( ) ; } // 2) Restore email if present & valid; else use te…" at bounding box center [595, 261] width 695 height 347
type textarea "initBodyVisibilityDelay();"
paste input "setExitListeners"
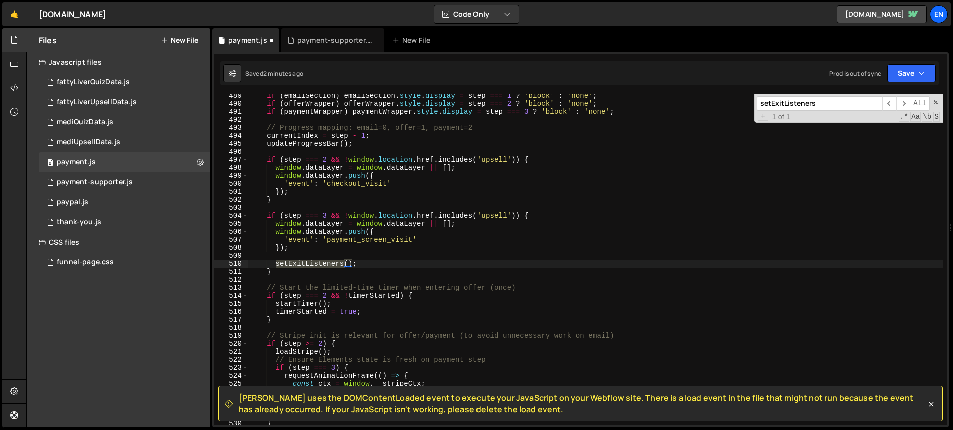
type input "setExitListeners"
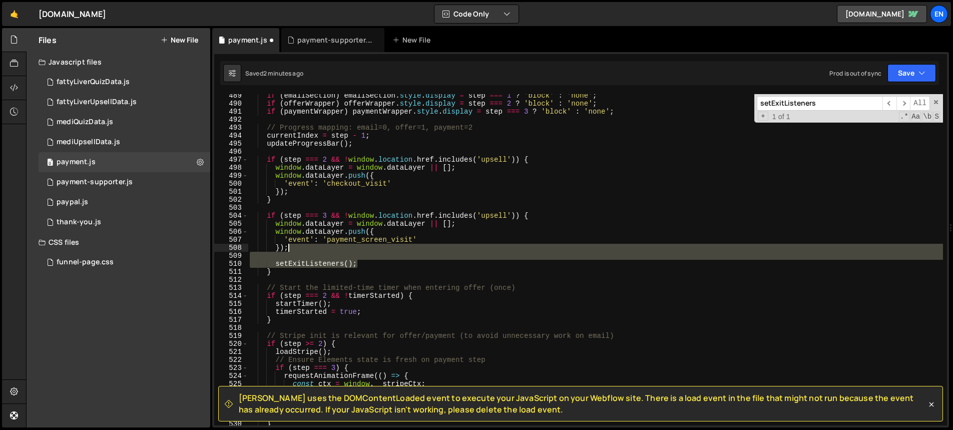
drag, startPoint x: 380, startPoint y: 264, endPoint x: 373, endPoint y: 250, distance: 15.7
click at [373, 250] on div "if ( emailSection ) emailSection . style . display = step === 1 ? 'block' : 'no…" at bounding box center [595, 265] width 695 height 347
type textarea "});"
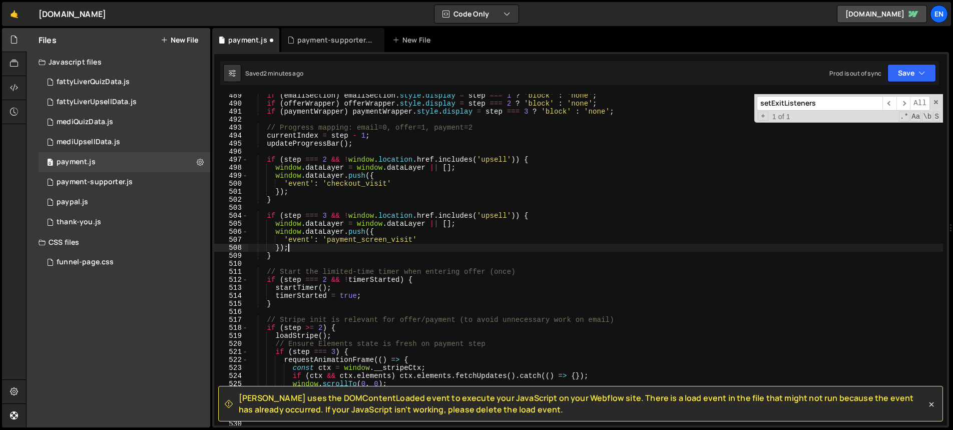
click at [457, 264] on div "if ( emailSection ) emailSection . style . display = step === 1 ? 'block' : 'no…" at bounding box center [595, 265] width 695 height 347
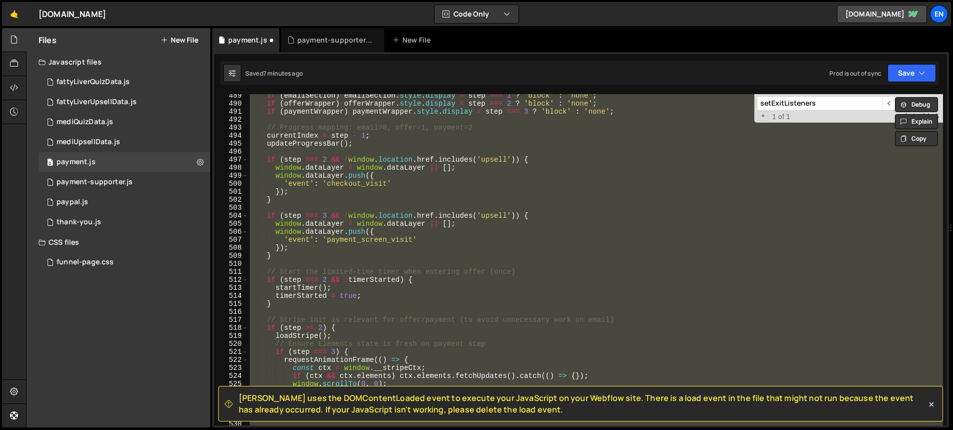
click at [382, 247] on div "if ( emailSection ) emailSection . style . display = step === 1 ? 'block' : 'no…" at bounding box center [595, 259] width 695 height 331
type textarea "});"
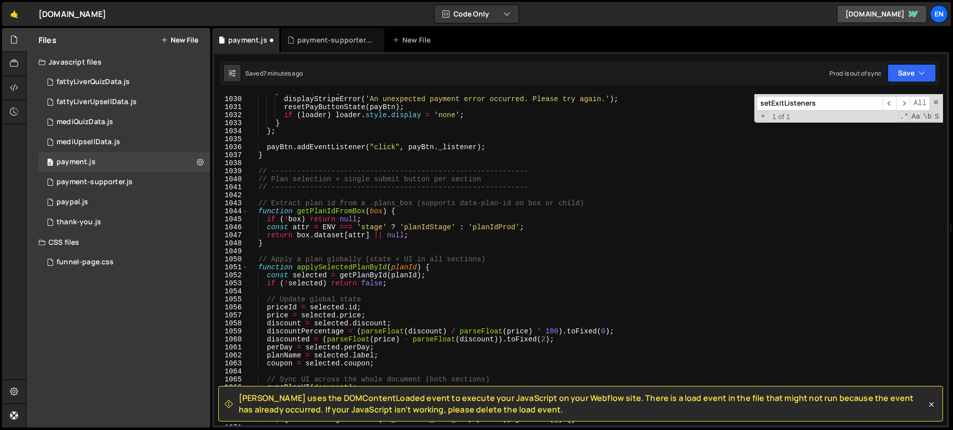
scroll to position [9537, 0]
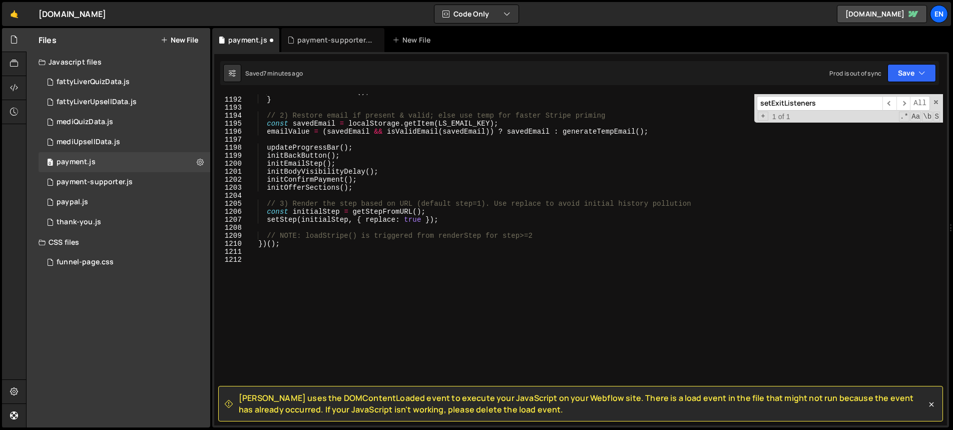
click at [329, 271] on div "initPreselectedPlan ( ) ; } // 2) Restore email if present & valid; else use te…" at bounding box center [595, 261] width 695 height 347
paste textarea "})();"
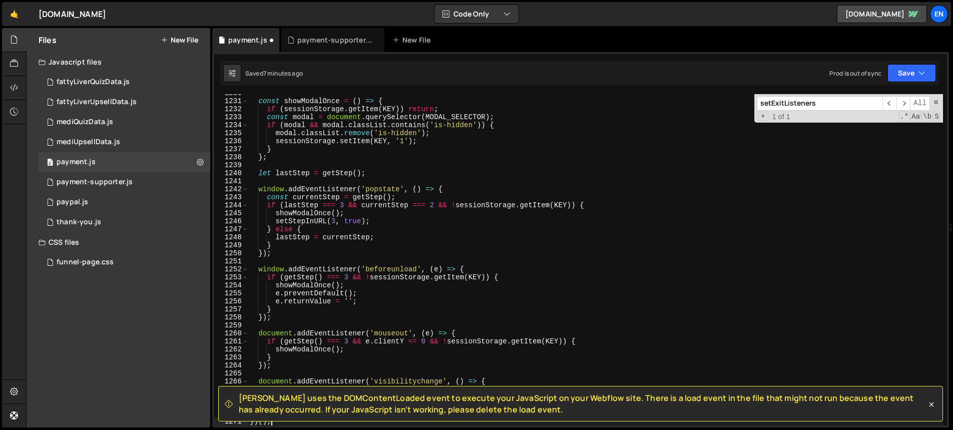
scroll to position [9848, 0]
click at [915, 67] on button "Save" at bounding box center [911, 73] width 49 height 18
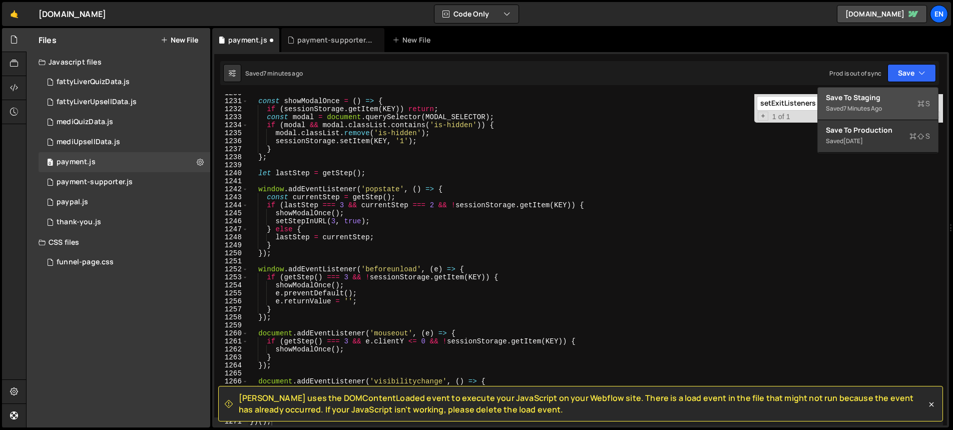
click at [866, 97] on div "Save to Staging S" at bounding box center [878, 98] width 104 height 10
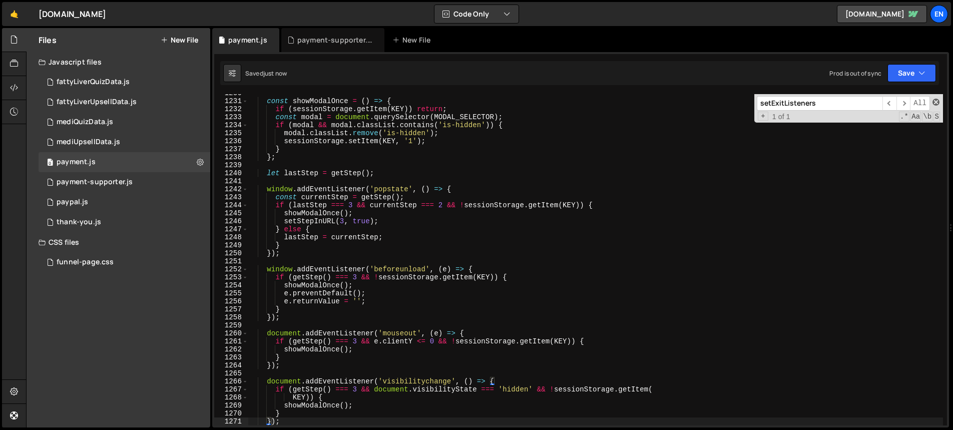
click at [932, 104] on span at bounding box center [935, 102] width 7 height 7
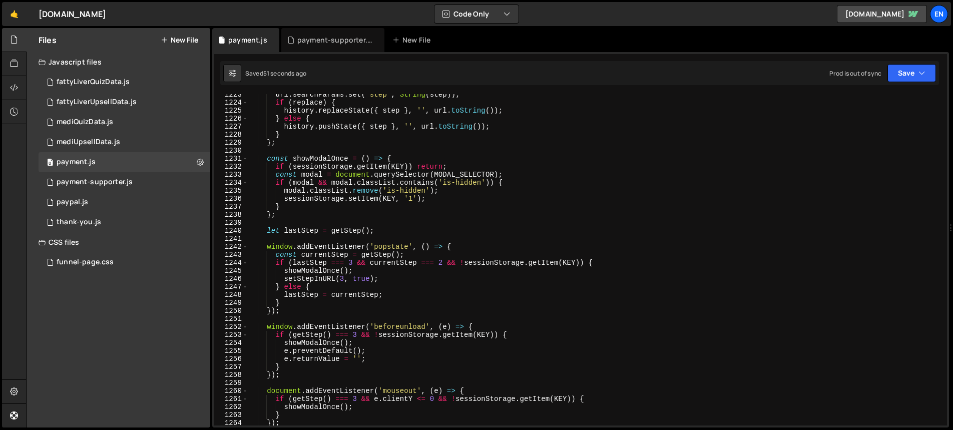
scroll to position [9790, 0]
click at [321, 167] on div "url . searchParams . set ( 'step' , String ( step )) ; if ( replace ) { history…" at bounding box center [595, 264] width 695 height 347
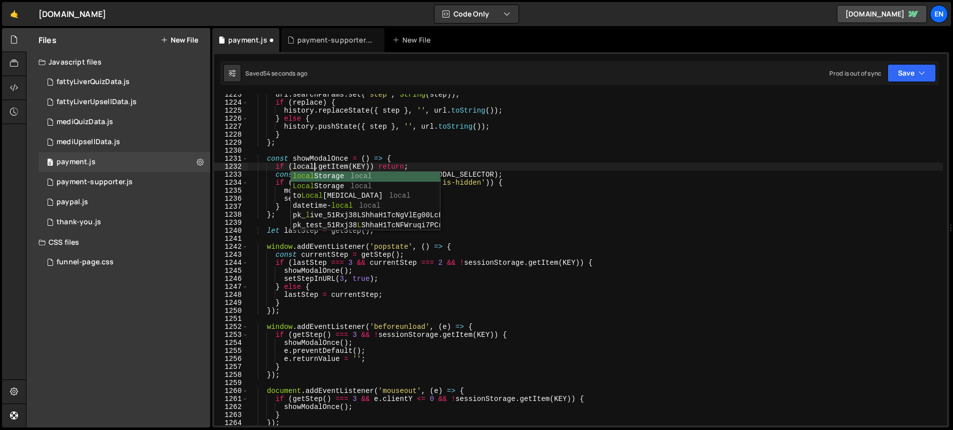
scroll to position [0, 5]
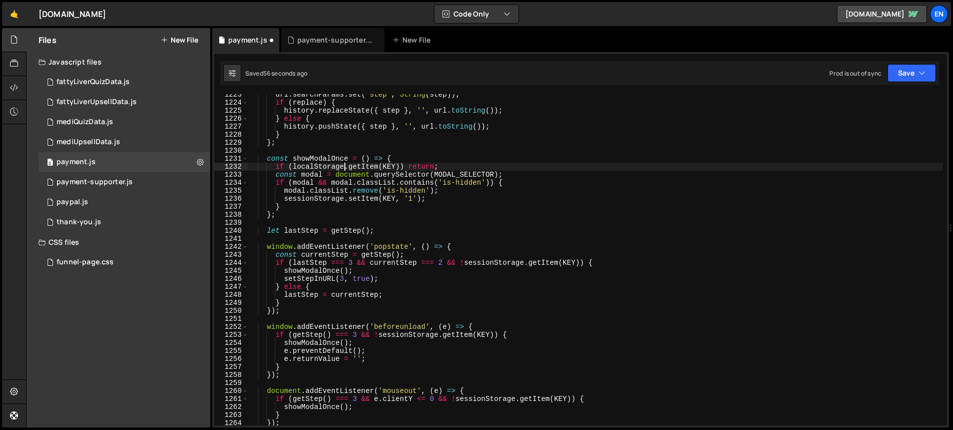
click at [319, 165] on div "url . searchParams . set ( 'step' , String ( step )) ; if ( replace ) { history…" at bounding box center [595, 264] width 695 height 347
click at [323, 198] on div "url . searchParams . set ( 'step' , String ( step )) ; if ( replace ) { history…" at bounding box center [595, 264] width 695 height 347
paste textarea "local"
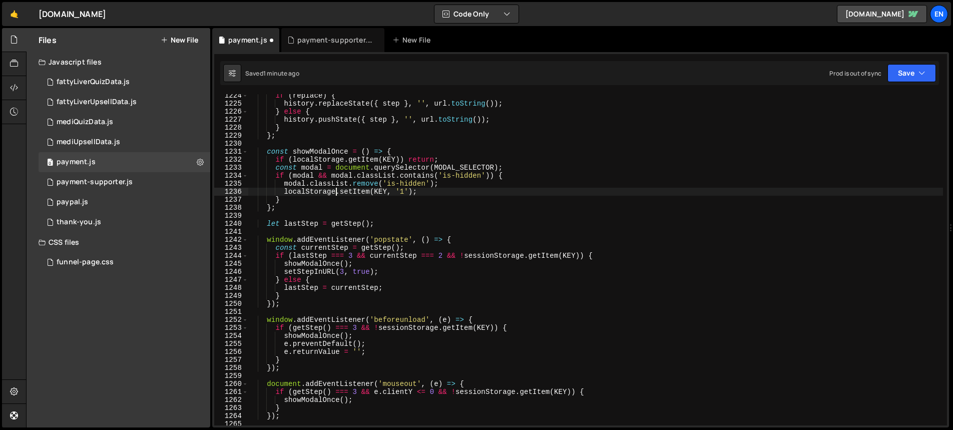
scroll to position [9801, 0]
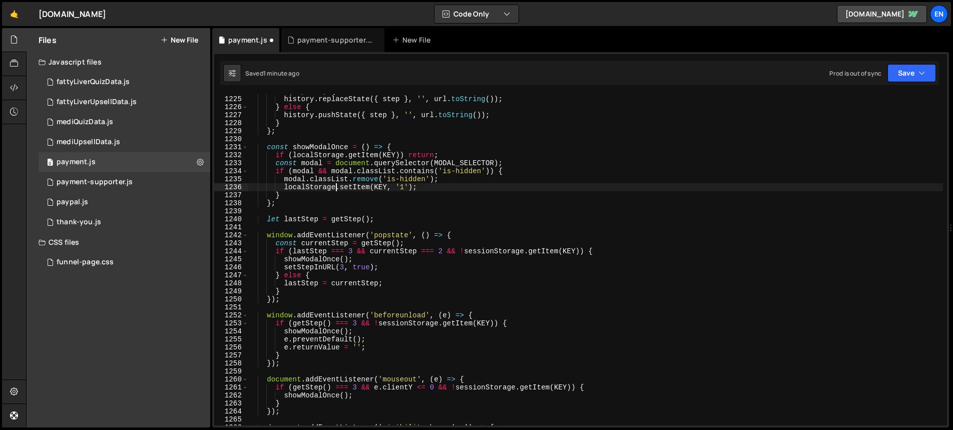
click at [411, 324] on div "if ( replace ) { history . replaceState ({ step } , '' , url . toString ( )) ; …" at bounding box center [595, 260] width 695 height 347
paste textarea "local"
click at [489, 387] on div "if ( replace ) { history . replaceState ({ step } , '' , url . toString ( )) ; …" at bounding box center [595, 260] width 695 height 347
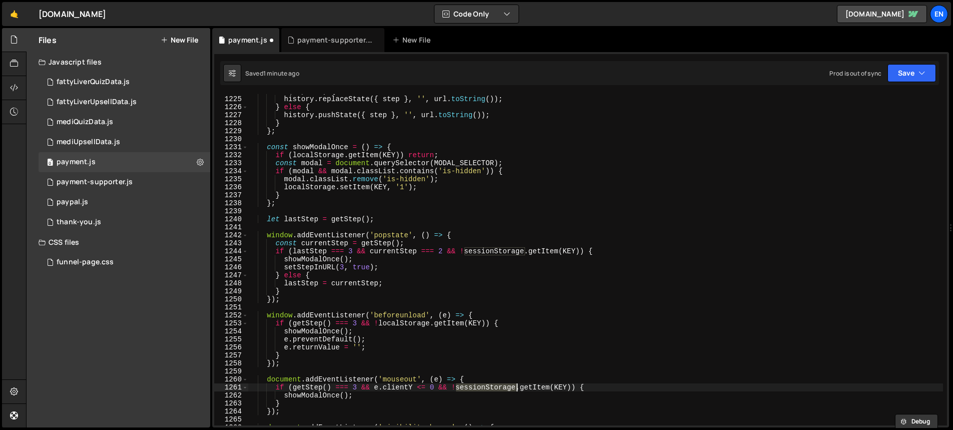
paste textarea "local"
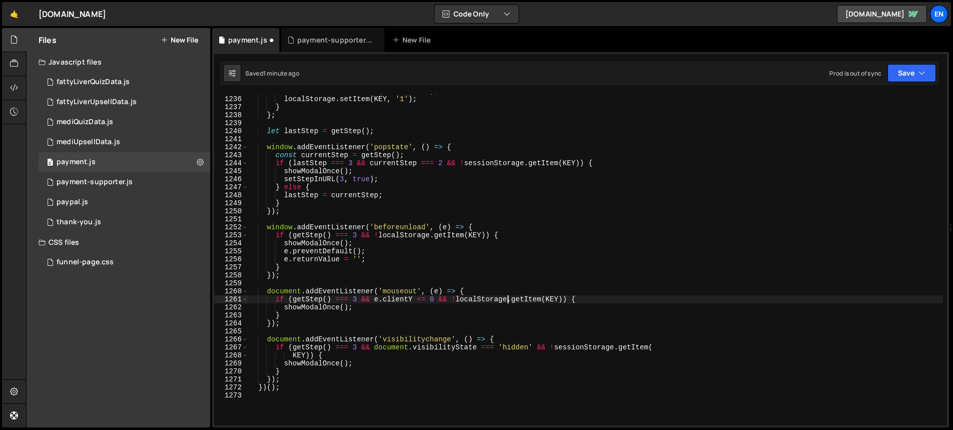
scroll to position [9898, 0]
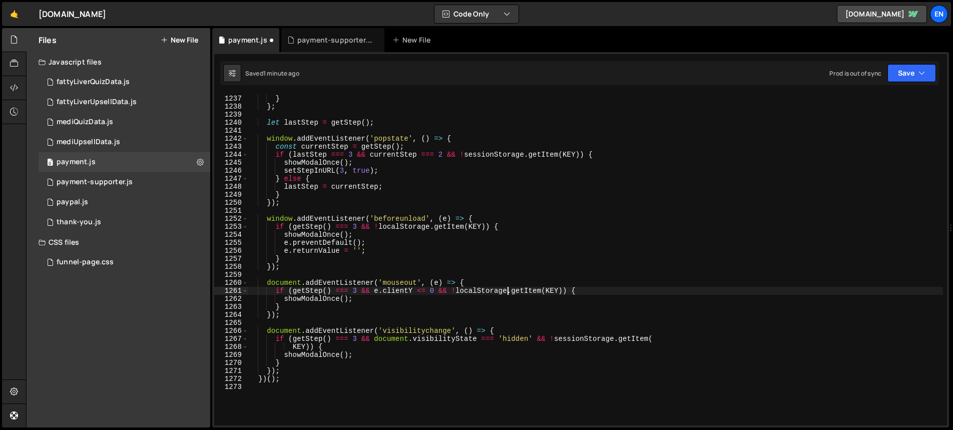
click at [587, 340] on div "localStorage . setItem ( KEY , '1' ) ; } } ; let lastStep = getStep ( ) ; windo…" at bounding box center [595, 260] width 695 height 347
paste textarea "local"
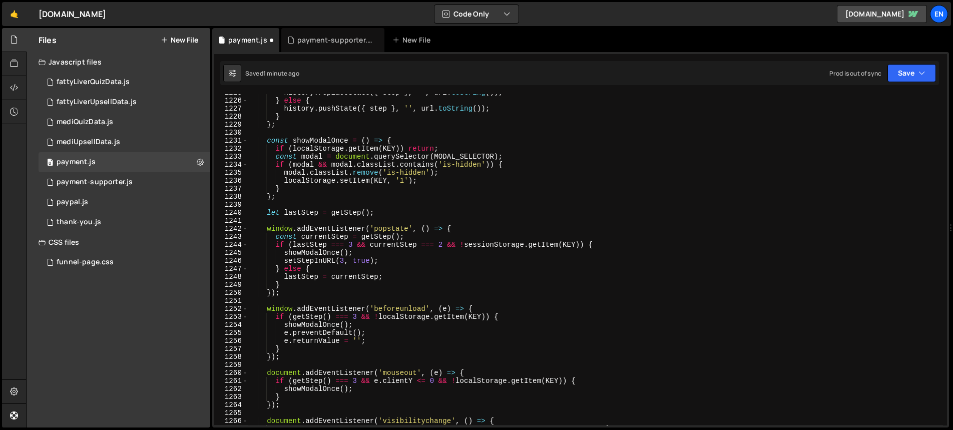
scroll to position [9808, 0]
click at [482, 245] on div "history . replaceState ({ step } , '' , url . toString ( )) ; } else { history …" at bounding box center [595, 262] width 695 height 347
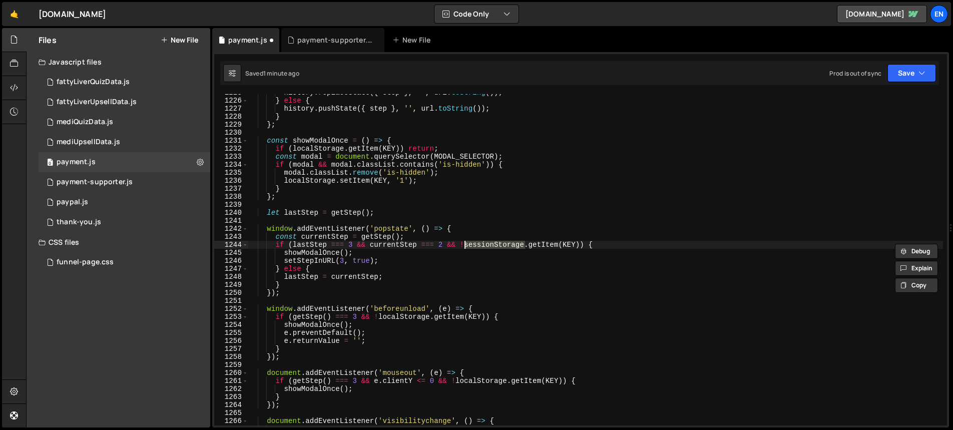
paste textarea "local"
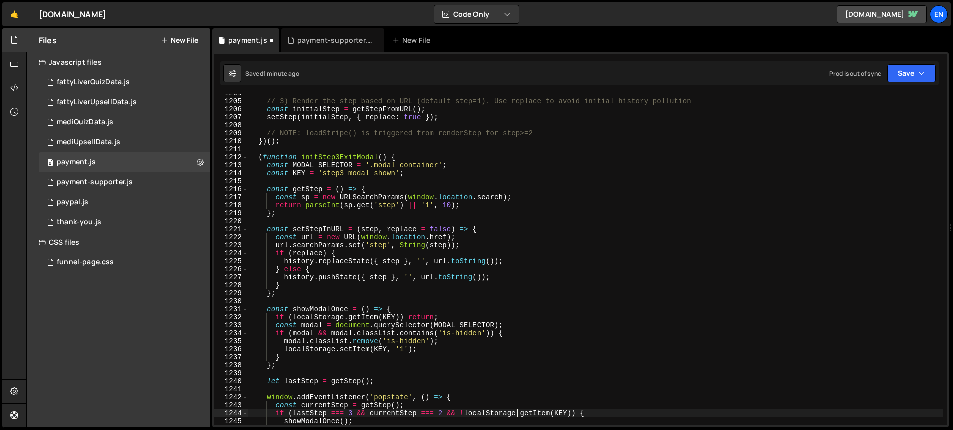
scroll to position [9620, 0]
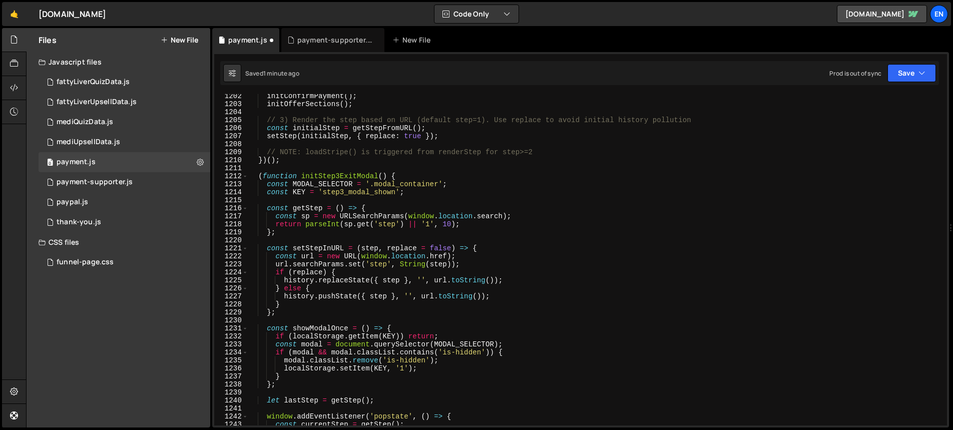
click at [310, 194] on div "initConfirmPayment ( ) ; initOfferSections ( ) ; // 3) Render the step based on…" at bounding box center [595, 265] width 695 height 347
type textarea "const KEY = 'step3_modal_shown';"
click at [319, 200] on div "initConfirmPayment ( ) ; initOfferSections ( ) ; // 3) Render the step based on…" at bounding box center [595, 265] width 695 height 347
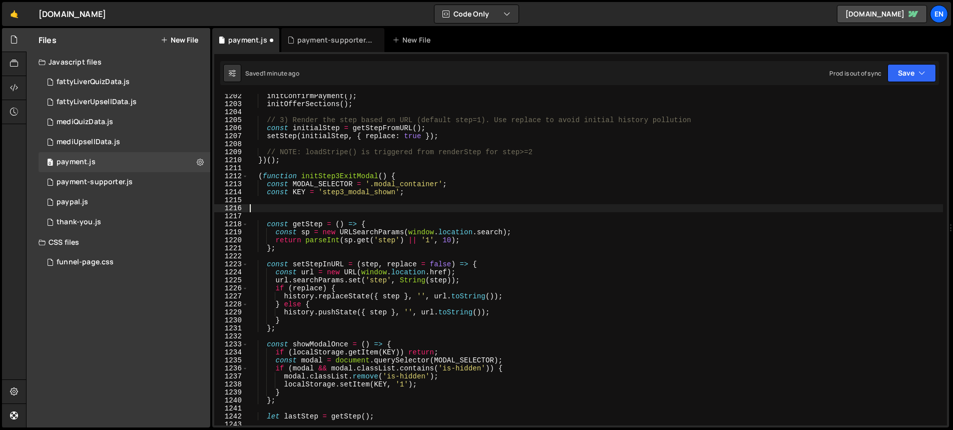
paste textarea "localStorage"
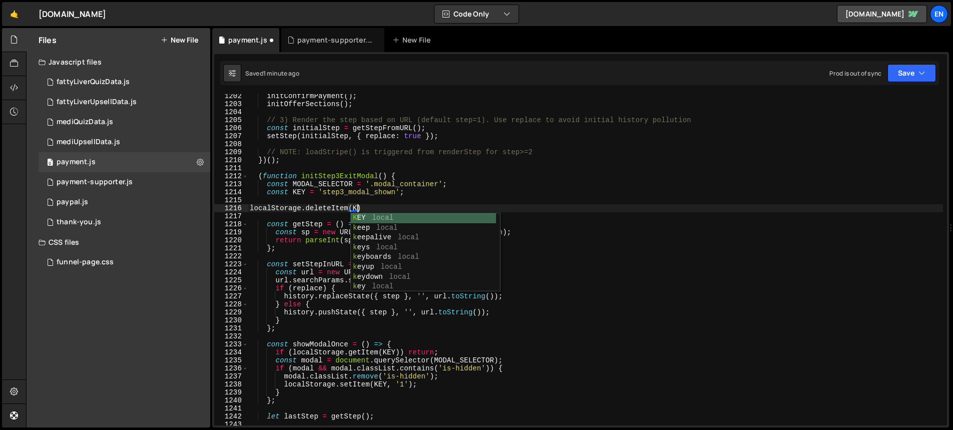
scroll to position [0, 8]
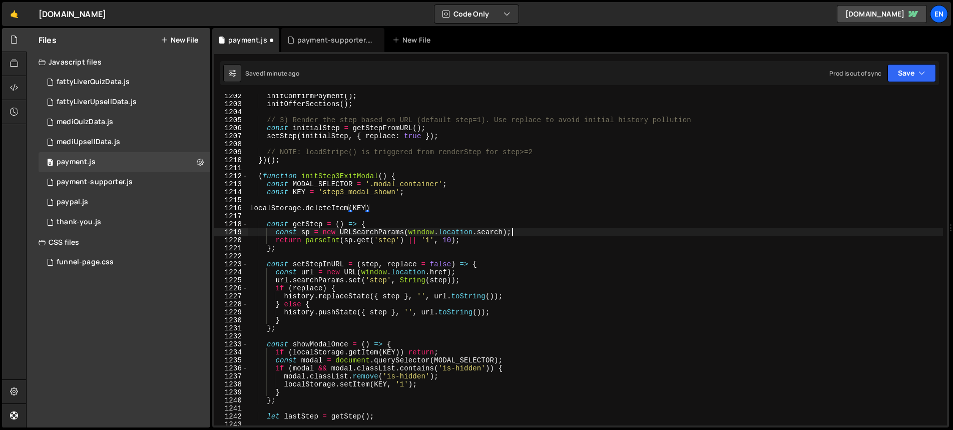
click at [684, 235] on div "initConfirmPayment ( ) ; initOfferSections ( ) ; // 3) Render the step based on…" at bounding box center [595, 265] width 695 height 347
type textarea "const sp = new URLSearchParams([DOMAIN_NAME]);"
click at [905, 74] on button "Save" at bounding box center [911, 73] width 49 height 18
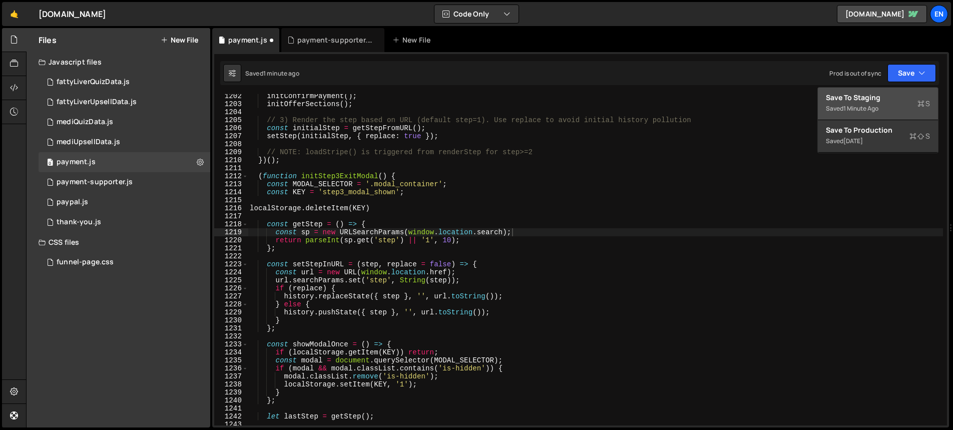
click at [886, 100] on div "Save to Staging S" at bounding box center [878, 98] width 104 height 10
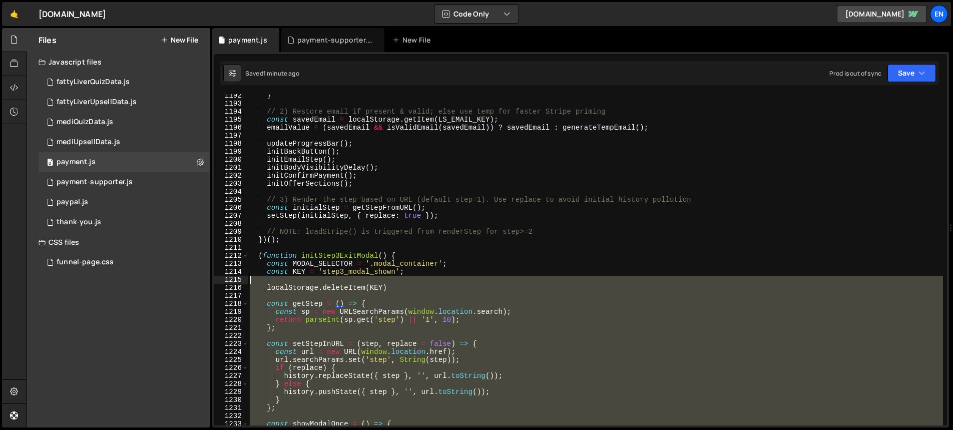
scroll to position [9541, 0]
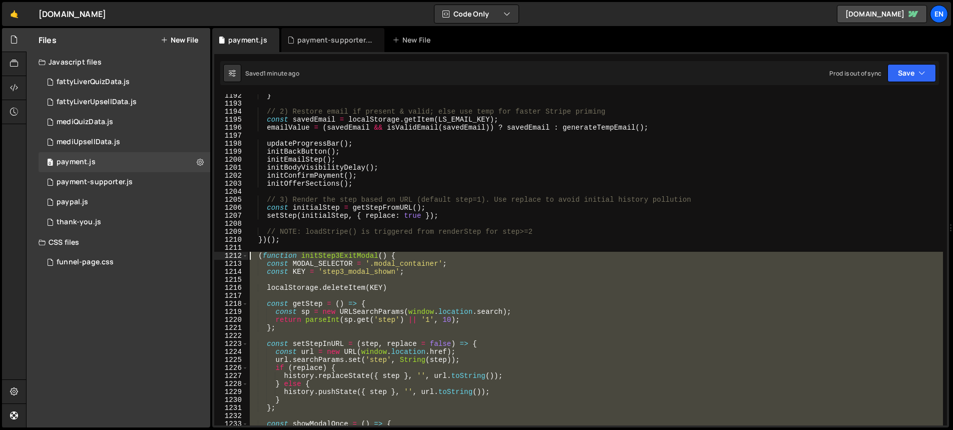
drag, startPoint x: 333, startPoint y: 324, endPoint x: 238, endPoint y: 256, distance: 117.4
click at [238, 256] on div "1192 1193 1194 1195 1196 1197 1198 1199 1200 1201 1202 1203 1204 1205 1206 1207…" at bounding box center [580, 259] width 733 height 331
type textarea "(function initStep3ExitModal() { const MODAL_SELECTOR = '.modal_container';"
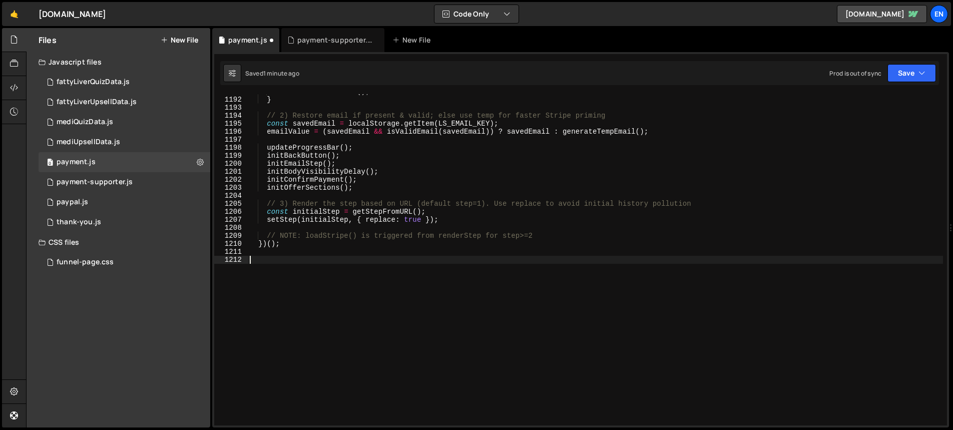
scroll to position [9537, 0]
paste textarea "})();"
type textarea "})();"
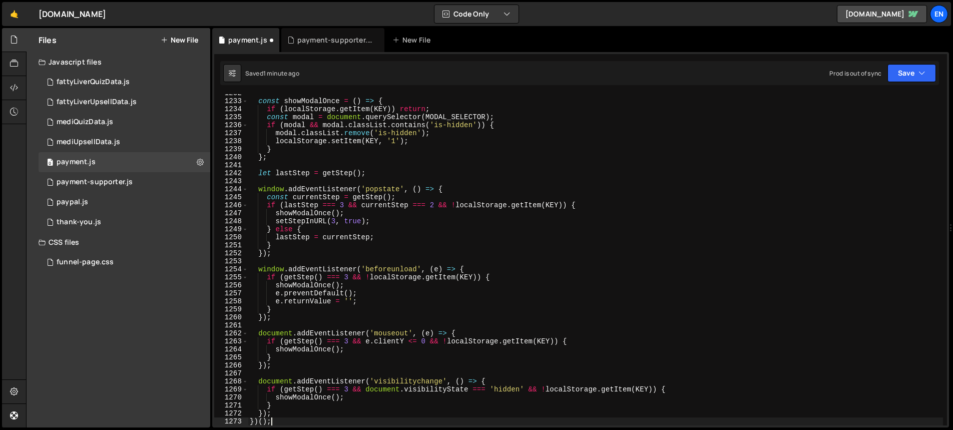
scroll to position [9864, 0]
click at [910, 70] on button "Save" at bounding box center [911, 73] width 49 height 18
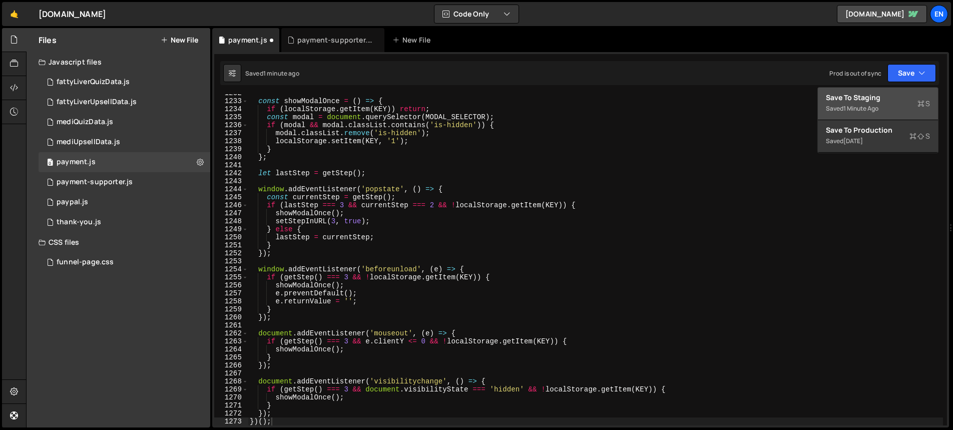
click at [883, 101] on div "Save to Staging S" at bounding box center [878, 98] width 104 height 10
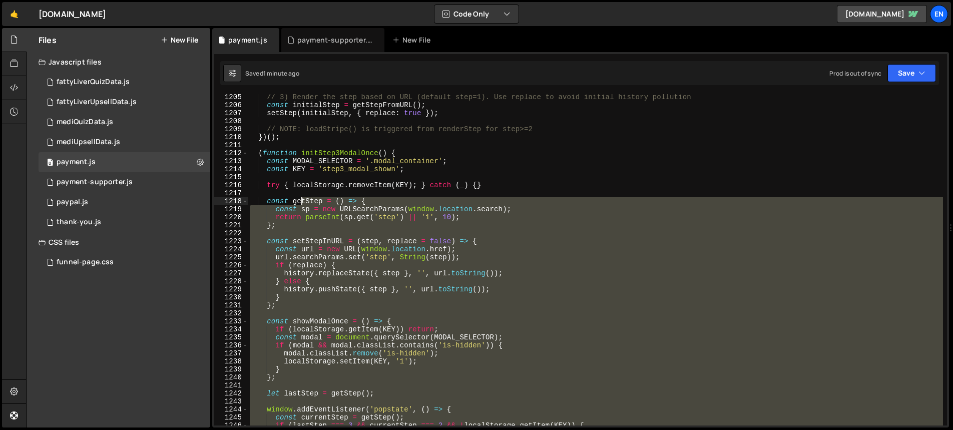
scroll to position [9592, 0]
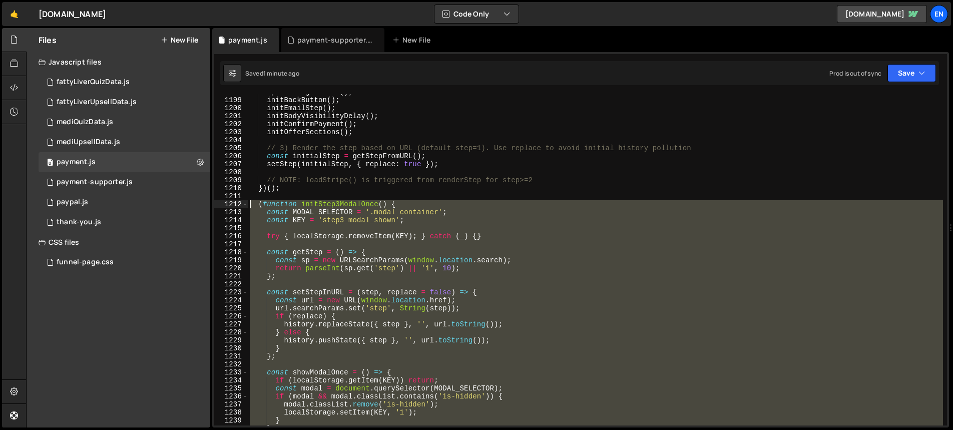
drag, startPoint x: 323, startPoint y: 272, endPoint x: 220, endPoint y: 201, distance: 124.5
click at [220, 201] on div "1198 1199 1200 1201 1202 1203 1204 1205 1206 1207 1208 1209 1210 1211 1212 1213…" at bounding box center [580, 259] width 733 height 331
paste textarea "})()"
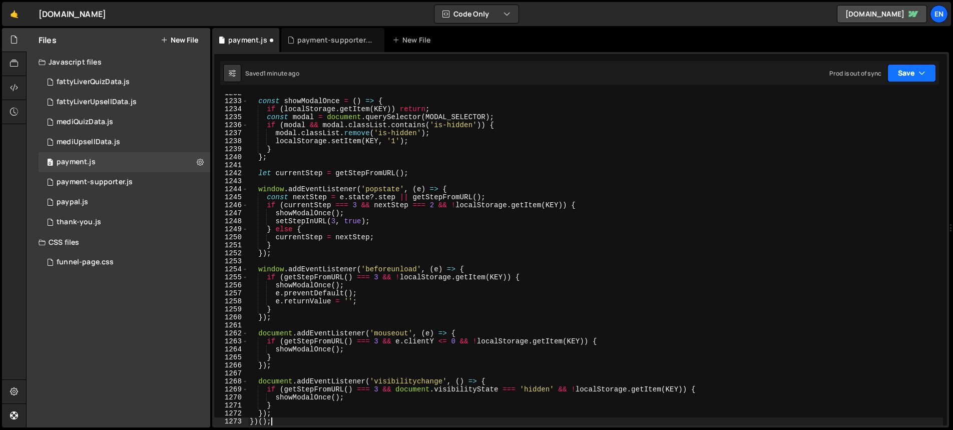
click at [921, 76] on icon "button" at bounding box center [921, 73] width 7 height 10
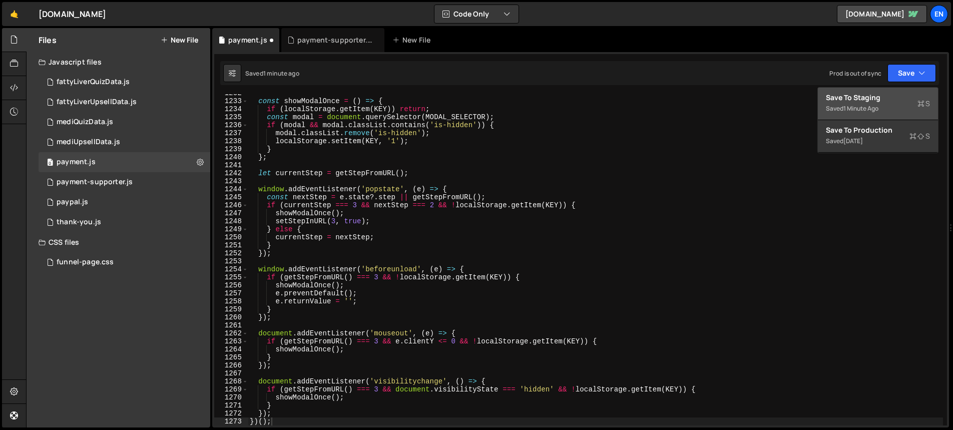
click at [858, 105] on div "1 minute ago" at bounding box center [860, 108] width 35 height 9
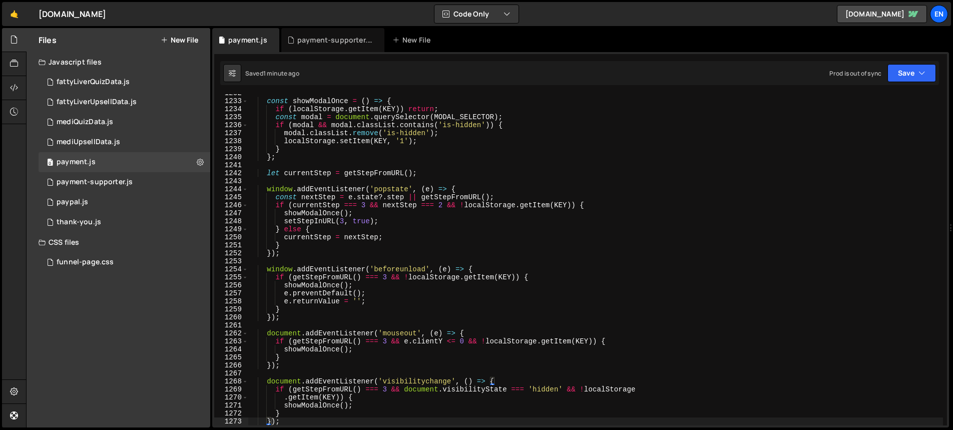
scroll to position [10041, 0]
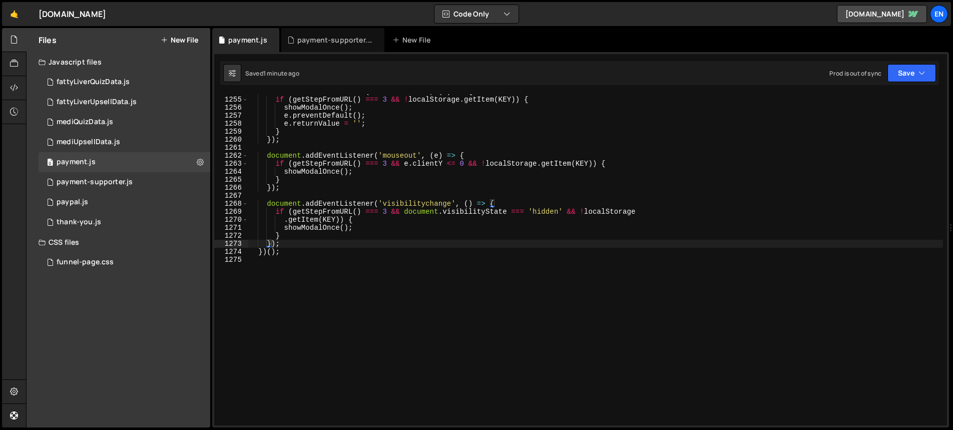
click at [322, 243] on div "window . addEventListener ( 'beforeunload' , ( e ) => { if ( getStepFromURL ( )…" at bounding box center [595, 261] width 695 height 347
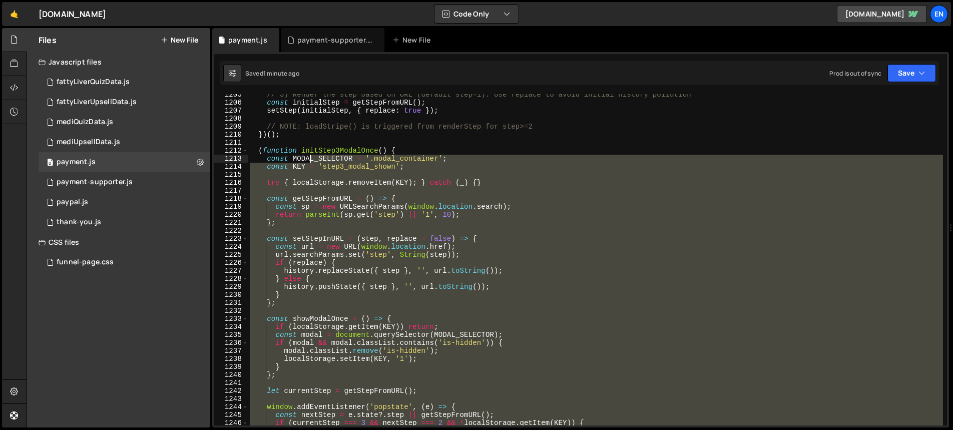
scroll to position [9625, 0]
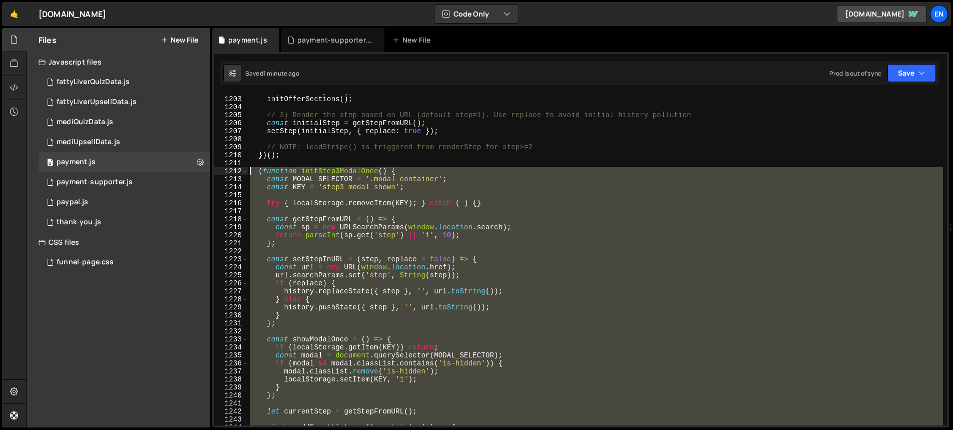
drag, startPoint x: 320, startPoint y: 256, endPoint x: 250, endPoint y: 172, distance: 109.1
click at [250, 172] on div "initConfirmPayment ( ) ; initOfferSections ( ) ; // 3) Render the step based on…" at bounding box center [595, 260] width 695 height 347
paste textarea "})()"
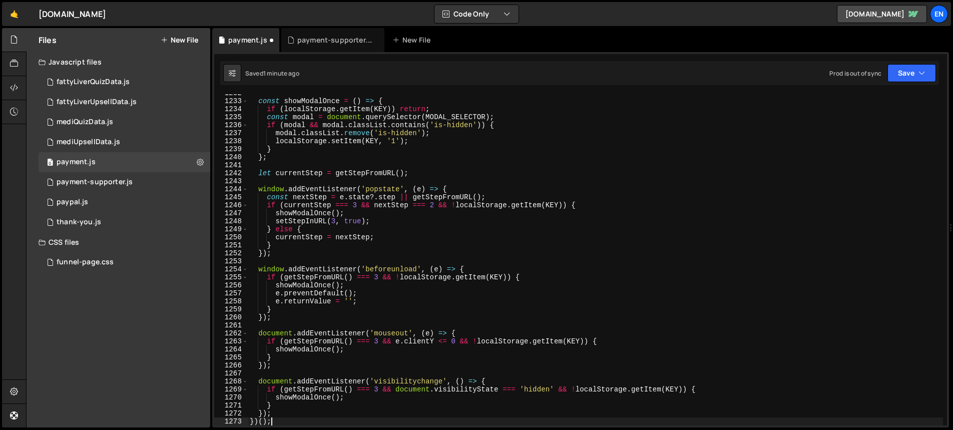
scroll to position [9864, 0]
click at [908, 71] on button "Save" at bounding box center [911, 73] width 49 height 18
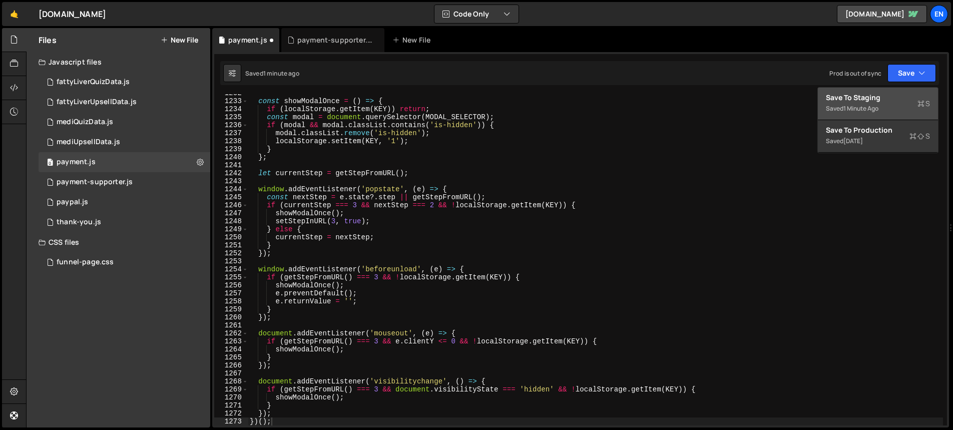
click at [890, 98] on div "Save to Staging S" at bounding box center [878, 98] width 104 height 10
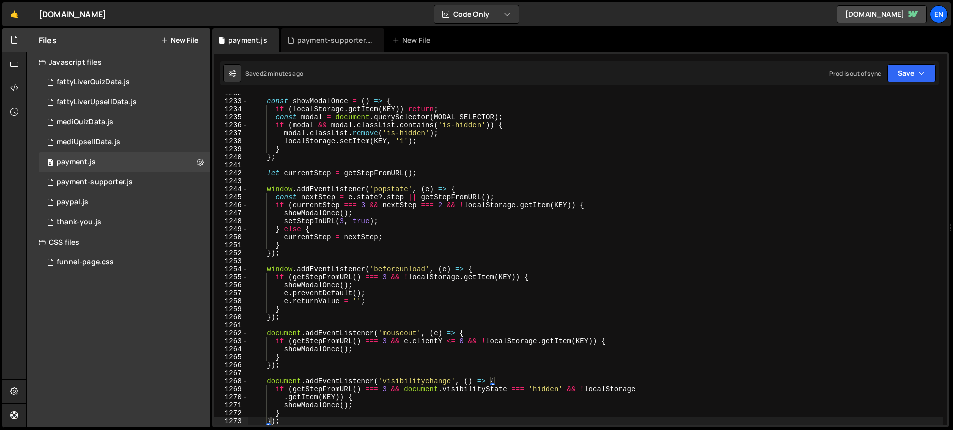
type textarea "currentStep = nextStep;"
click at [410, 236] on div "const showModalOnce = ( ) => { if ( localStorage . getItem ( KEY )) return ; co…" at bounding box center [595, 262] width 695 height 347
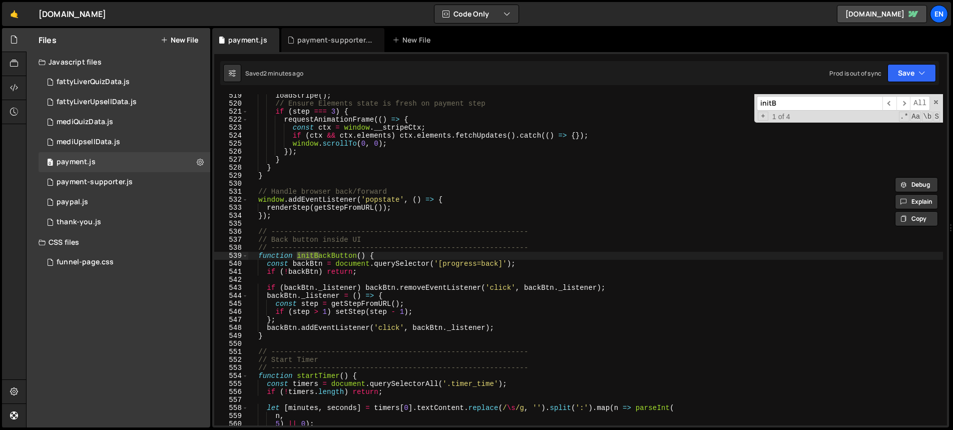
scroll to position [4151, 0]
type input "initBa"
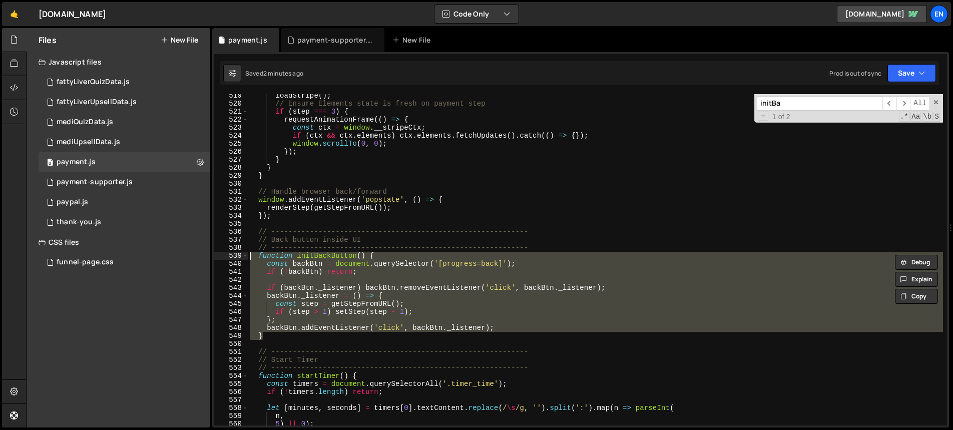
drag, startPoint x: 277, startPoint y: 337, endPoint x: 219, endPoint y: 253, distance: 101.9
click at [219, 253] on div "} 519 520 521 522 523 524 525 526 527 528 529 530 531 532 533 534 535 536 537 5…" at bounding box center [580, 259] width 733 height 331
paste textarea "}"
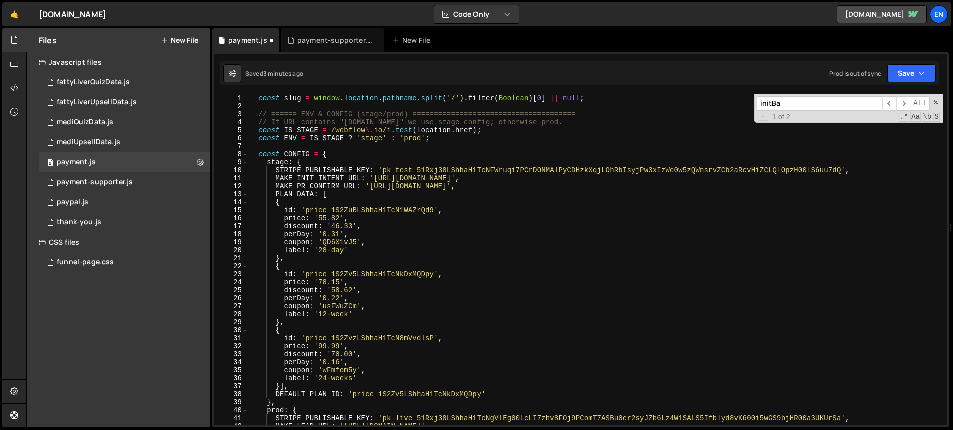
scroll to position [0, 0]
click at [618, 99] on div "const slug = window . location . pathname . split ( '/' ) . filter ( Boolean ) …" at bounding box center [595, 267] width 695 height 347
type textarea "const slug = window.location.pathname.split('/').filter(Boolean)[0] || null;"
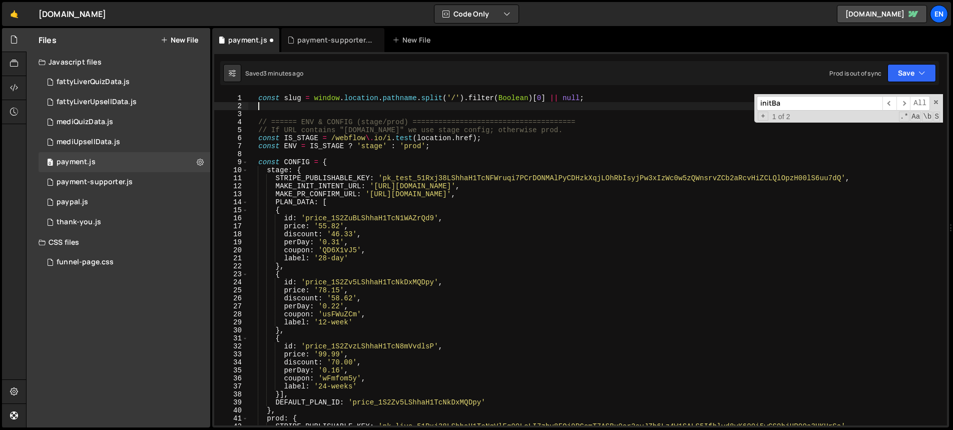
paste textarea
click at [602, 97] on div "const slug = window . location . pathname . split ( '/' ) . filter ( Boolean ) …" at bounding box center [595, 267] width 695 height 347
type textarea "const slug = window.location.pathname.split('/').filter(Boolean)[0] || null;"
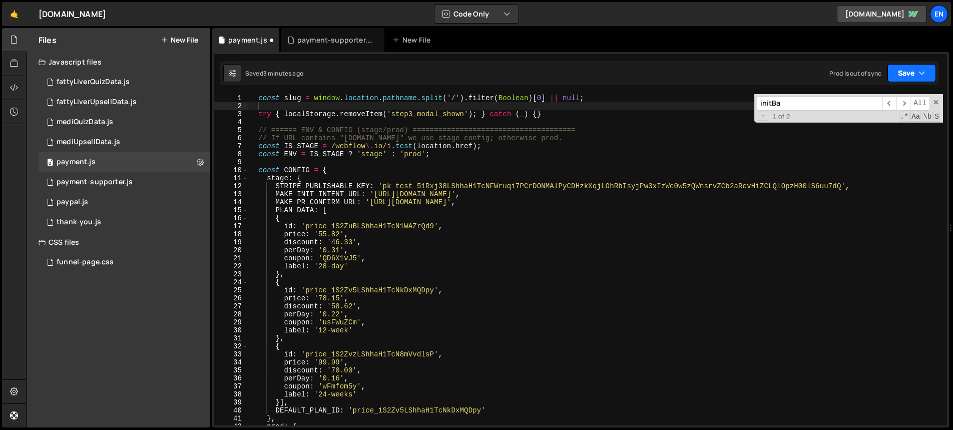
click at [910, 70] on button "Save" at bounding box center [911, 73] width 49 height 18
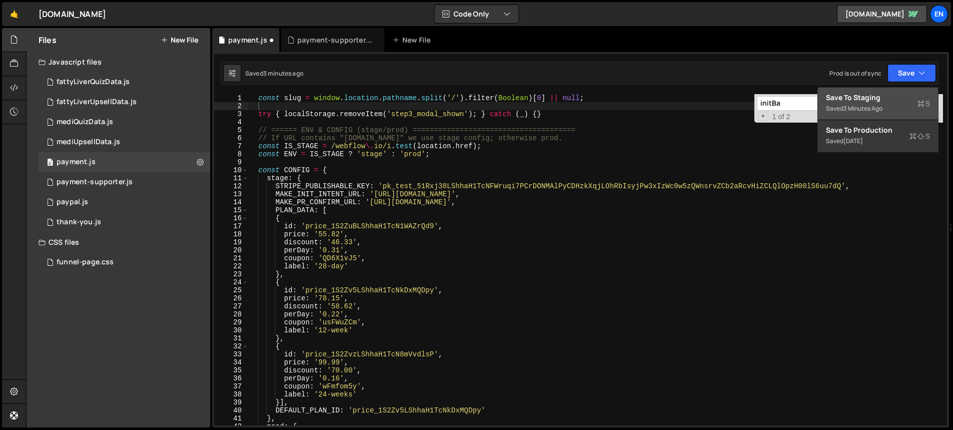
click at [871, 99] on div "Save to Staging S" at bounding box center [878, 98] width 104 height 10
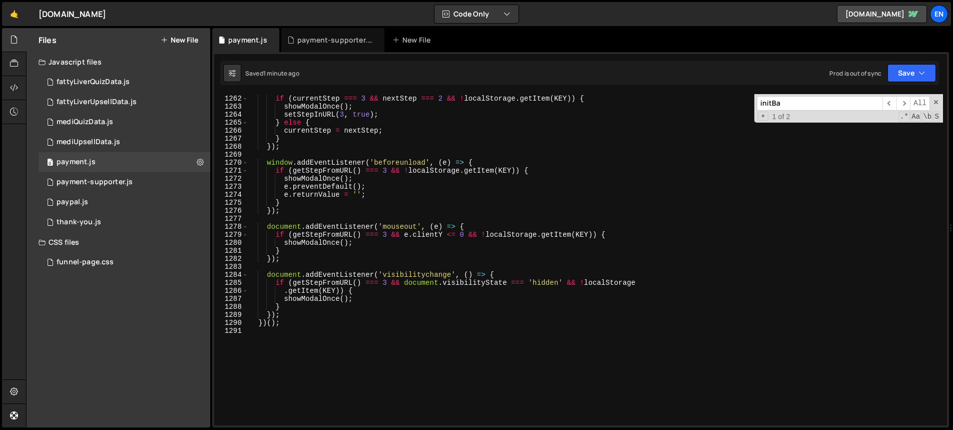
scroll to position [10169, 0]
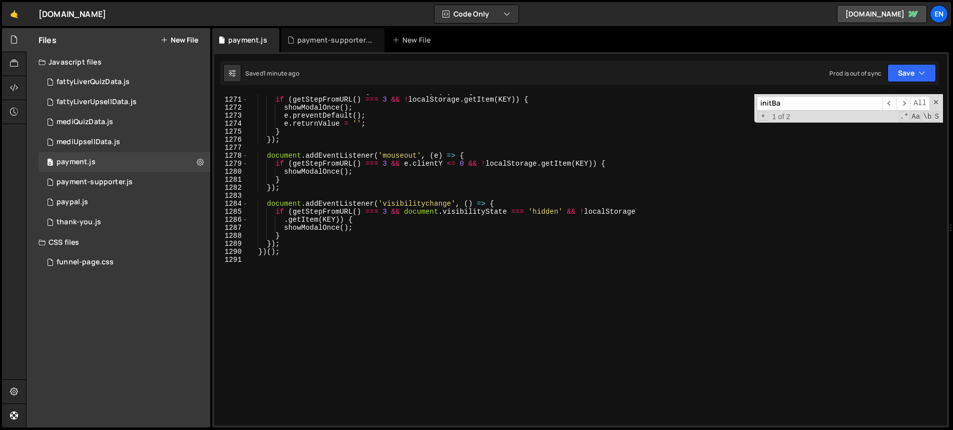
click at [338, 247] on div "window . addEventListener ( 'beforeunload' , ( e ) => { if ( getStepFromURL ( )…" at bounding box center [595, 261] width 695 height 347
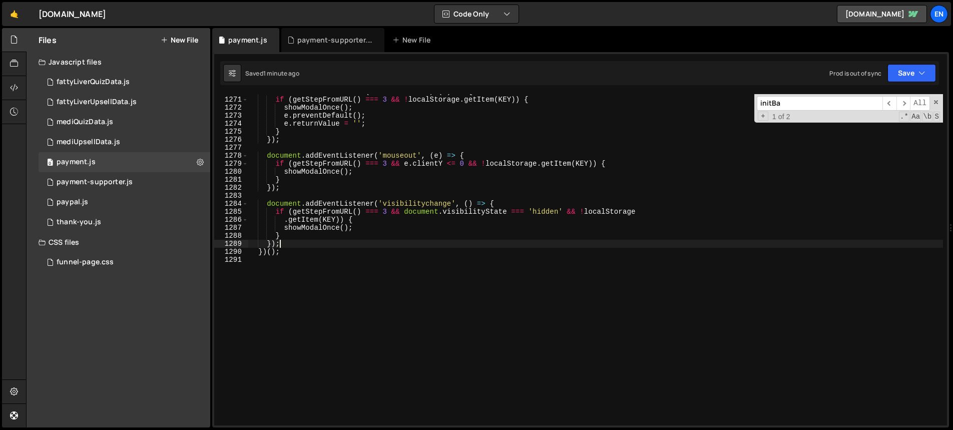
type textarea "})();"
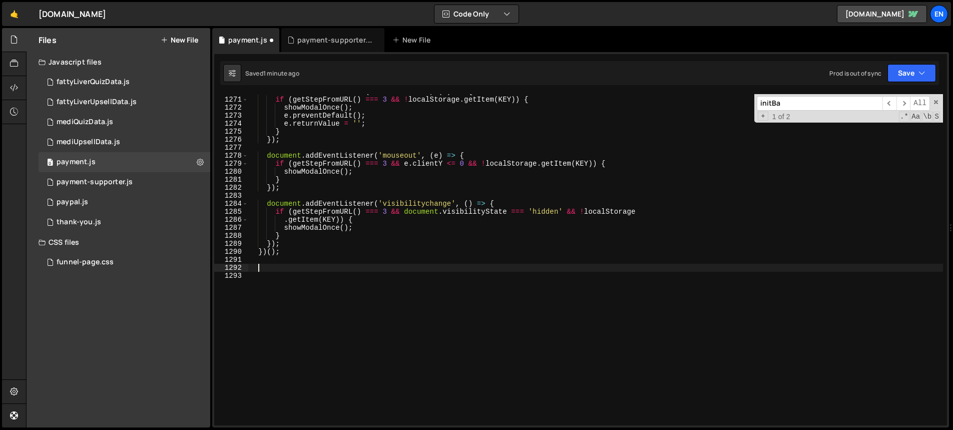
paste textarea "});"
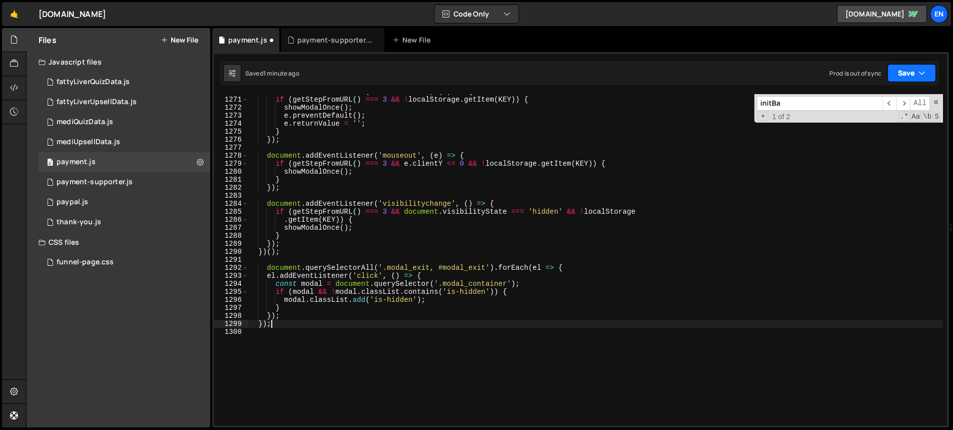
click at [916, 70] on button "Save" at bounding box center [911, 73] width 49 height 18
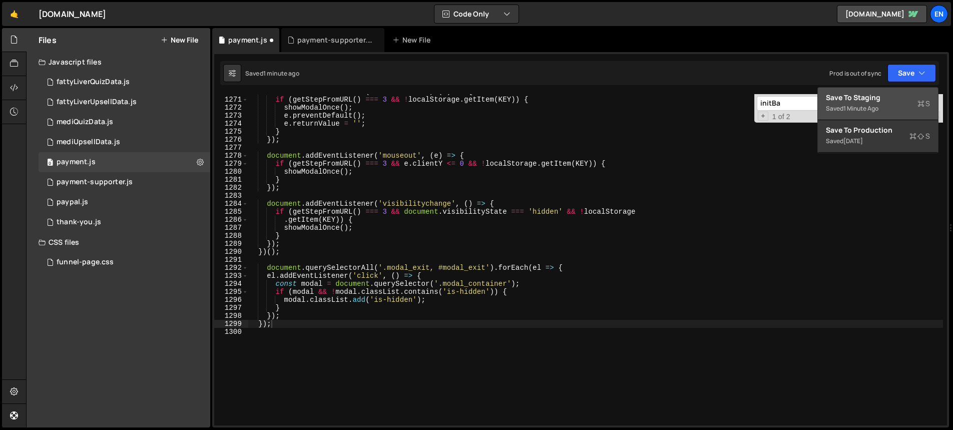
click at [889, 94] on div "Save to Staging S" at bounding box center [878, 98] width 104 height 10
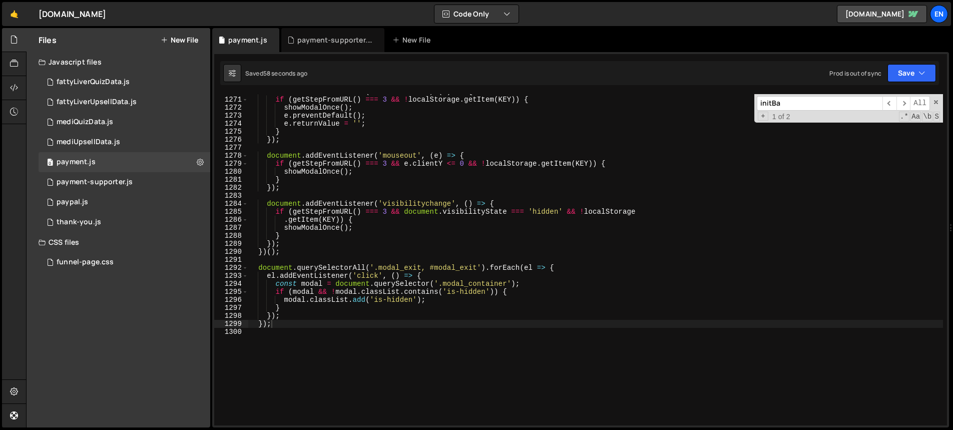
click at [461, 267] on div "window . addEventListener ( 'beforeunload' , ( e ) => { if ( getStepFromURL ( )…" at bounding box center [595, 261] width 695 height 347
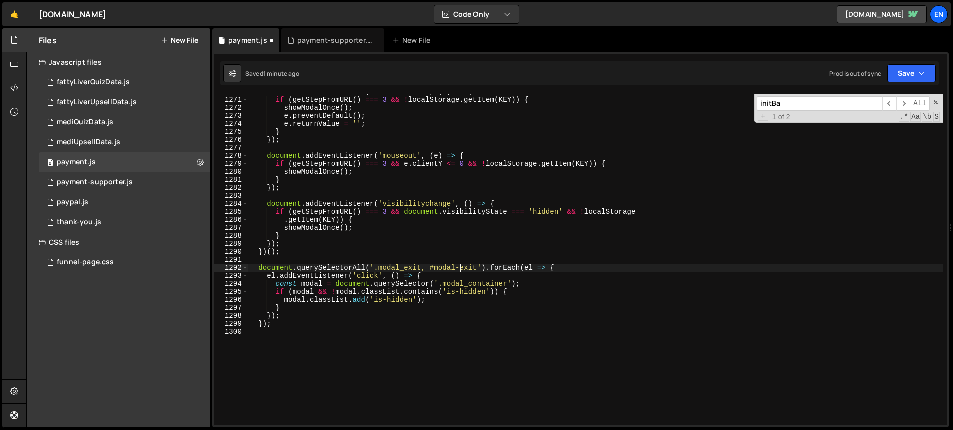
click at [541, 305] on div "window . addEventListener ( 'beforeunload' , ( e ) => { if ( getStepFromURL ( )…" at bounding box center [595, 261] width 695 height 347
click at [936, 103] on span at bounding box center [935, 102] width 7 height 7
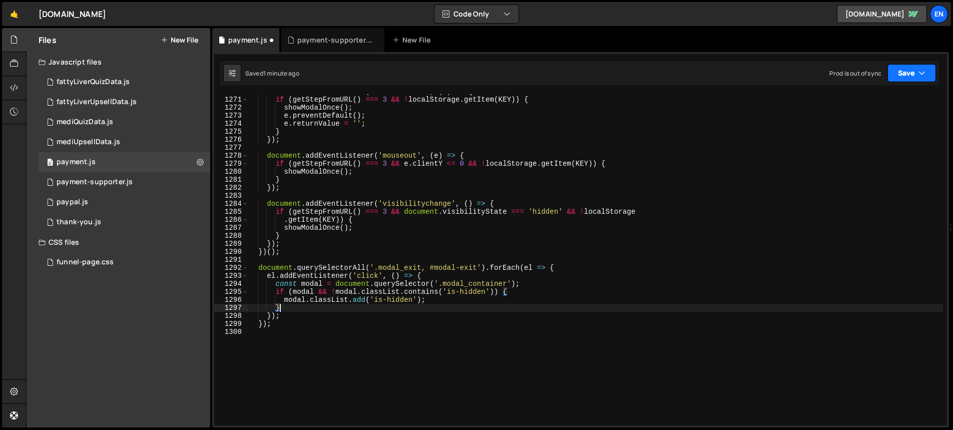
click at [907, 70] on button "Save" at bounding box center [911, 73] width 49 height 18
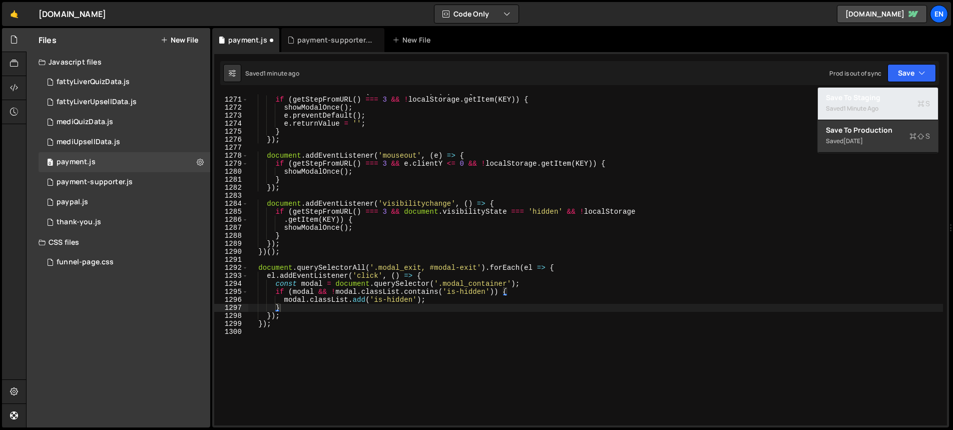
click at [883, 103] on div "Saved 1 minute ago" at bounding box center [878, 109] width 104 height 12
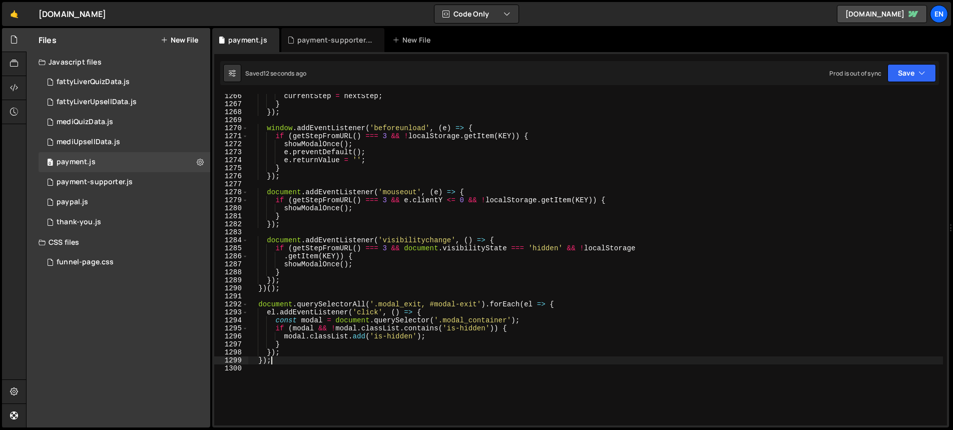
scroll to position [0, 1]
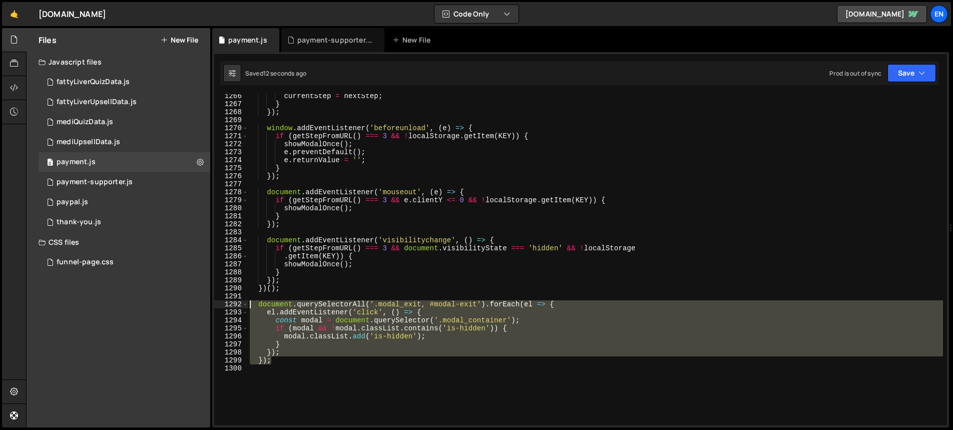
drag, startPoint x: 279, startPoint y: 362, endPoint x: 236, endPoint y: 304, distance: 72.2
click at [236, 304] on div "}); 1266 1267 1268 1269 1270 1271 1272 1273 1274 1275 1276 1277 1278 1279 1280 …" at bounding box center [580, 259] width 733 height 331
type textarea "document.querySelectorAll('.modal_exit, #modal-exit').forEach(el => { el.addEve…"
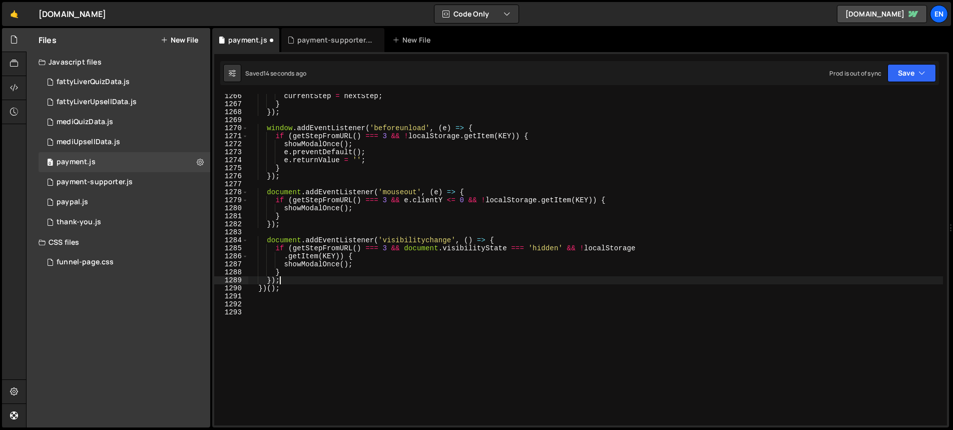
click at [294, 278] on div "currentStep = nextStep ; } }) ; window . addEventListener ( 'beforeunload' , ( …" at bounding box center [595, 265] width 695 height 347
type textarea "});"
paste textarea "});"
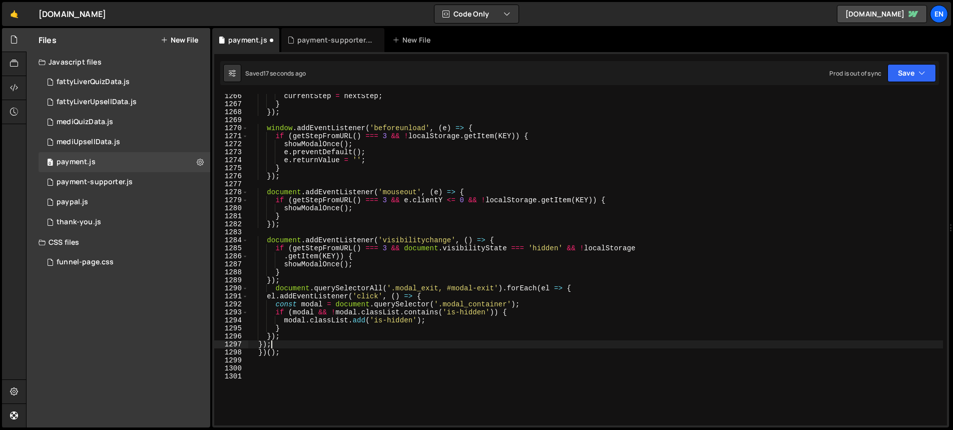
click at [305, 281] on div "currentStep = nextStep ; } }) ; window . addEventListener ( 'beforeunload' , ( …" at bounding box center [595, 265] width 695 height 347
type textarea "});"
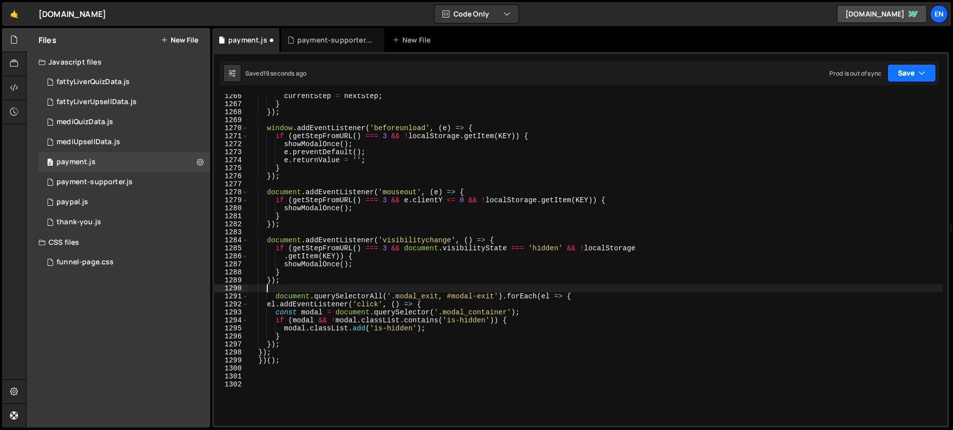
click at [922, 68] on icon "button" at bounding box center [921, 73] width 7 height 10
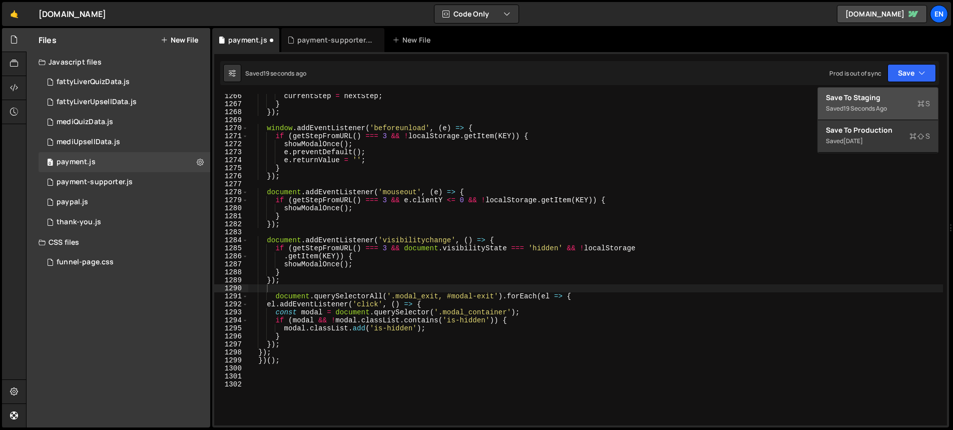
click at [876, 95] on div "Save to Staging S" at bounding box center [878, 98] width 104 height 10
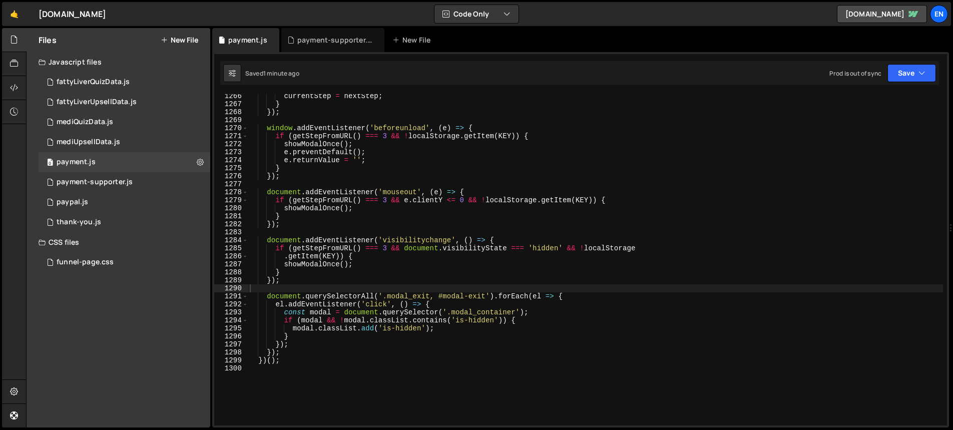
type textarea "});"
click at [294, 352] on div "currentStep = nextStep ; } }) ; window . addEventListener ( 'beforeunload' , ( …" at bounding box center [595, 265] width 695 height 347
paste textarea "}, 1000);"
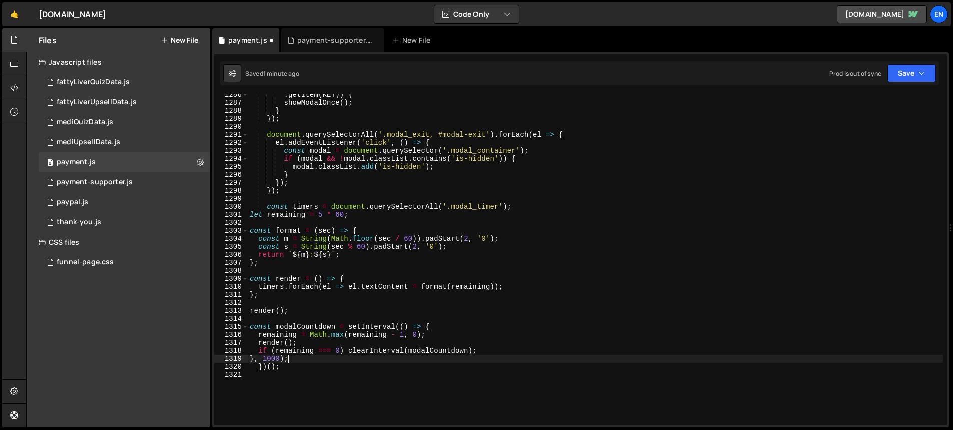
scroll to position [10308, 0]
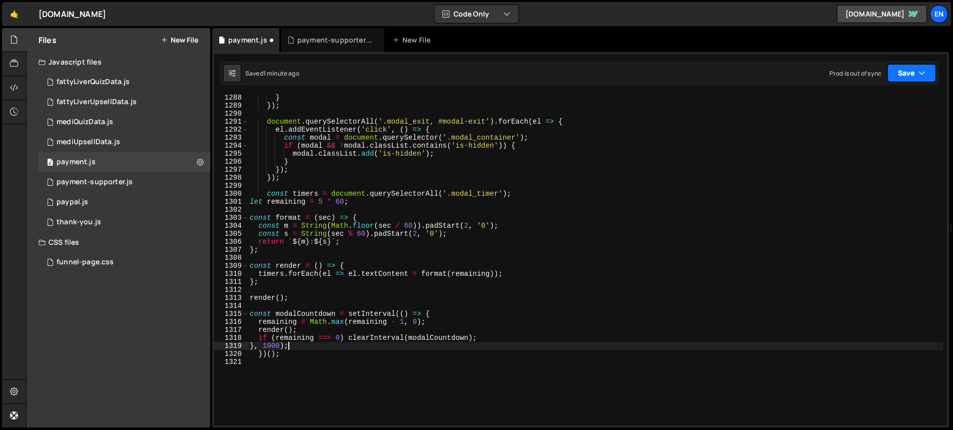
click at [922, 71] on icon "button" at bounding box center [921, 73] width 7 height 10
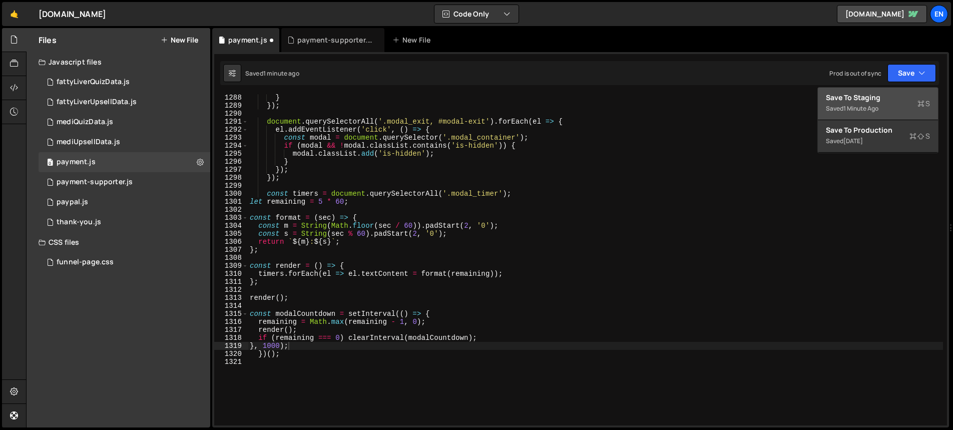
click at [898, 103] on div "Saved 1 minute ago" at bounding box center [878, 109] width 104 height 12
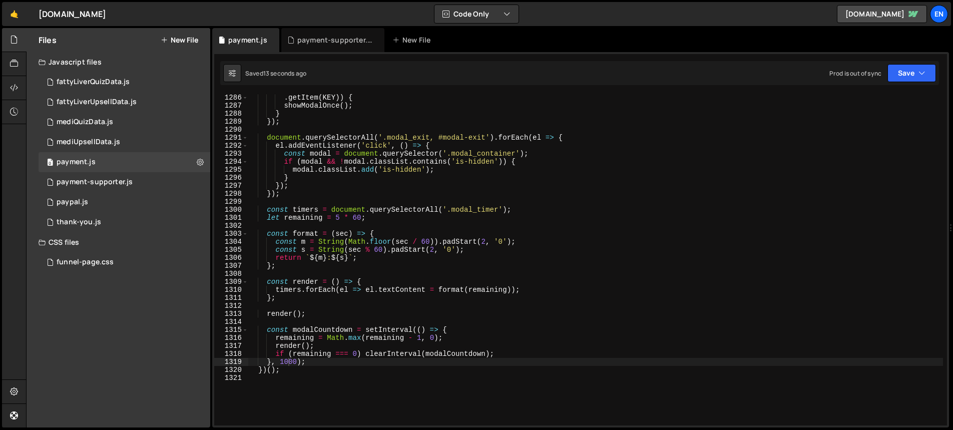
scroll to position [10296, 0]
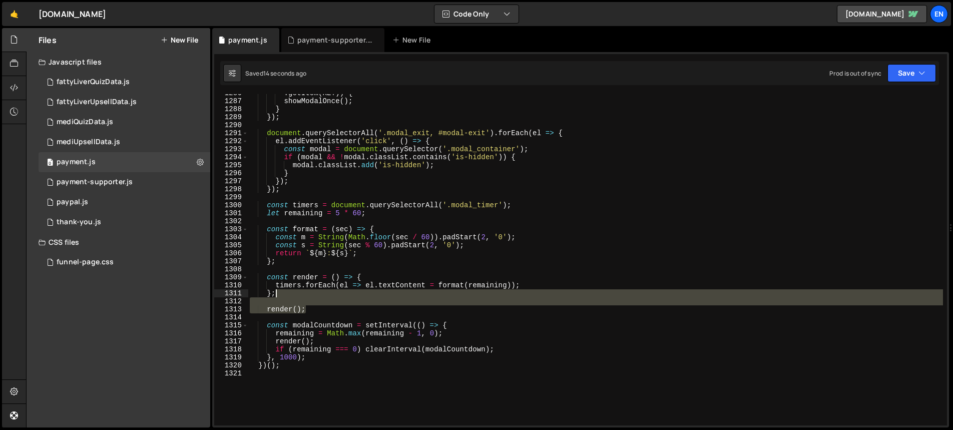
drag, startPoint x: 318, startPoint y: 309, endPoint x: 316, endPoint y: 295, distance: 14.1
click at [316, 295] on div ". getItem ( KEY )) { showModalOnce ( ) ; } }) ; document . querySelectorAll ( '…" at bounding box center [595, 262] width 695 height 347
click at [365, 308] on div ". getItem ( KEY )) { showModalOnce ( ) ; } }) ; document . querySelectorAll ( '…" at bounding box center [595, 259] width 695 height 331
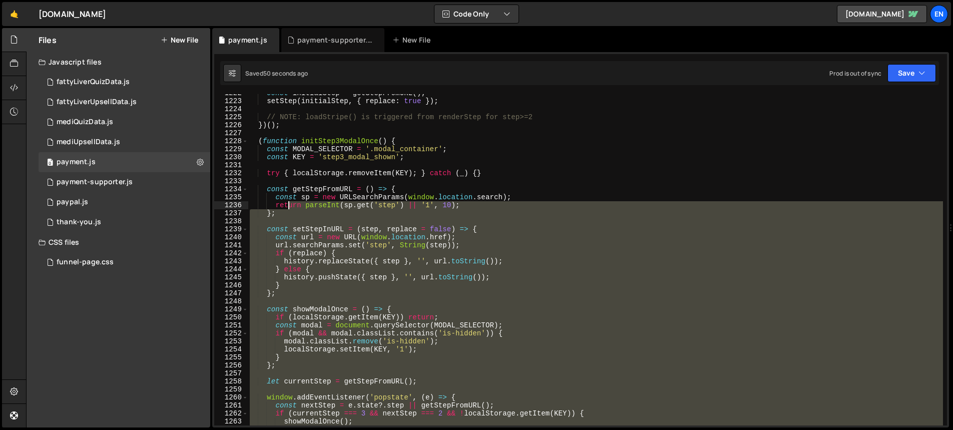
scroll to position [9723, 0]
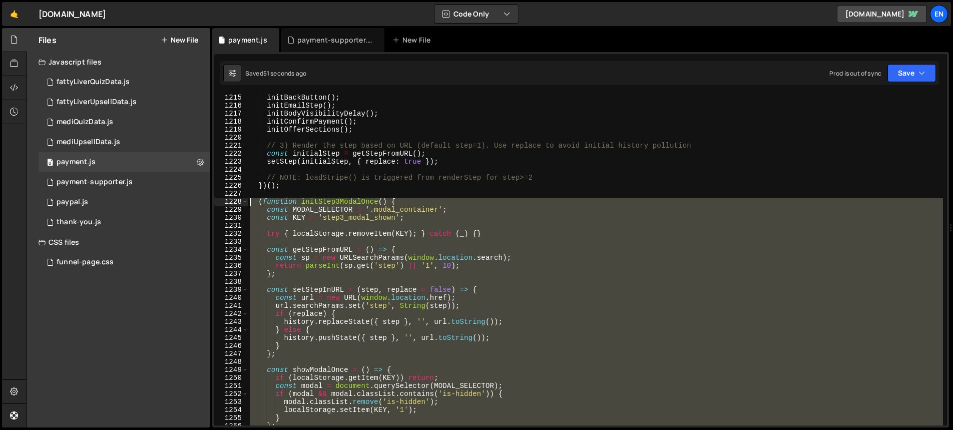
drag, startPoint x: 319, startPoint y: 374, endPoint x: 240, endPoint y: 201, distance: 190.4
click at [240, 201] on div "render(); 1215 1216 1217 1218 1219 1220 1221 1222 1223 1224 1225 1226 1227 1228…" at bounding box center [580, 259] width 733 height 331
click at [339, 238] on div "initBackButton ( ) ; initEmailStep ( ) ; initBodyVisibilityDelay ( ) ; initConf…" at bounding box center [595, 259] width 695 height 331
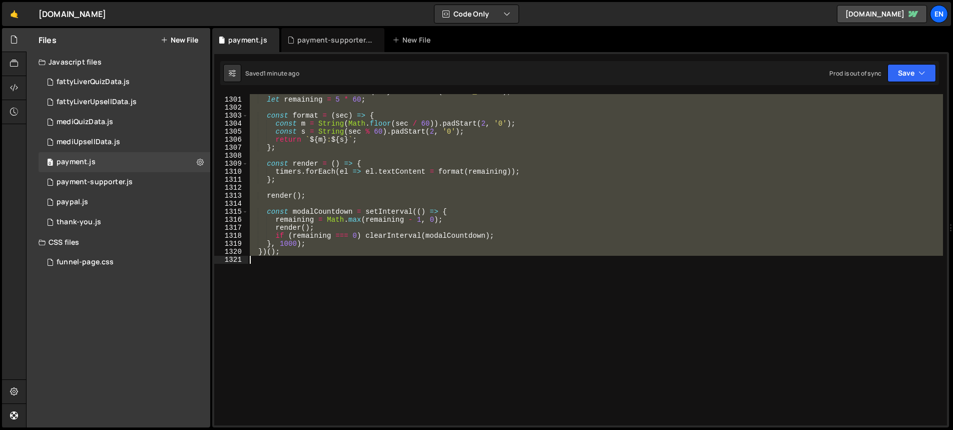
scroll to position [10410, 0]
drag, startPoint x: 259, startPoint y: 201, endPoint x: 311, endPoint y: 263, distance: 81.4
click at [311, 263] on div "const timers = document . querySelectorAll ( '.modal_timer' ) ; let remaining =…" at bounding box center [595, 261] width 695 height 347
type textarea "})();"
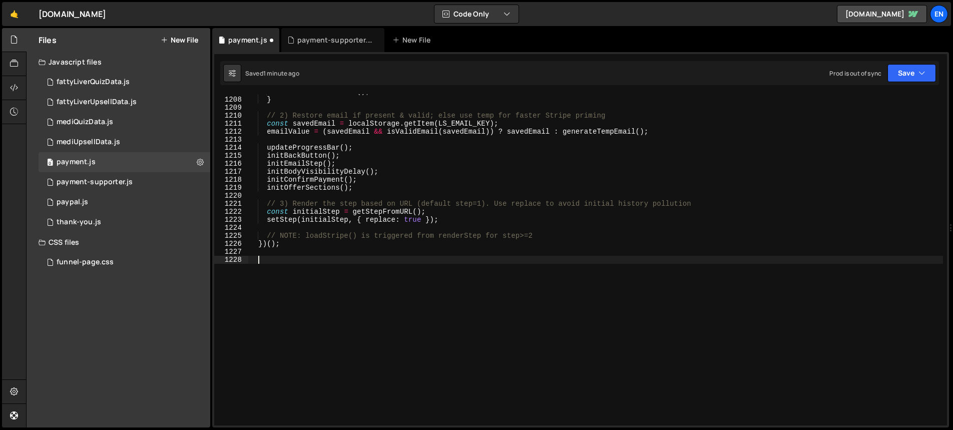
scroll to position [0, 0]
paste textarea "})();"
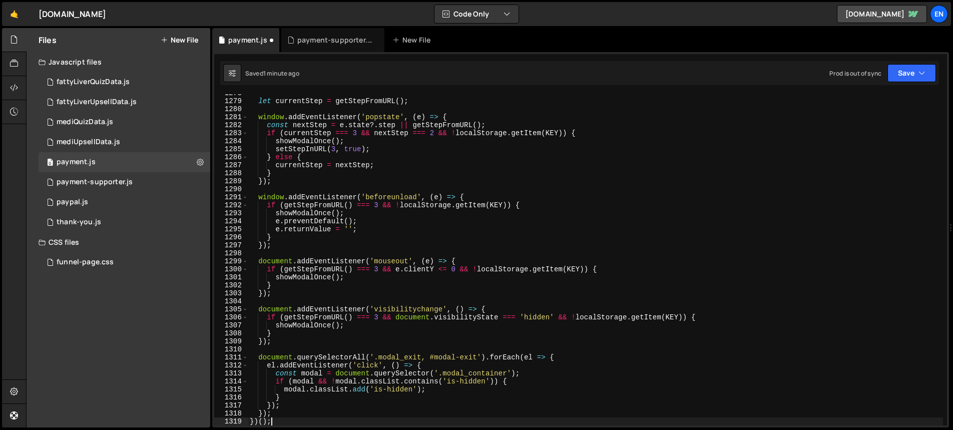
scroll to position [10232, 0]
click at [922, 69] on icon "button" at bounding box center [921, 73] width 7 height 10
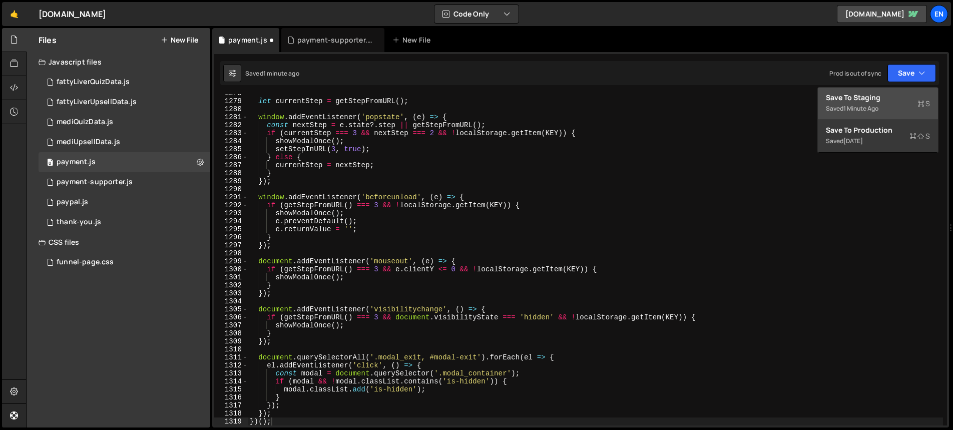
click at [853, 103] on div "Saved 1 minute ago" at bounding box center [878, 109] width 104 height 12
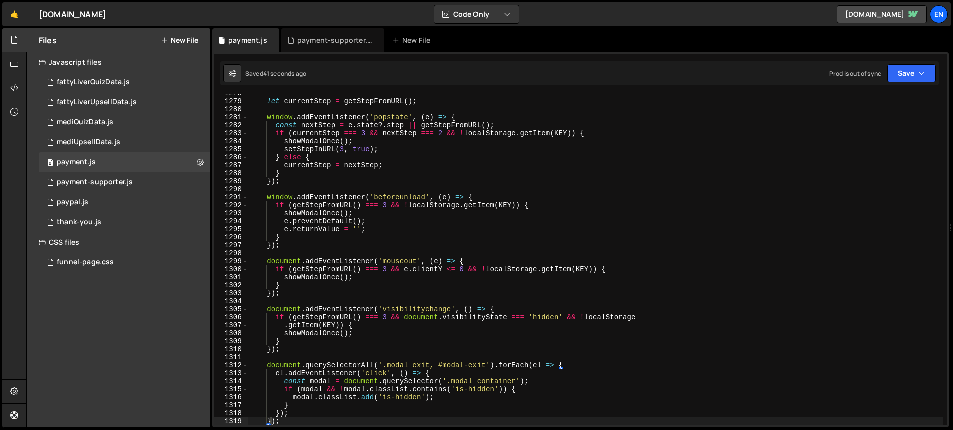
type textarea "showModalOnce();"
click at [429, 281] on div "let currentStep = getStepFromURL ( ) ; window . addEventListener ( 'popstate' ,…" at bounding box center [595, 262] width 695 height 347
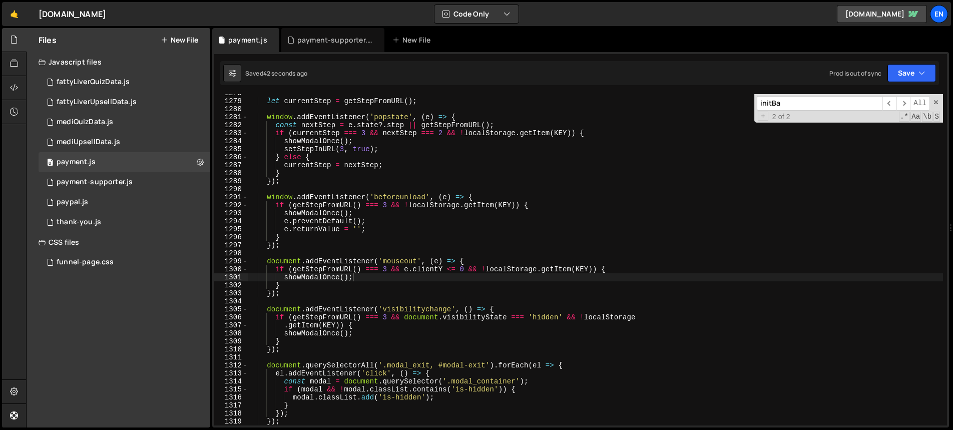
paste input "ckButton"
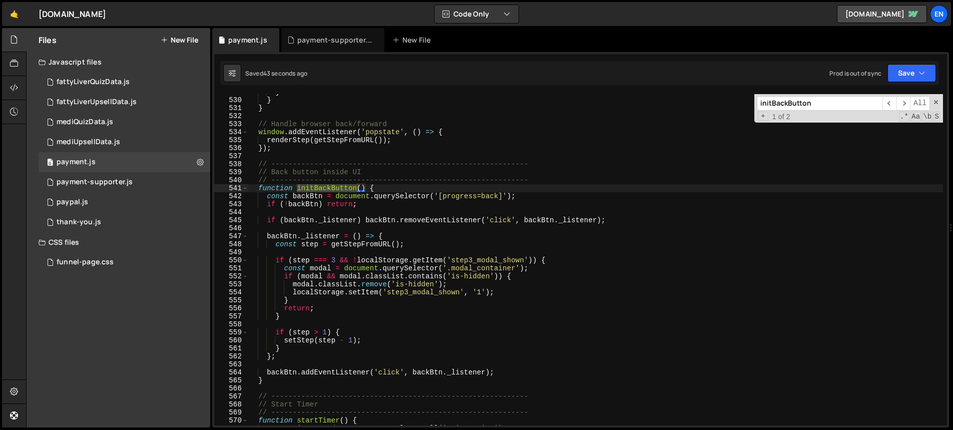
scroll to position [4244, 0]
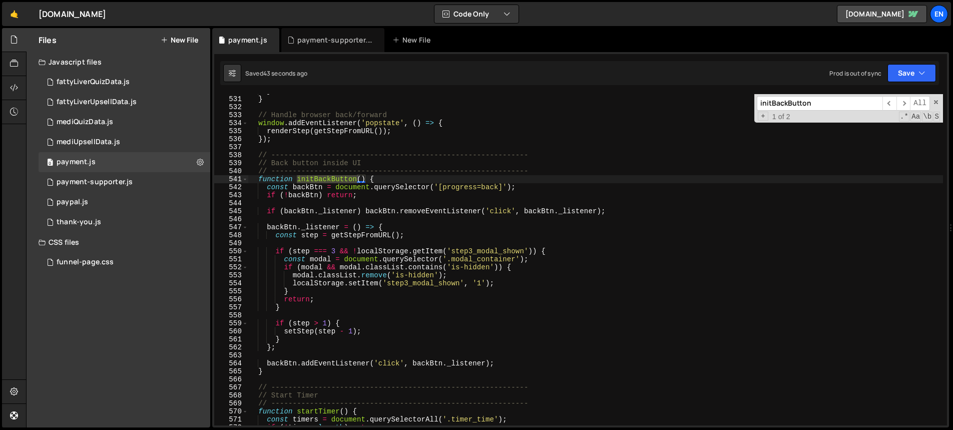
type input "initBackButton"
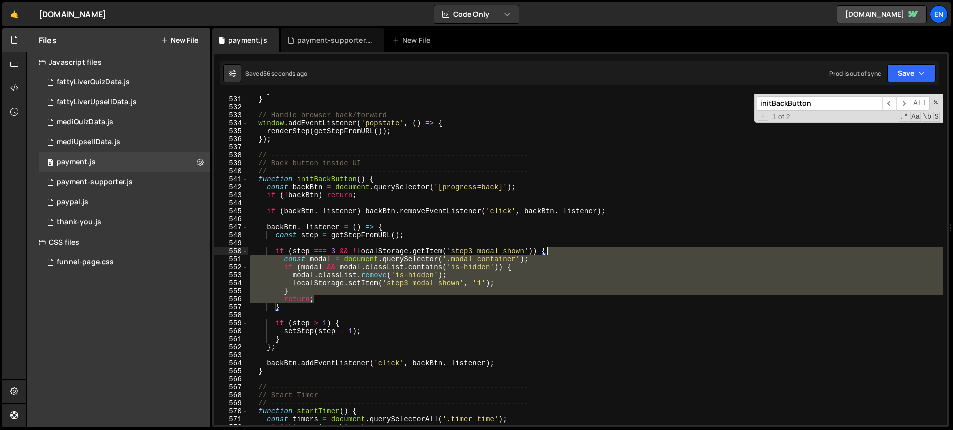
drag, startPoint x: 329, startPoint y: 300, endPoint x: 578, endPoint y: 251, distance: 254.0
click at [578, 251] on div "} } // Handle browser back/forward window . addEventListener ( 'popstate' , ( )…" at bounding box center [595, 260] width 695 height 347
paste textarea "return"
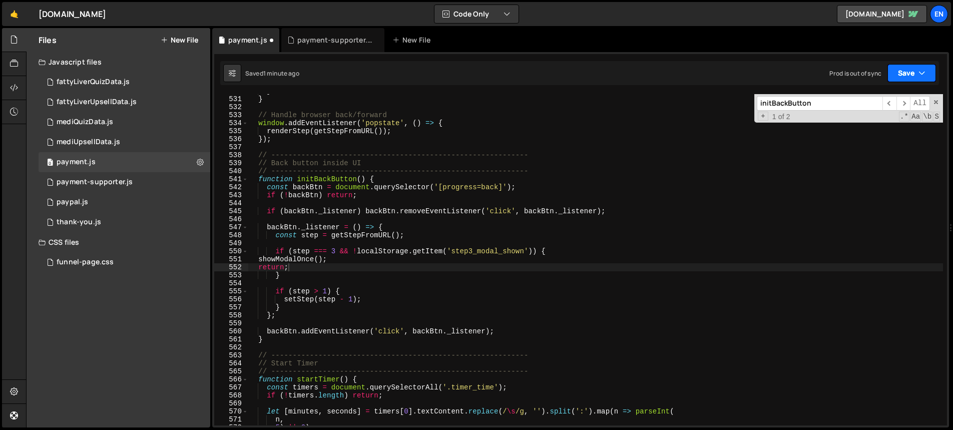
click at [917, 76] on button "Save" at bounding box center [911, 73] width 49 height 18
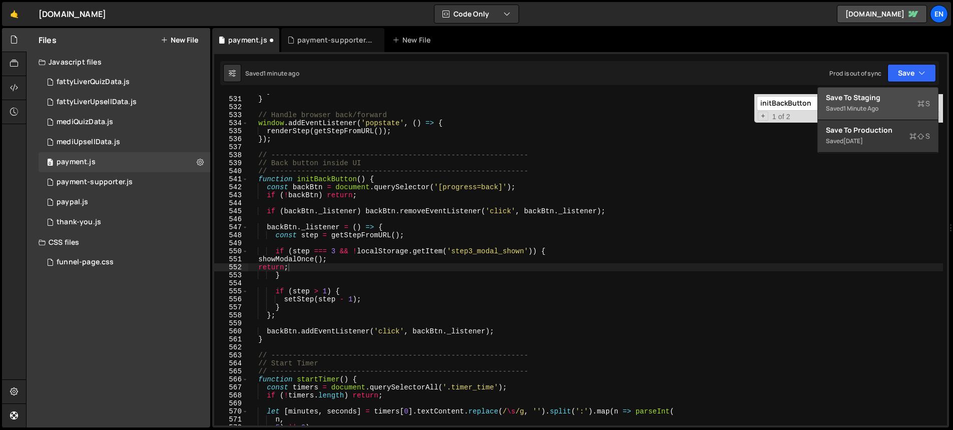
click at [886, 97] on div "Save to Staging S" at bounding box center [878, 98] width 104 height 10
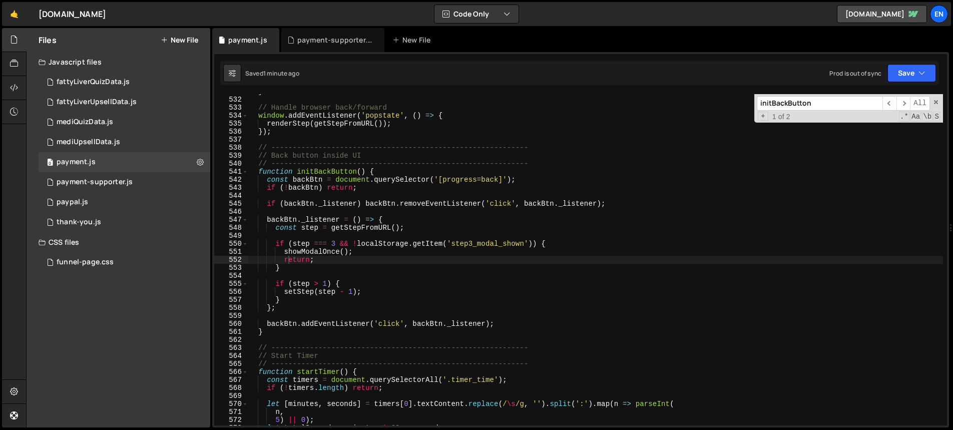
scroll to position [4251, 0]
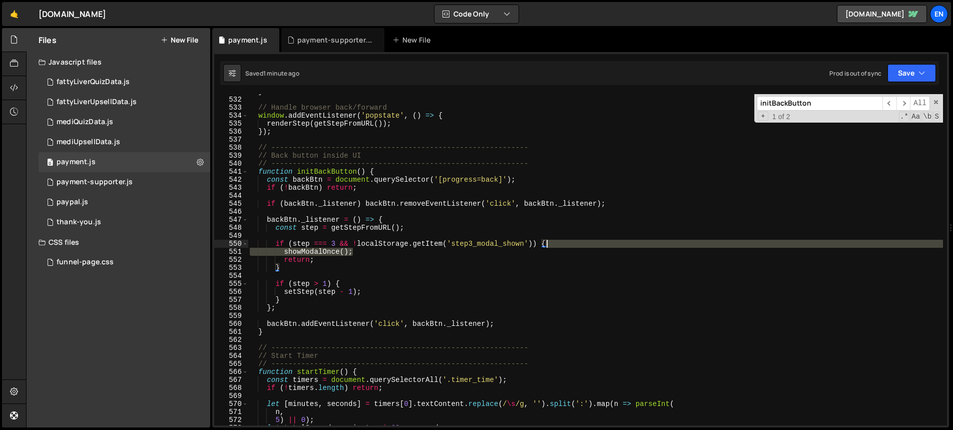
click at [558, 247] on div "} // Handle browser back/forward window . addEventListener ( 'popstate' , ( ) =…" at bounding box center [595, 261] width 695 height 347
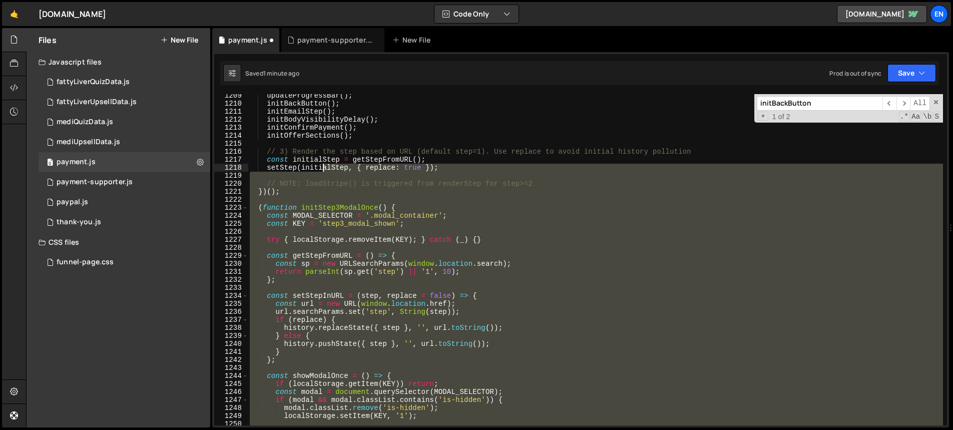
scroll to position [9677, 0]
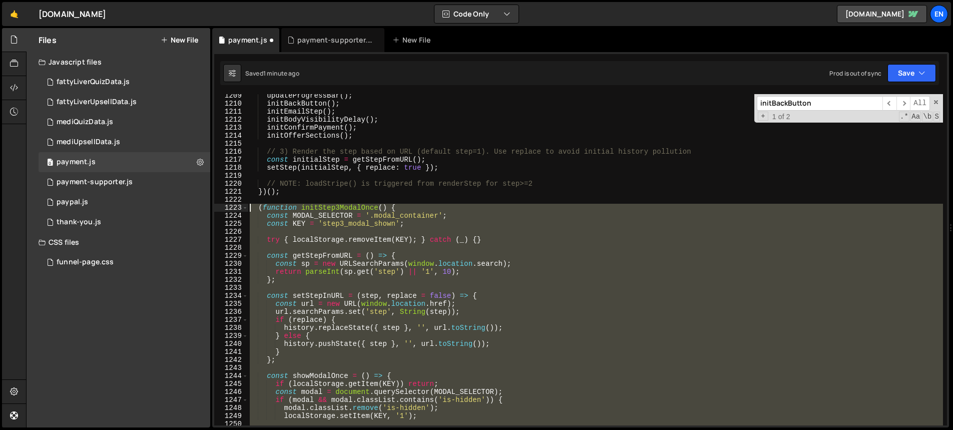
drag, startPoint x: 325, startPoint y: 255, endPoint x: 239, endPoint y: 210, distance: 96.5
click at [239, 210] on div "if (step === 3 && !localStorage.getItem('step3_modal_shown')) { 1209 1210 1211 …" at bounding box center [580, 259] width 733 height 331
type textarea "(function initStep3ModalOnce() { const MODAL_SELECTOR = '.modal_container';"
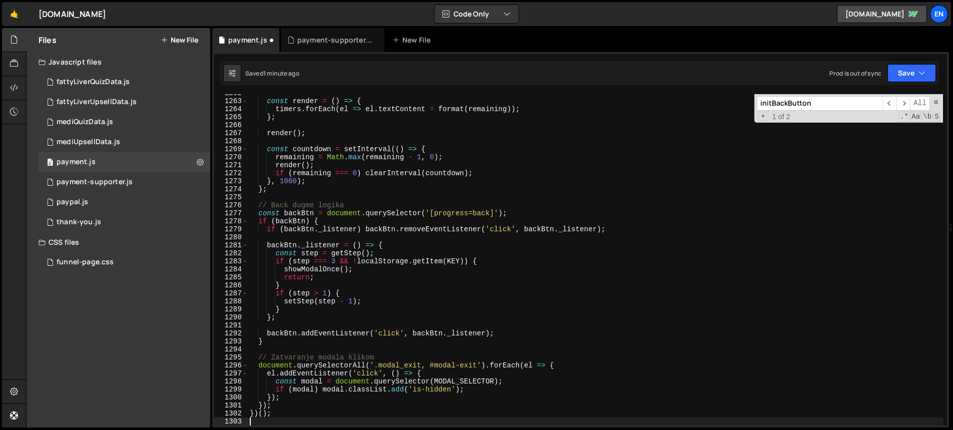
scroll to position [10104, 0]
click at [922, 73] on icon "button" at bounding box center [921, 73] width 7 height 10
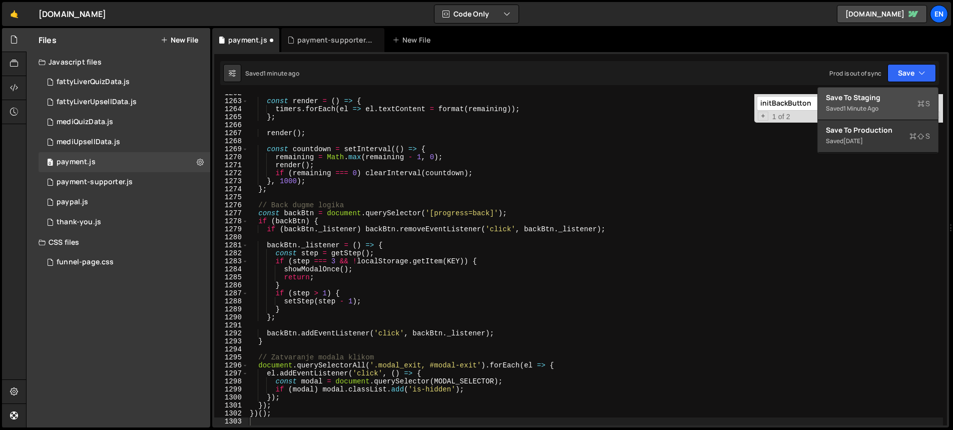
click at [883, 94] on div "Save to Staging S" at bounding box center [878, 98] width 104 height 10
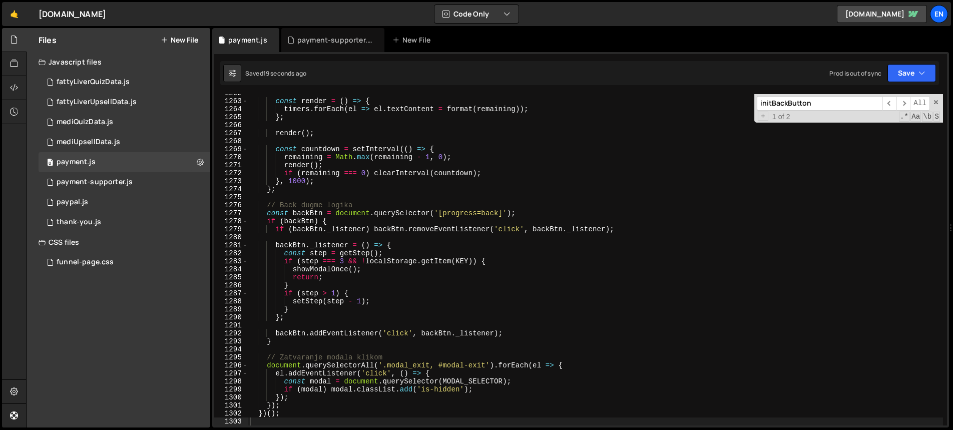
type textarea "const step = getStep();"
click at [582, 255] on div "const render = ( ) => { timers . forEach ( el => el . textContent = format ( re…" at bounding box center [595, 262] width 695 height 347
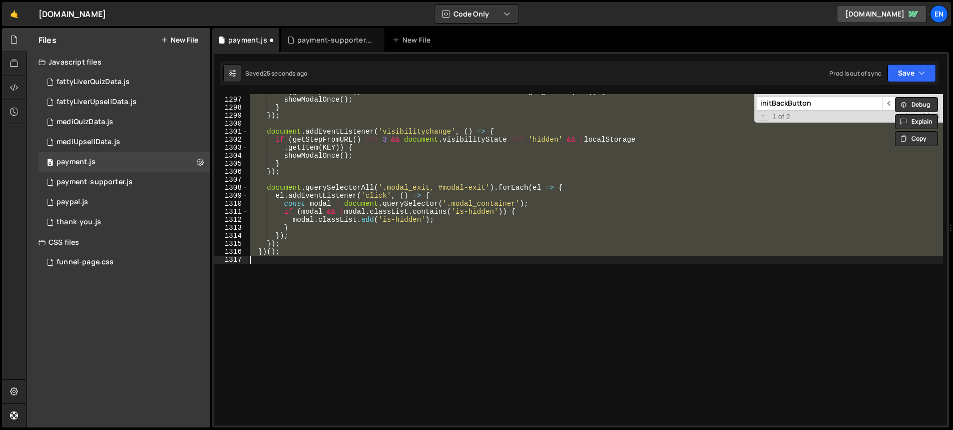
scroll to position [4279, 0]
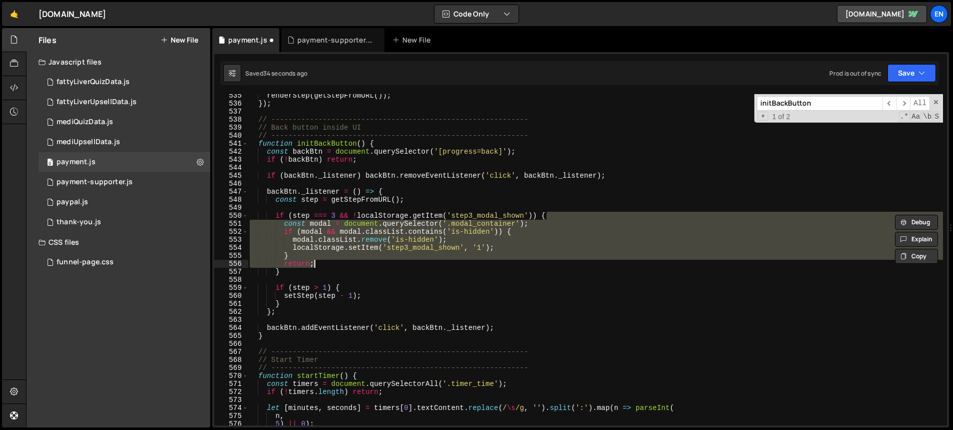
click at [381, 291] on div "renderStep ( getStepFromURL ( )) ; }) ; // ------------------------------------…" at bounding box center [595, 265] width 695 height 347
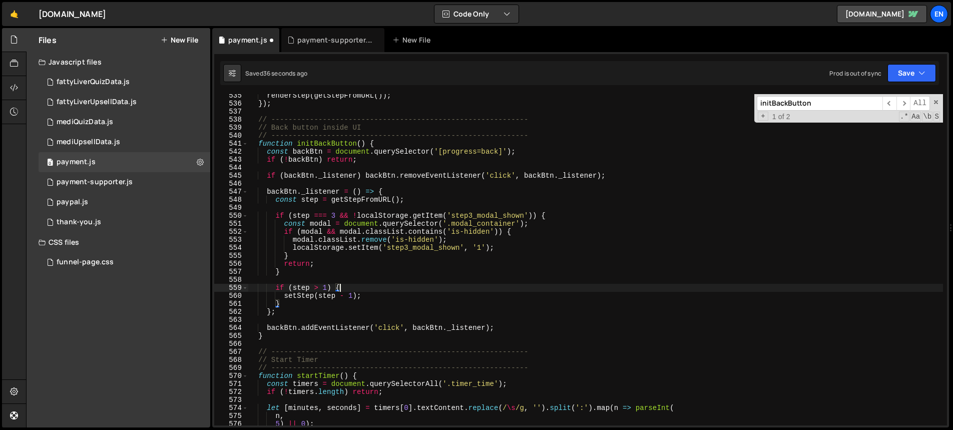
type textarea "}); })();"
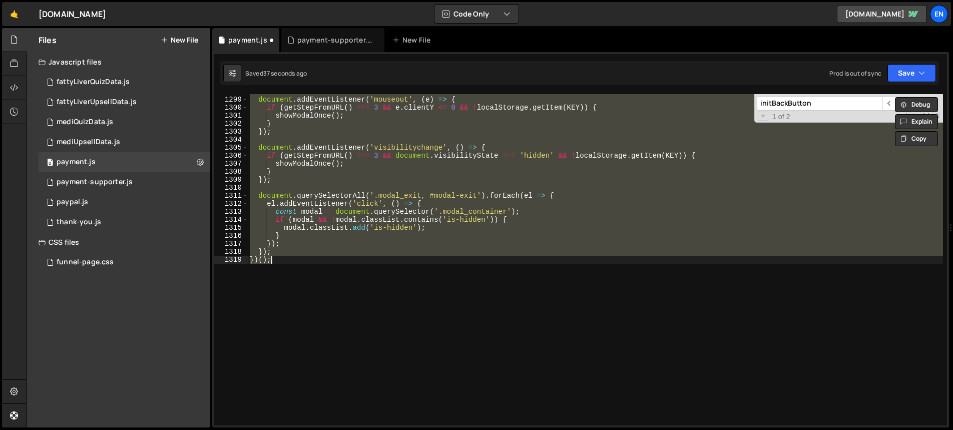
scroll to position [10394, 0]
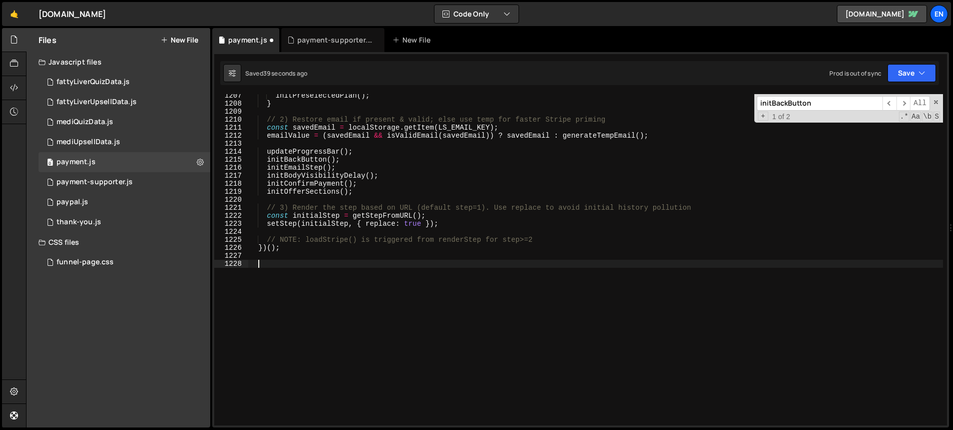
type textarea "})();"
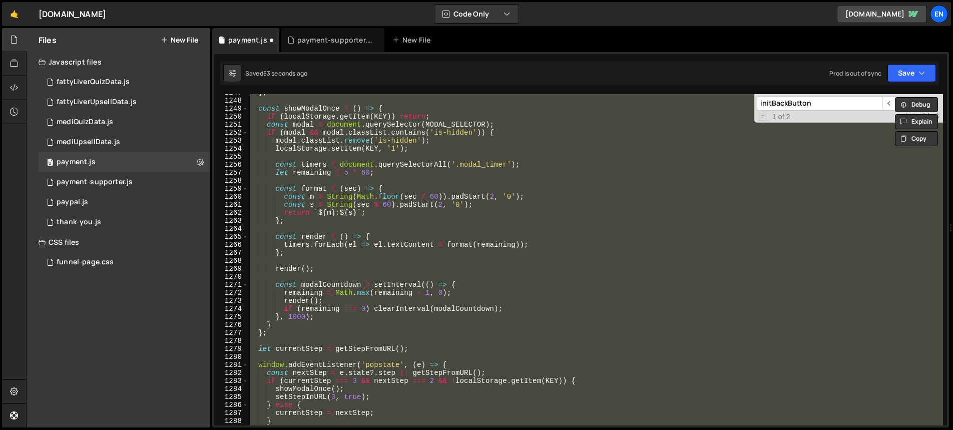
scroll to position [9978, 0]
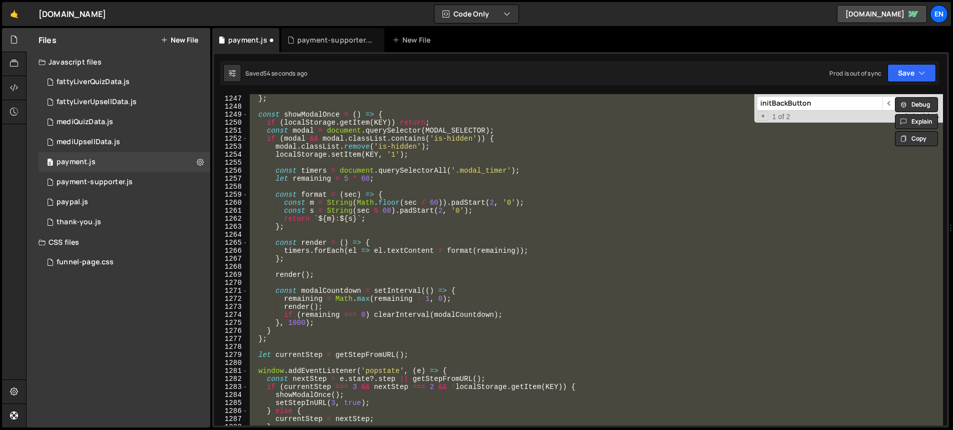
click at [329, 274] on div "} } ; const showModalOnce = ( ) => { if ( localStorage . getItem ( KEY )) retur…" at bounding box center [595, 259] width 695 height 331
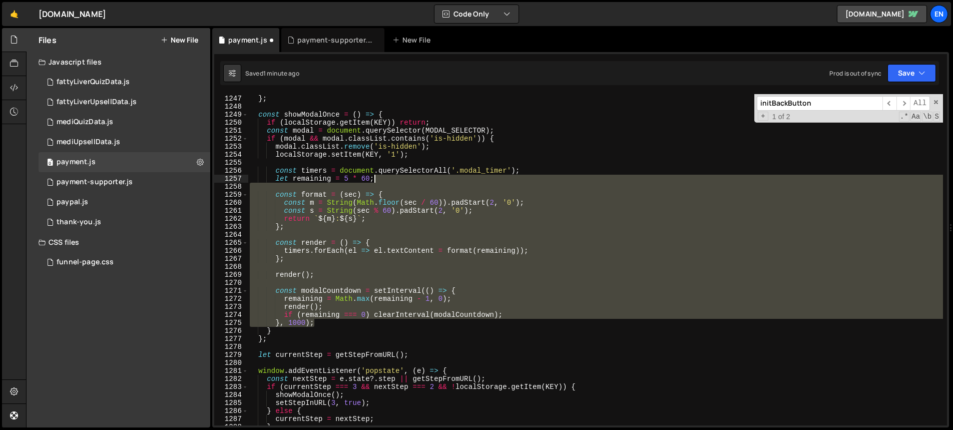
drag, startPoint x: 325, startPoint y: 323, endPoint x: 402, endPoint y: 180, distance: 162.8
click at [402, 180] on div "} } ; const showModalOnce = ( ) => { if ( localStorage . getItem ( KEY )) retur…" at bounding box center [595, 260] width 695 height 347
type textarea "let remaining = 5 * 60;"
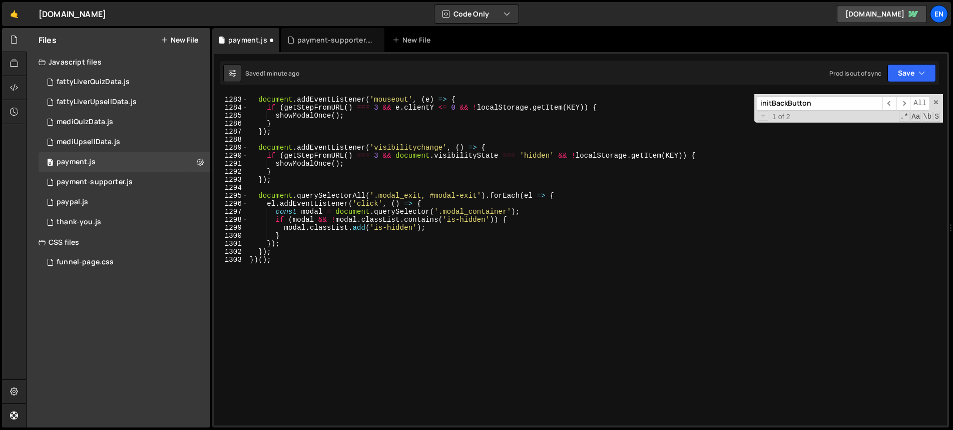
scroll to position [10265, 0]
click at [326, 283] on div "document . addEventListener ( 'mouseout' , ( e ) => { if ( getStepFromURL ( ) =…" at bounding box center [595, 261] width 695 height 347
type textarea "})();"
type textarea "startDownsellTimer() {"
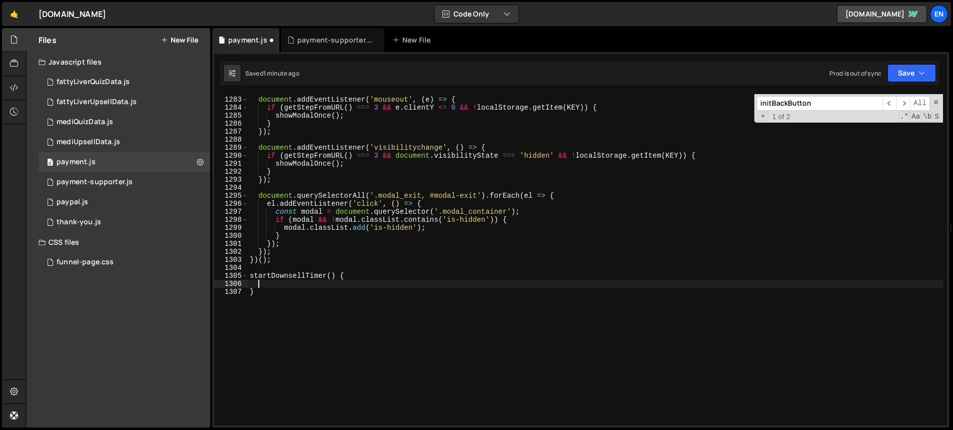
scroll to position [0, 0]
paste textarea "}, 1000);"
type textarea "}, 1000);"
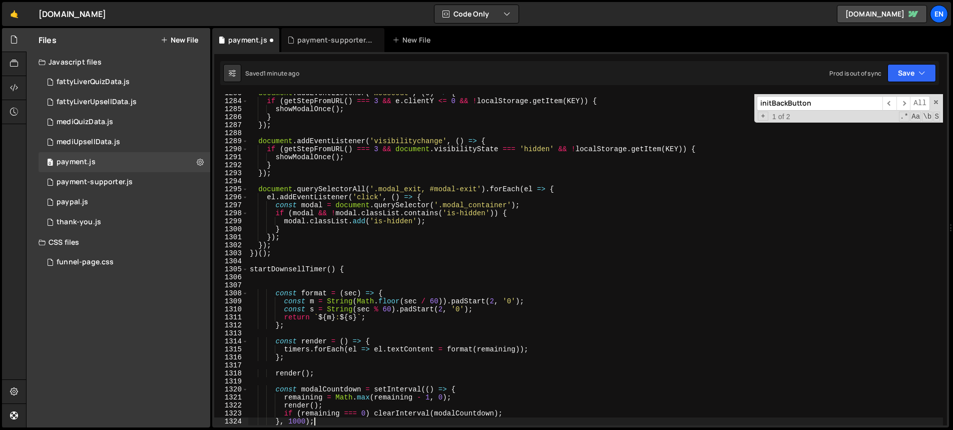
click at [301, 281] on div "document . addEventListener ( 'mouseout' , ( e ) => { if ( getStepFromURL ( ) =…" at bounding box center [595, 262] width 695 height 347
click at [299, 267] on div "document . addEventListener ( 'mouseout' , ( e ) => { if ( getStepFromURL ( ) =…" at bounding box center [595, 262] width 695 height 347
click at [806, 109] on input "initBackButton" at bounding box center [820, 103] width 126 height 15
click at [891, 103] on span "​" at bounding box center [889, 103] width 14 height 15
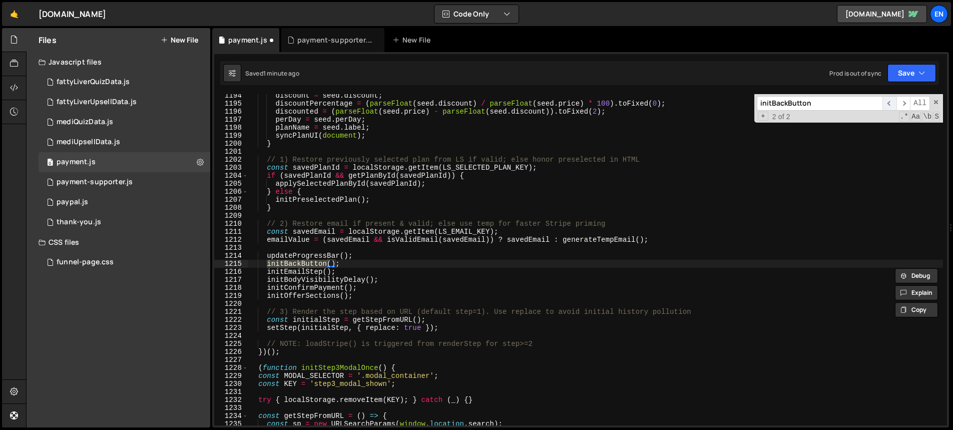
scroll to position [9557, 0]
click at [893, 103] on span "​" at bounding box center [889, 103] width 14 height 15
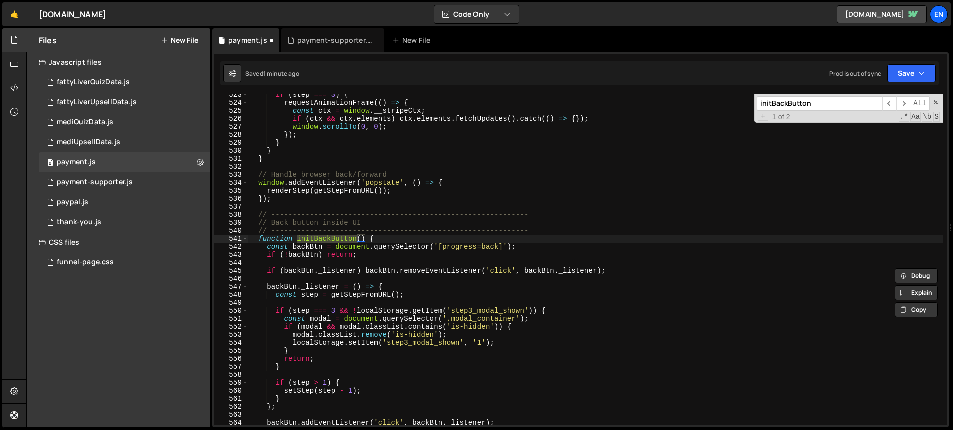
scroll to position [4242, 0]
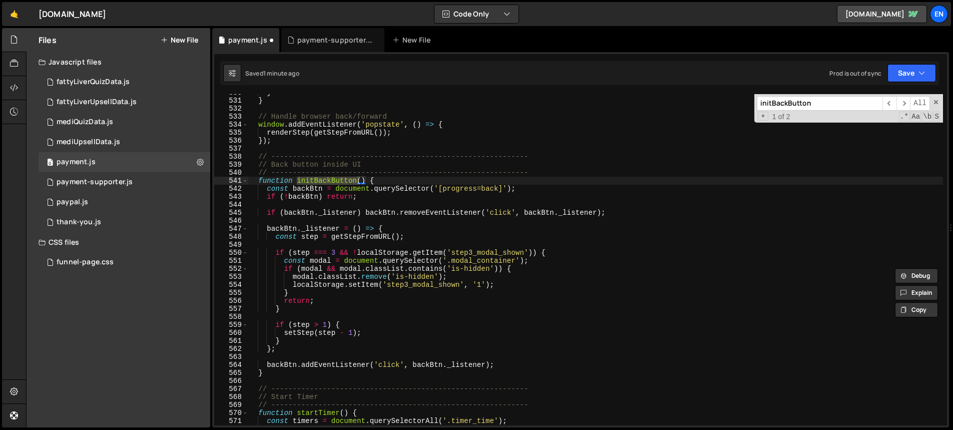
type textarea "}"
click at [345, 293] on div "} } // Handle browser back/forward window . addEventListener ( 'popstate' , ( )…" at bounding box center [595, 262] width 695 height 347
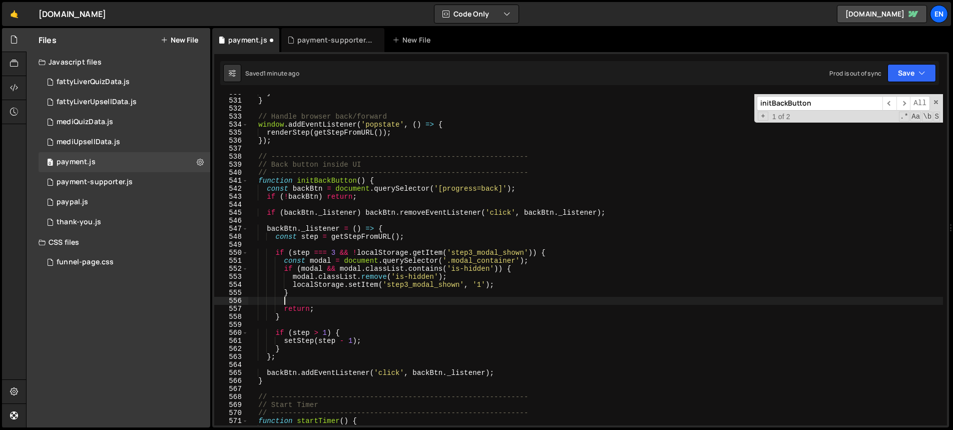
paste textarea "startDownsellTimer"
click at [910, 73] on button "Save" at bounding box center [911, 73] width 49 height 18
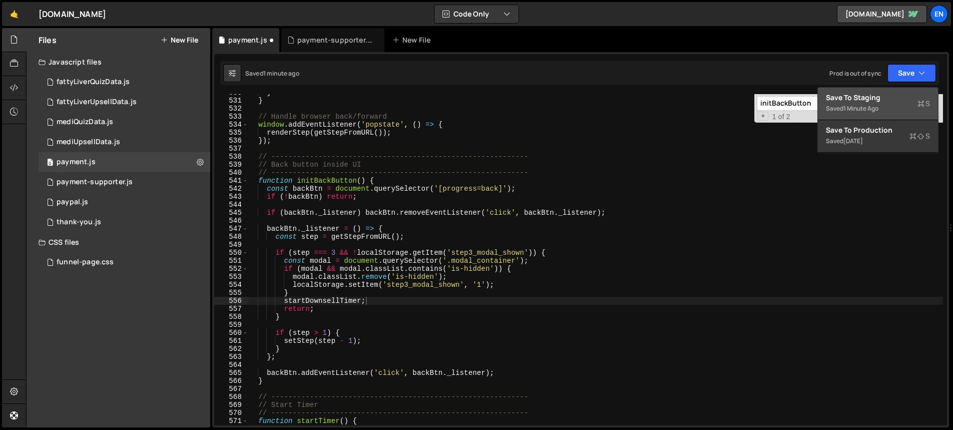
click at [884, 101] on div "Save to Staging S" at bounding box center [878, 98] width 104 height 10
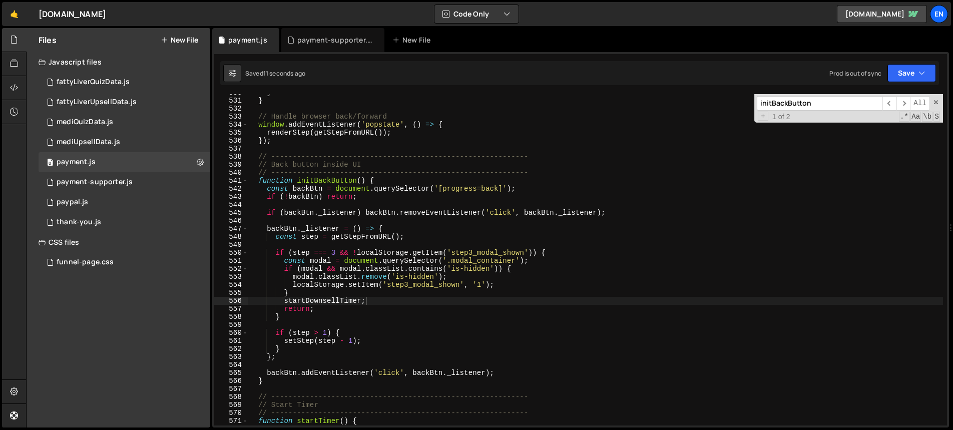
click at [427, 358] on div "} } // Handle browser back/forward window . addEventListener ( 'popstate' , ( )…" at bounding box center [595, 262] width 695 height 347
click at [362, 301] on div "} } // Handle browser back/forward window . addEventListener ( 'popstate' , ( )…" at bounding box center [595, 262] width 695 height 347
type textarea "startDownsellTimer();"
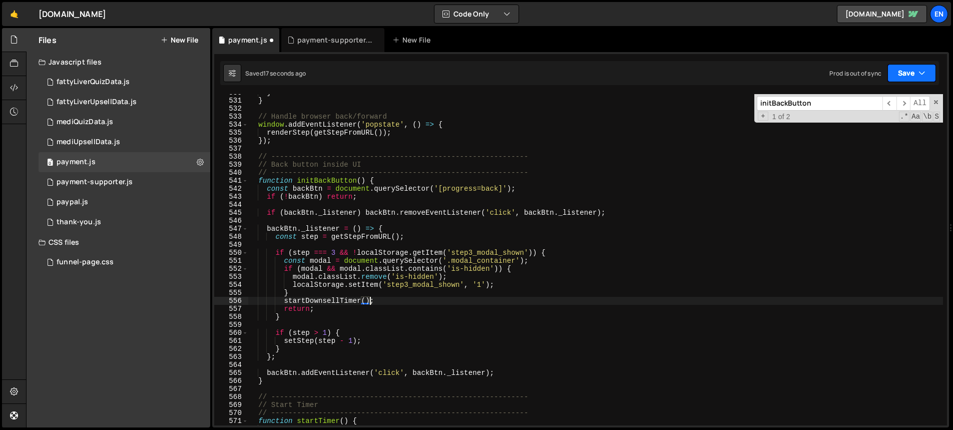
click at [904, 73] on button "Save" at bounding box center [911, 73] width 49 height 18
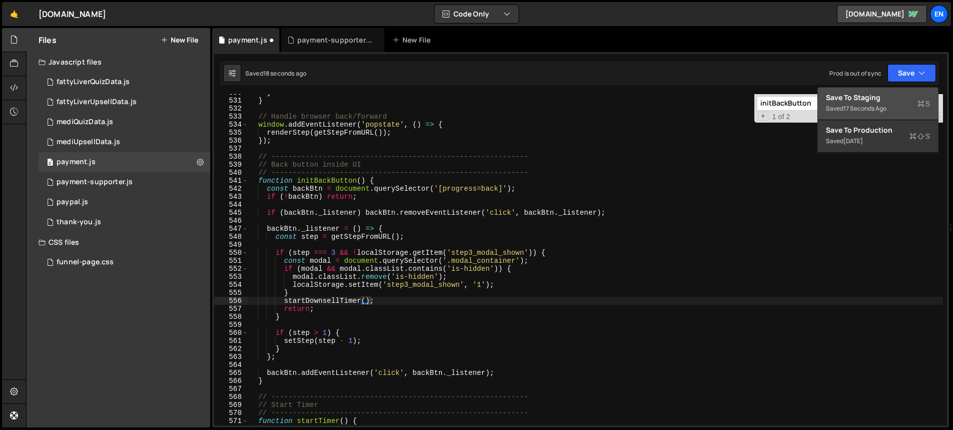
click at [879, 94] on div "Save to Staging S" at bounding box center [878, 98] width 104 height 10
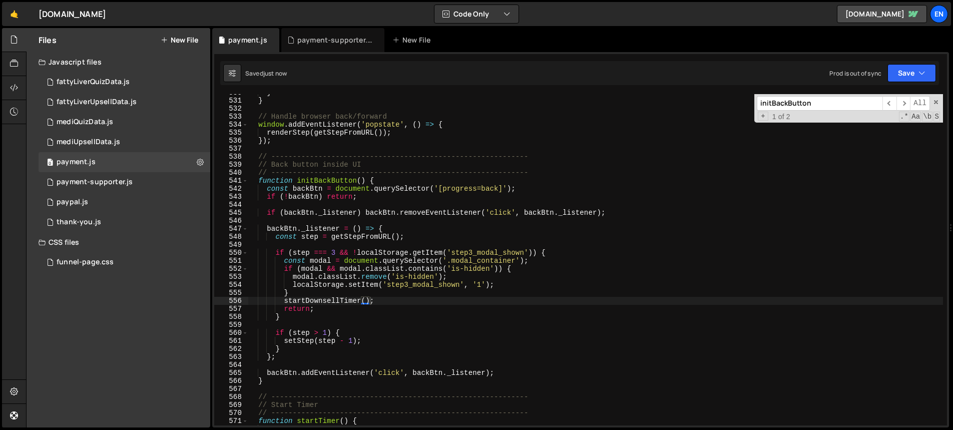
click at [464, 326] on div "} } // Handle browser back/forward window . addEventListener ( 'popstate' , ( )…" at bounding box center [595, 262] width 695 height 347
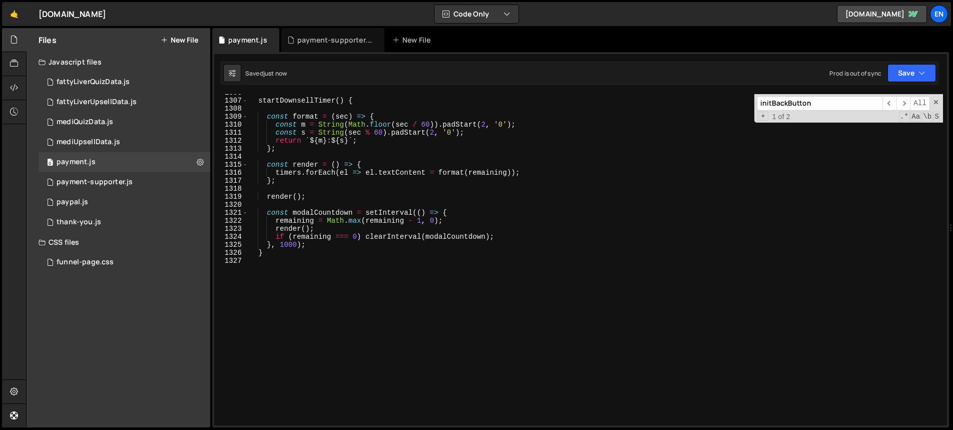
scroll to position [10352, 0]
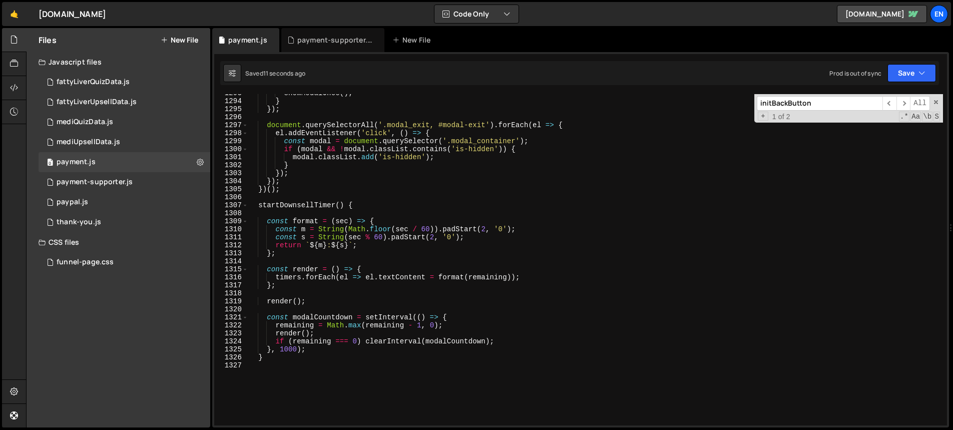
click at [367, 205] on div "showModalOnce ( ) ; } }) ; document . querySelectorAll ( '.modal_exit, #modal-e…" at bounding box center [595, 262] width 695 height 347
type textarea "startDownsellTimer() {"
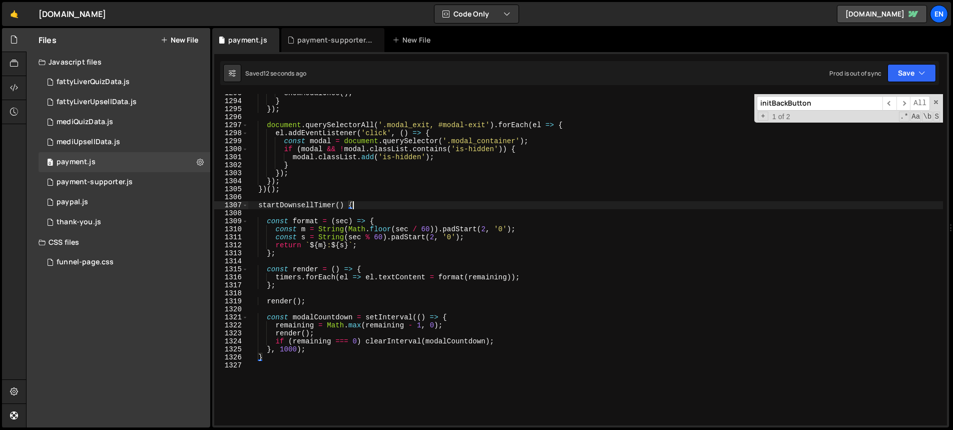
click at [360, 216] on div "showModalOnce ( ) ; } }) ; document . querySelectorAll ( '.modal_exit, #modal-e…" at bounding box center [595, 262] width 695 height 347
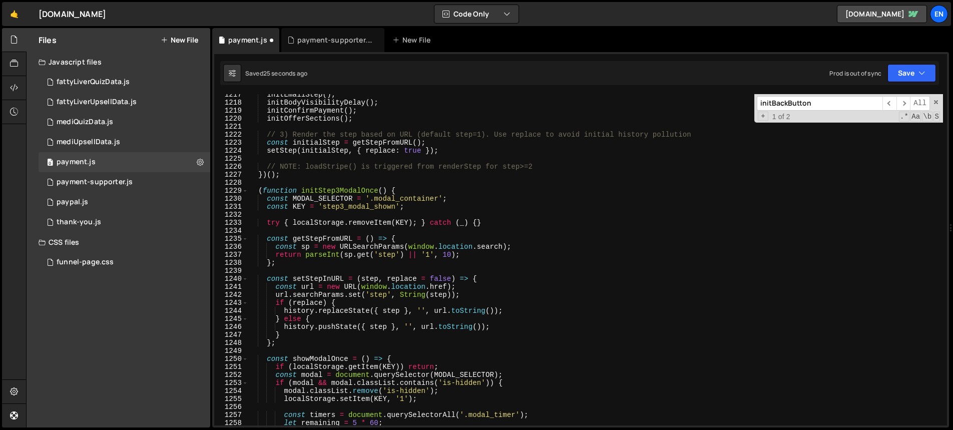
scroll to position [9816, 0]
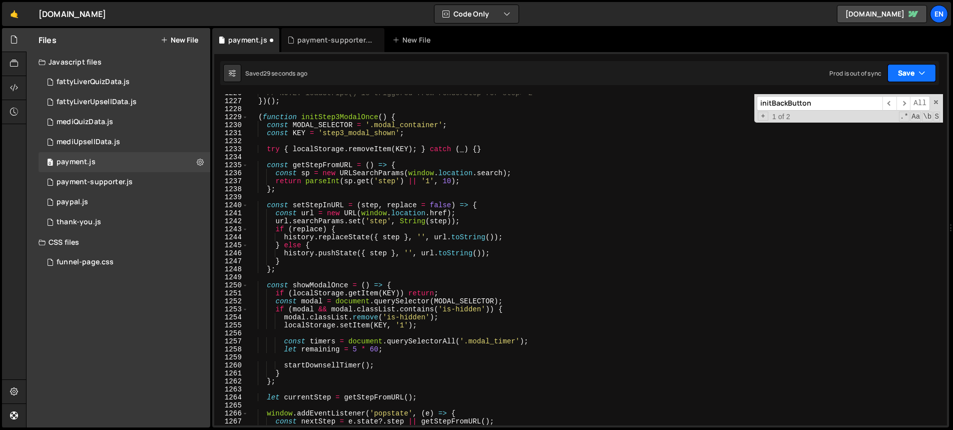
click at [913, 72] on button "Save" at bounding box center [911, 73] width 49 height 18
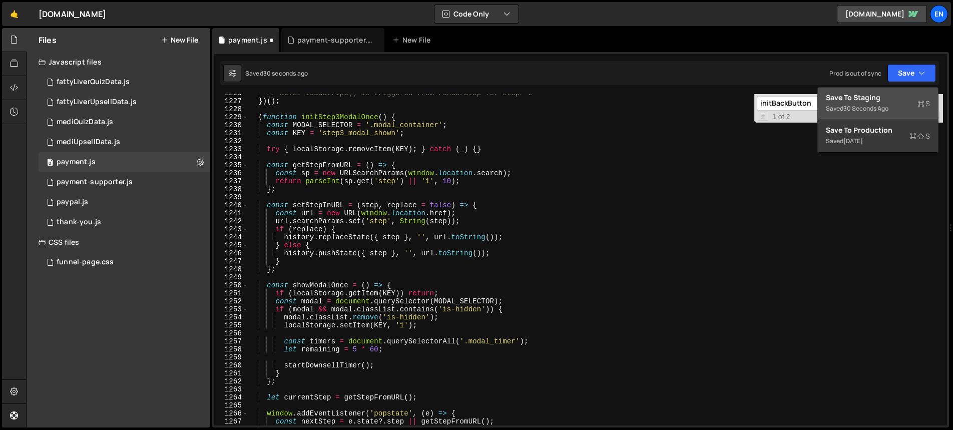
click at [885, 99] on div "Save to Staging S" at bounding box center [878, 98] width 104 height 10
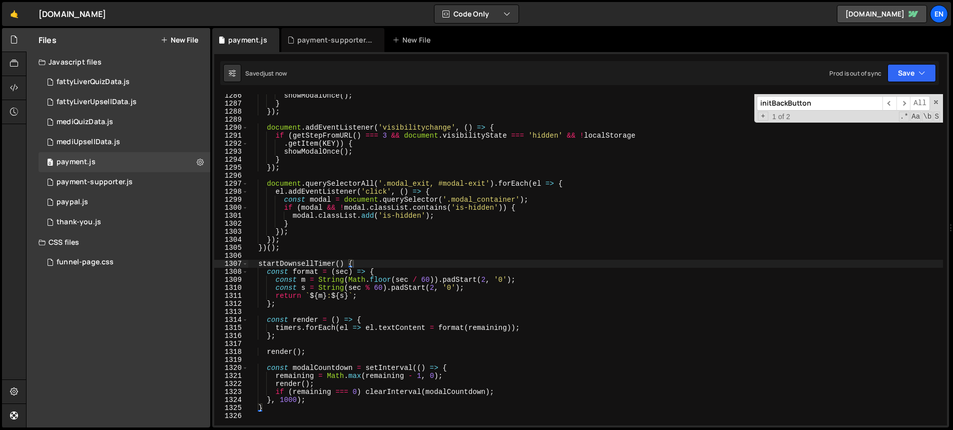
scroll to position [10450, 0]
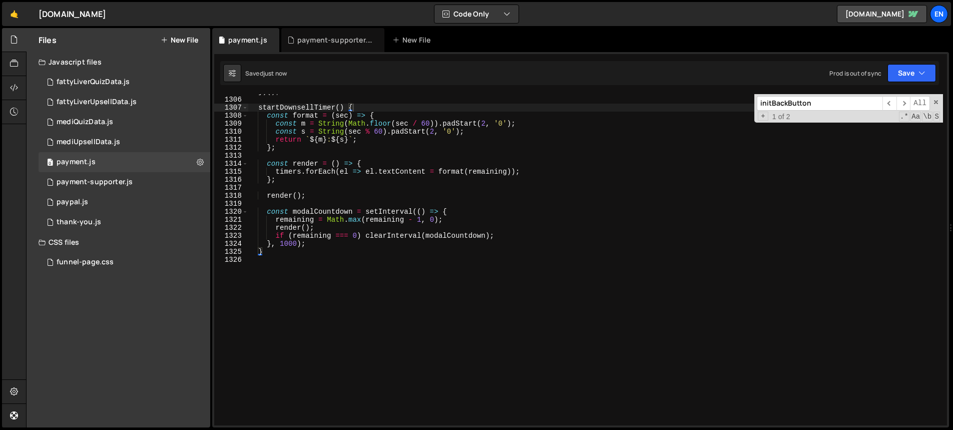
click at [259, 109] on div "}) ( ) ; startDownsellTimer ( ) { const format = ( sec ) => { const m = String …" at bounding box center [595, 261] width 695 height 347
click at [921, 68] on icon "button" at bounding box center [921, 73] width 7 height 10
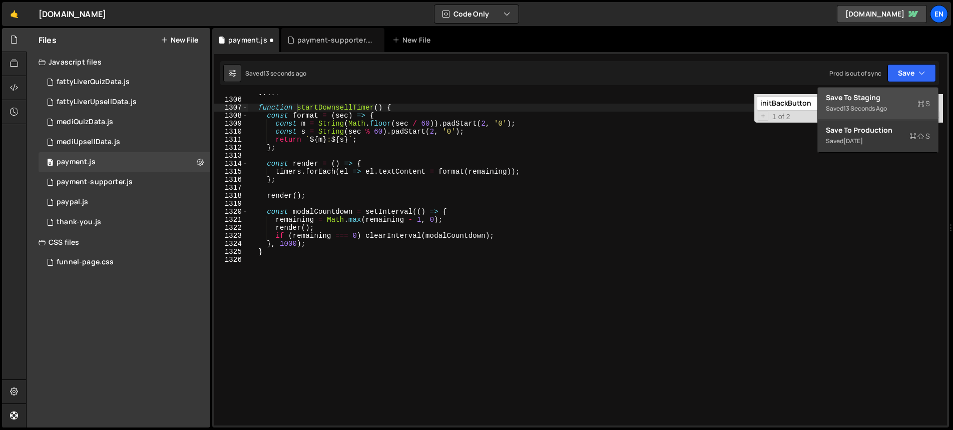
click at [859, 96] on div "Save to Staging S" at bounding box center [878, 98] width 104 height 10
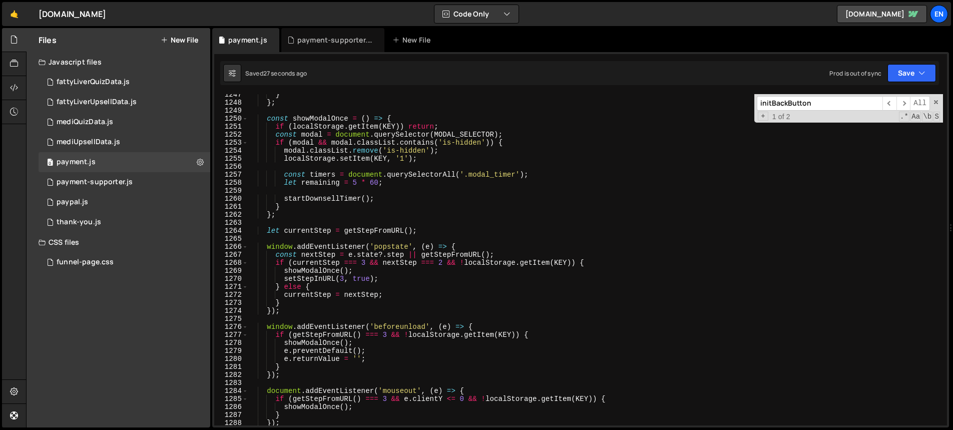
scroll to position [9971, 0]
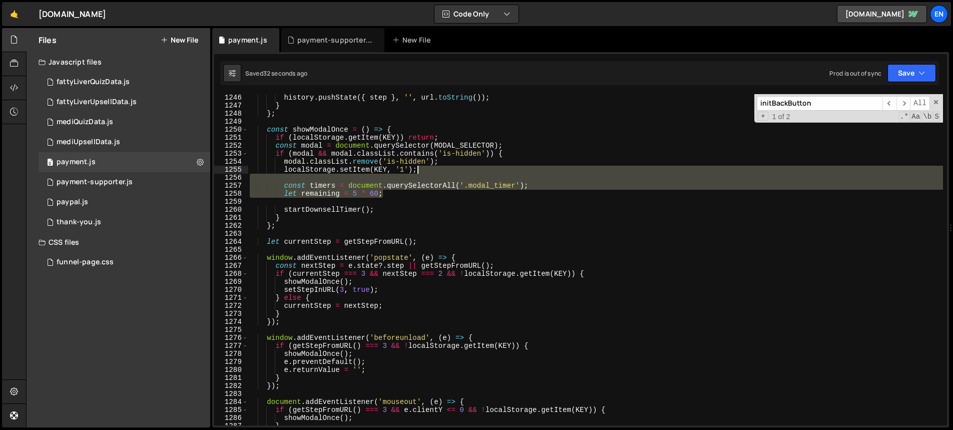
drag, startPoint x: 399, startPoint y: 193, endPoint x: 439, endPoint y: 172, distance: 44.6
click at [439, 172] on div "history . pushState ({ step } , '' , url . toString ( )) ; } } ; const showModa…" at bounding box center [595, 267] width 695 height 347
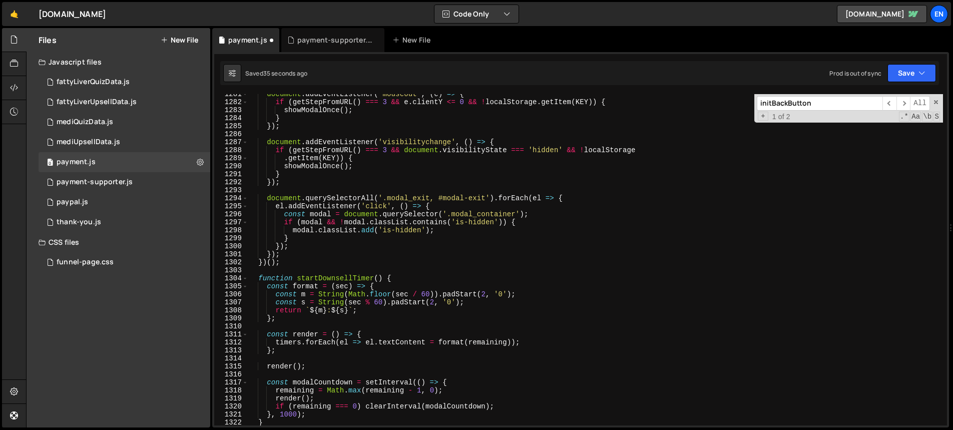
scroll to position [10287, 0]
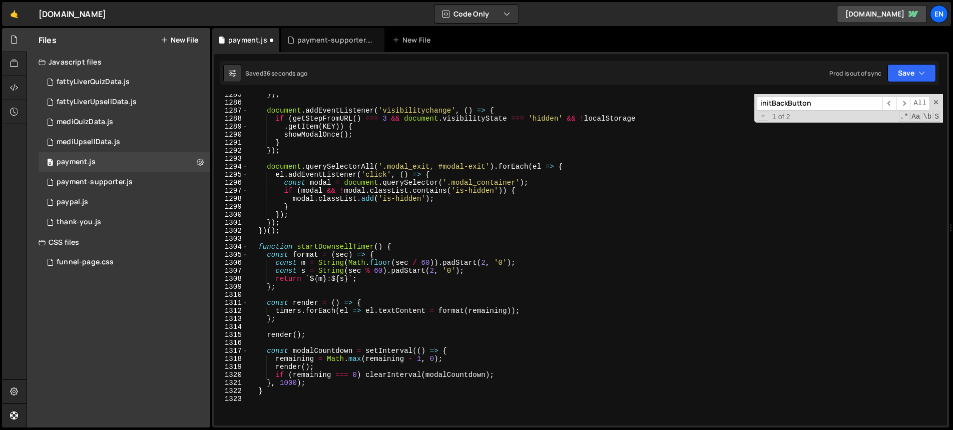
click at [410, 246] on div "}) ; document . addEventListener ( 'visibilitychange' , ( ) => { if ( getStepFr…" at bounding box center [595, 264] width 695 height 347
paste textarea "let remaining = 5 * 60;"
type textarea "let remaining = 5 * 60;"
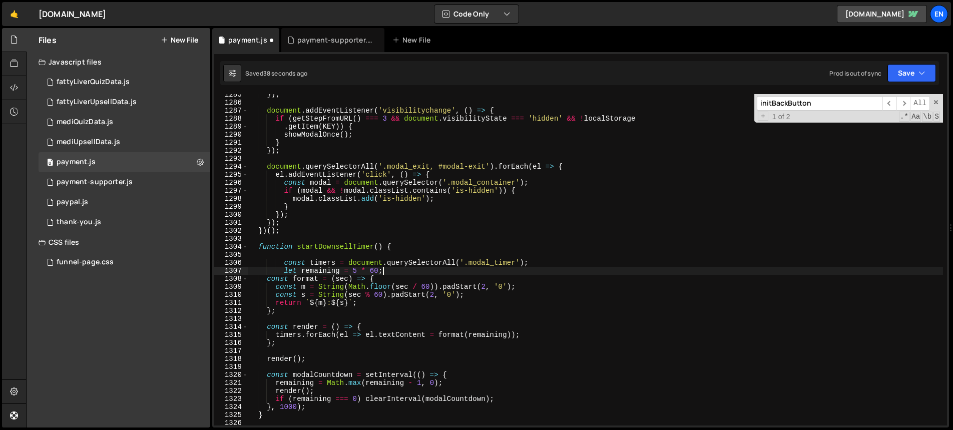
scroll to position [0, 2]
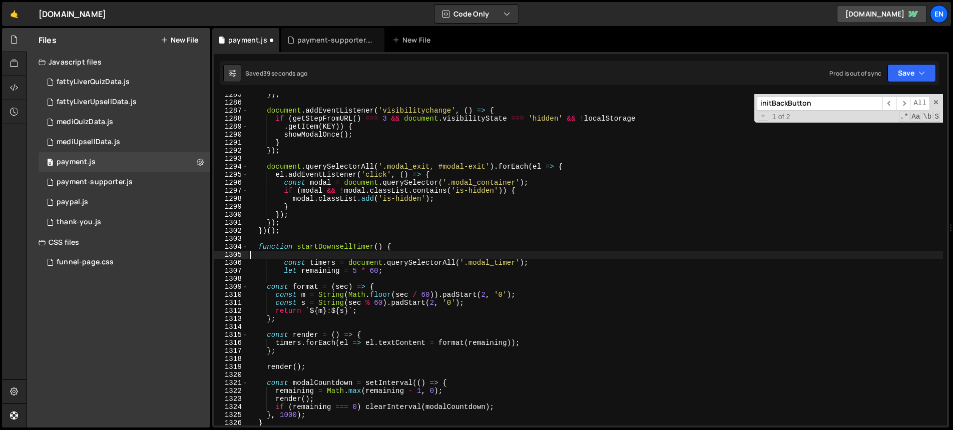
click at [396, 253] on div "}) ; document . addEventListener ( 'visibilitychange' , ( ) => { if ( getStepFr…" at bounding box center [595, 264] width 695 height 347
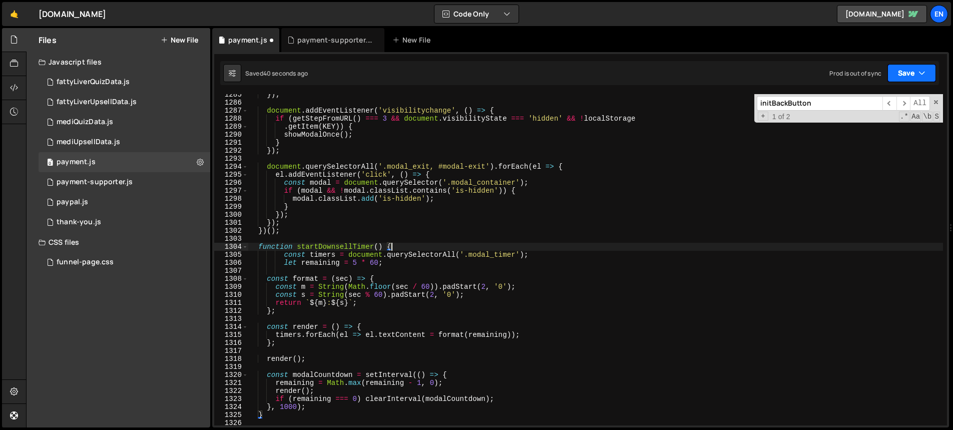
click at [903, 69] on button "Save" at bounding box center [911, 73] width 49 height 18
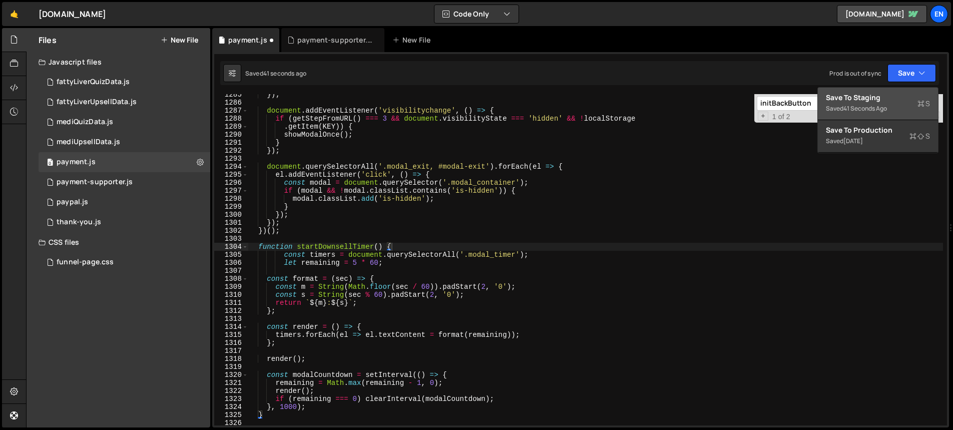
click at [878, 95] on div "Save to Staging S" at bounding box center [878, 98] width 104 height 10
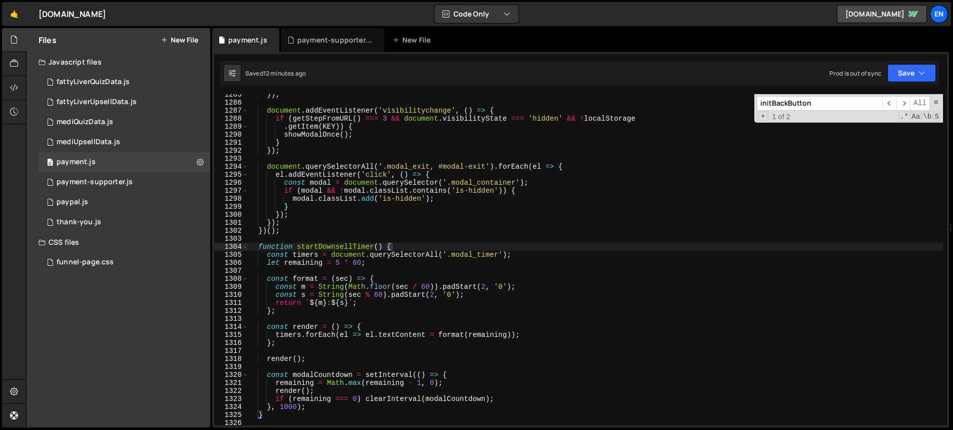
click at [504, 302] on div "}) ; document . addEventListener ( 'visibilitychange' , ( ) => { if ( getStepFr…" at bounding box center [595, 264] width 695 height 347
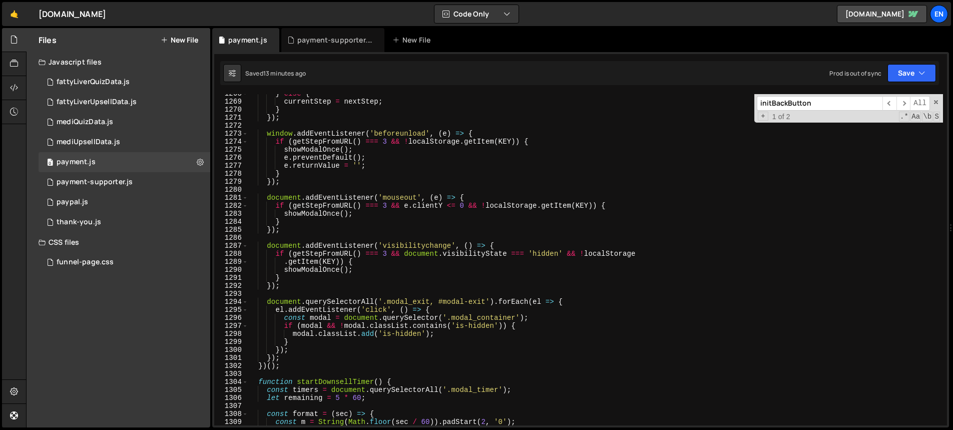
scroll to position [10156, 0]
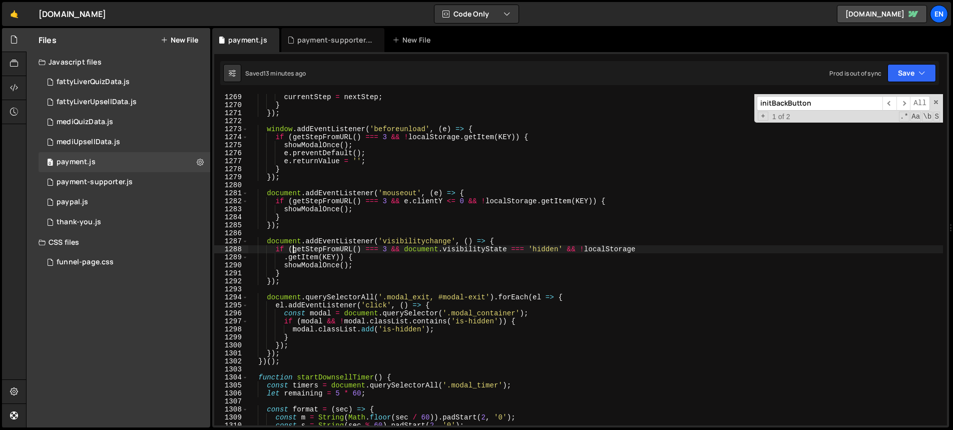
click at [293, 248] on div "currentStep = nextStep ; } }) ; window . addEventListener ( 'beforeunload' , ( …" at bounding box center [595, 266] width 695 height 347
paste textarea "getStepFromURL() === 3"
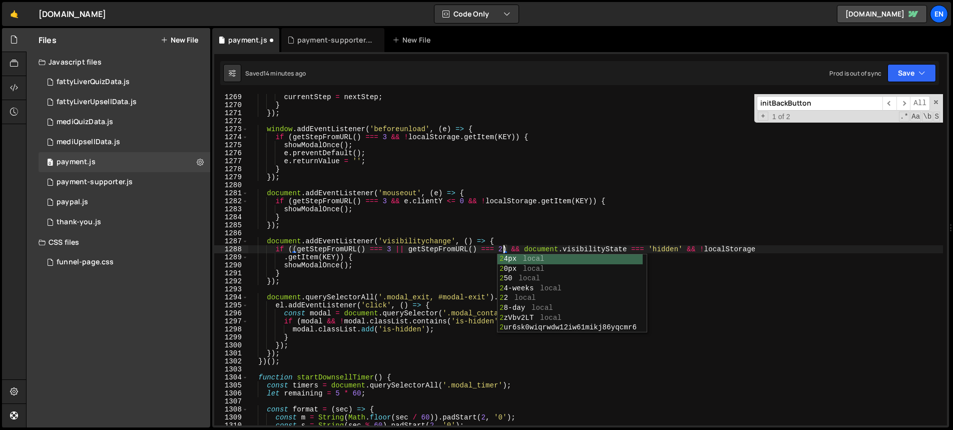
click at [325, 248] on div "currentStep = nextStep ; } }) ; window . addEventListener ( 'beforeunload' , ( …" at bounding box center [595, 266] width 695 height 347
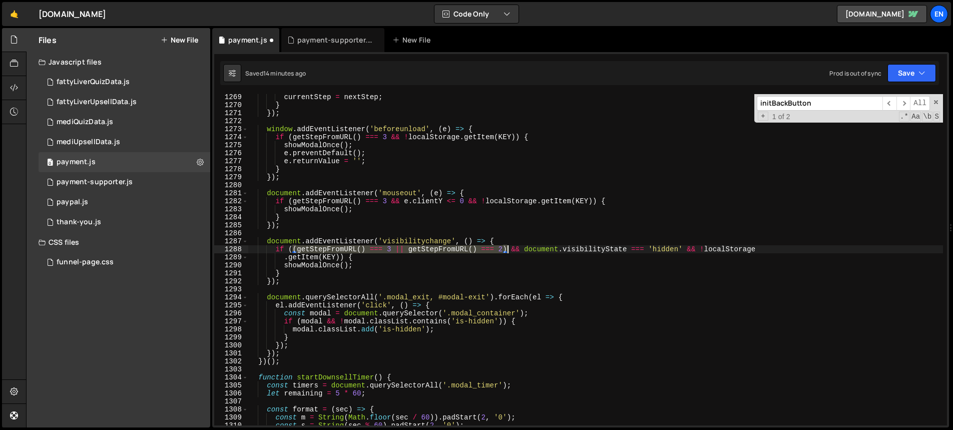
drag, startPoint x: 292, startPoint y: 248, endPoint x: 507, endPoint y: 251, distance: 214.8
click at [507, 251] on div "currentStep = nextStep ; } }) ; window . addEventListener ( 'beforeunload' , ( …" at bounding box center [595, 266] width 695 height 347
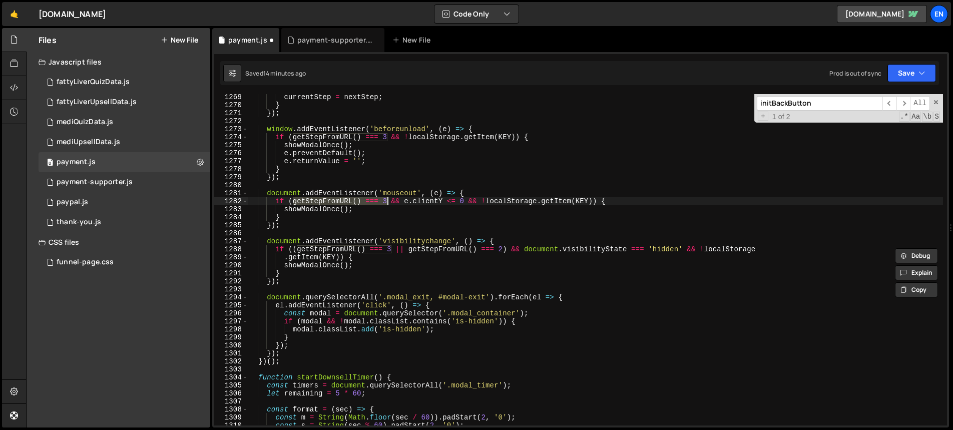
drag, startPoint x: 293, startPoint y: 202, endPoint x: 387, endPoint y: 203, distance: 94.1
click at [387, 203] on div "currentStep = nextStep ; } }) ; window . addEventListener ( 'beforeunload' , ( …" at bounding box center [595, 266] width 695 height 347
paste textarea "(getStepFromURL() === 3 || getStepFromURL() === 2)"
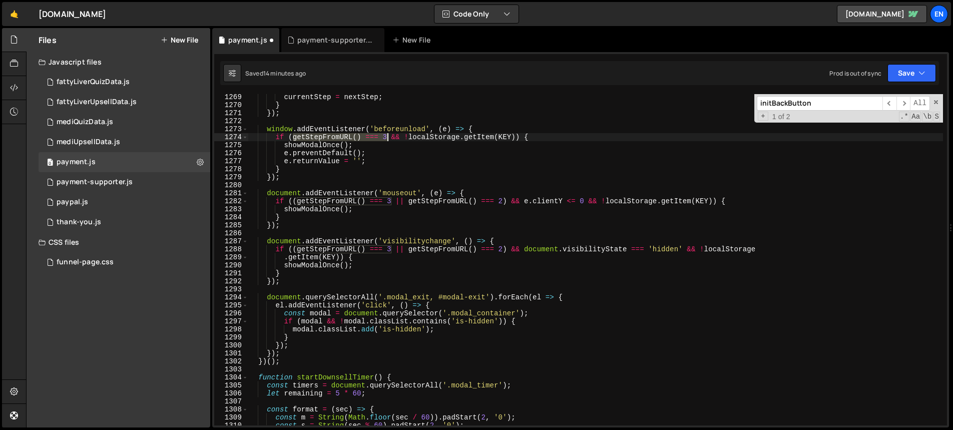
drag, startPoint x: 293, startPoint y: 138, endPoint x: 386, endPoint y: 139, distance: 93.1
click at [386, 139] on div "currentStep = nextStep ; } }) ; window . addEventListener ( 'beforeunload' , ( …" at bounding box center [595, 266] width 695 height 347
paste textarea "(getStepFromURL() === 3 || getStepFromURL() === 2)"
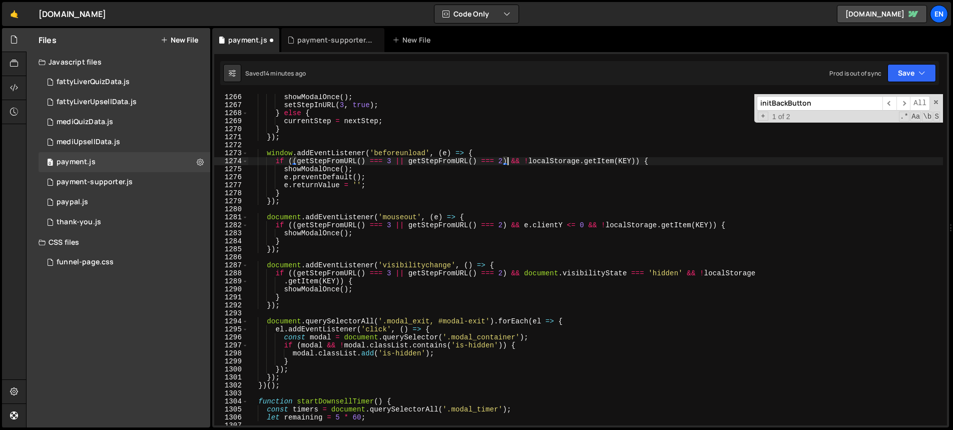
scroll to position [10123, 0]
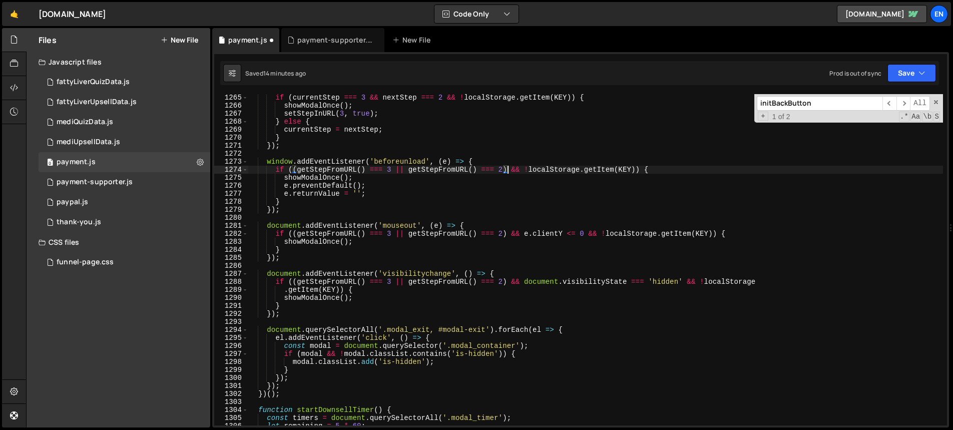
click at [535, 359] on div "if ( currentStep === 3 && nextStep === 2 && ! localStorage . getItem ( KEY )) {…" at bounding box center [595, 267] width 695 height 347
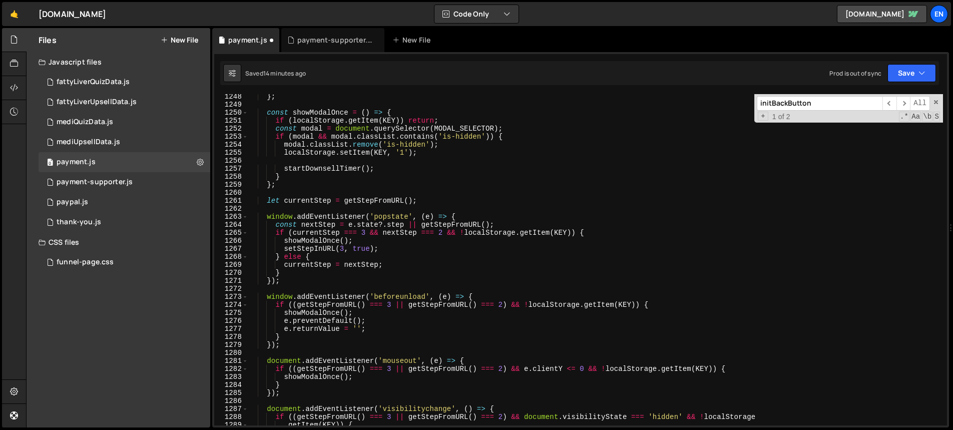
scroll to position [9984, 0]
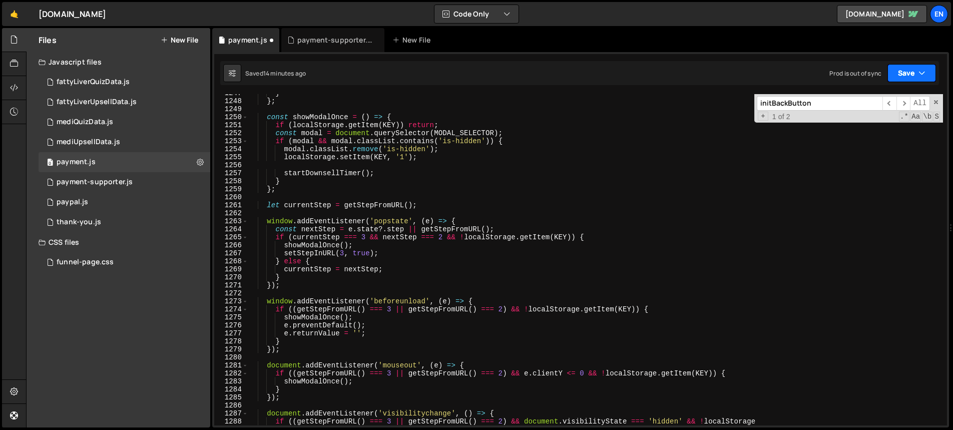
type textarea "modal.classList.add('is-hidden');"
click at [909, 75] on button "Save" at bounding box center [911, 73] width 49 height 18
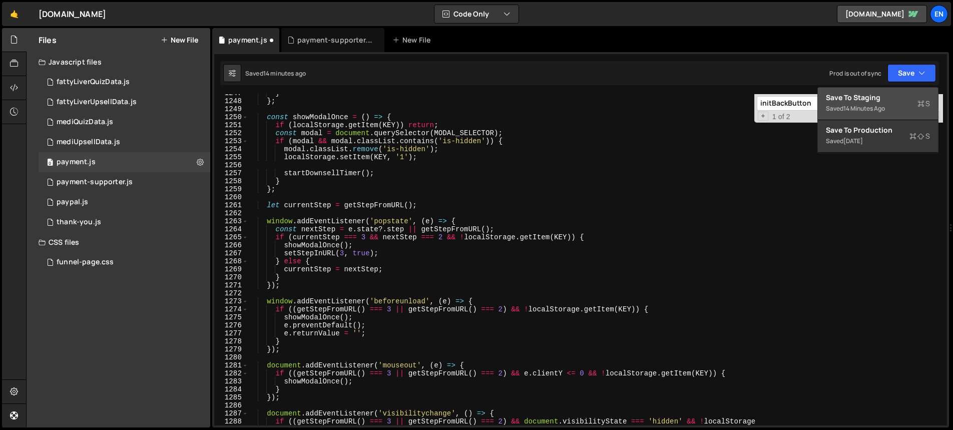
click at [870, 99] on div "Save to Staging S" at bounding box center [878, 98] width 104 height 10
